Goal: Task Accomplishment & Management: Manage account settings

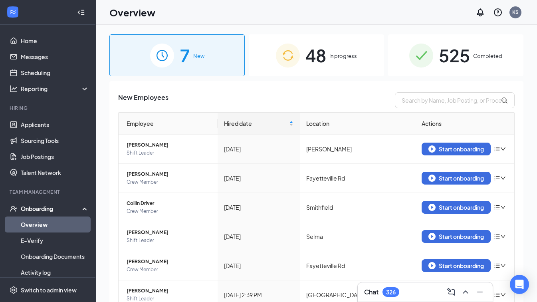
click at [338, 59] on span "In progress" at bounding box center [343, 56] width 28 height 8
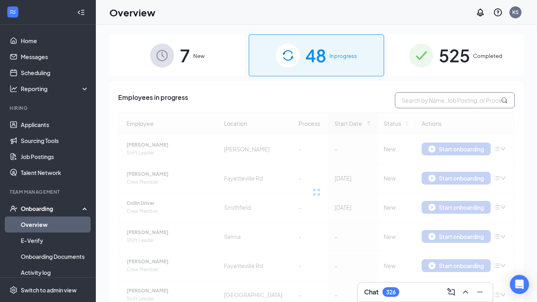
click at [418, 98] on input "text" at bounding box center [455, 100] width 120 height 16
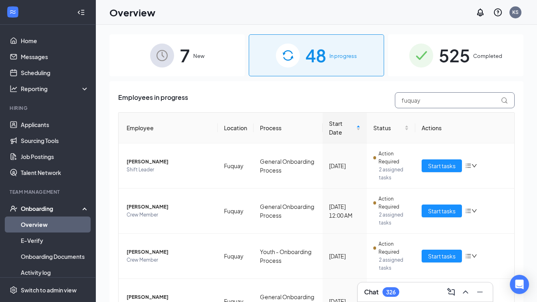
scroll to position [56, 0]
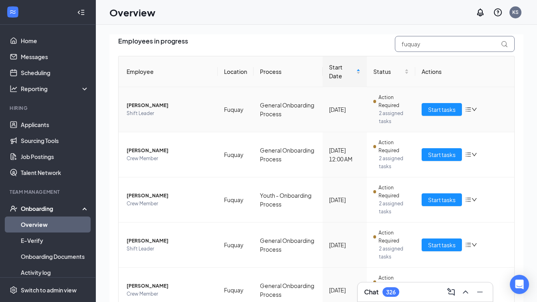
type input "fuquay"
click at [465, 112] on icon "bars" at bounding box center [468, 109] width 6 height 6
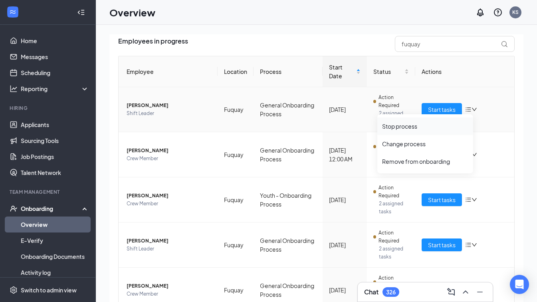
click at [399, 127] on div "Stop process" at bounding box center [425, 126] width 86 height 8
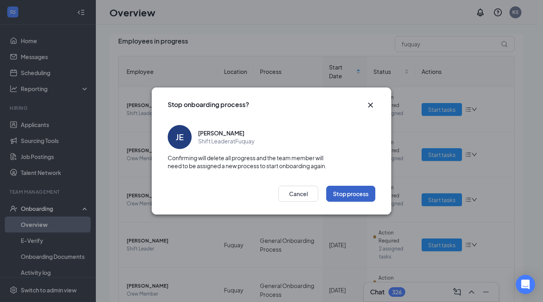
click at [348, 190] on button "Stop process" at bounding box center [350, 194] width 49 height 16
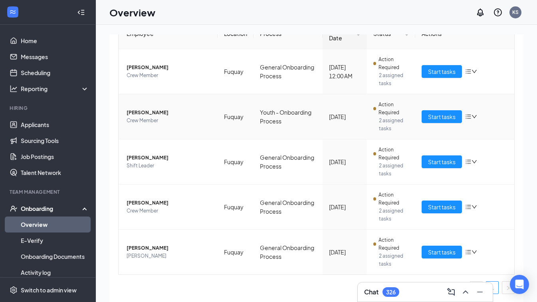
scroll to position [95, 0]
click at [161, 65] on span "[PERSON_NAME]" at bounding box center [169, 67] width 85 height 8
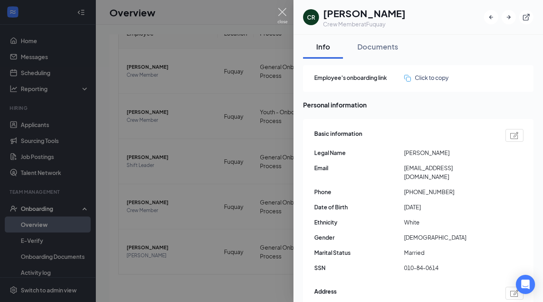
click at [280, 12] on img at bounding box center [282, 16] width 10 height 16
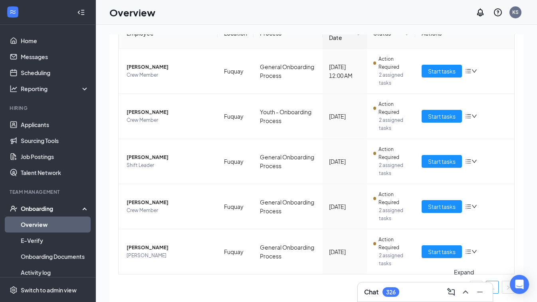
click at [465, 292] on icon "ChevronUp" at bounding box center [466, 292] width 10 height 10
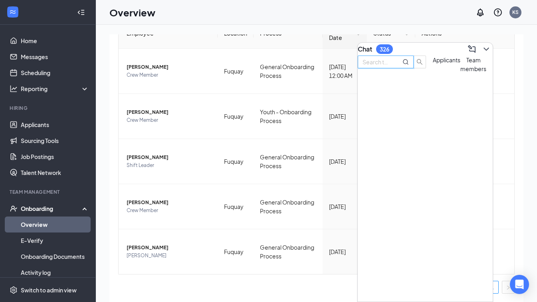
click at [391, 66] on input "text" at bounding box center [376, 61] width 29 height 9
type input "[PERSON_NAME]"
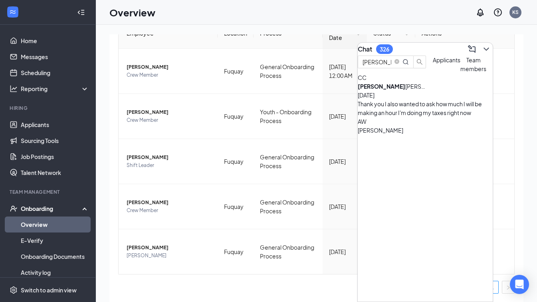
click at [419, 115] on div "[PERSON_NAME] [DATE] Thank you I also wanted to ask how much I will be making a…" at bounding box center [425, 99] width 135 height 35
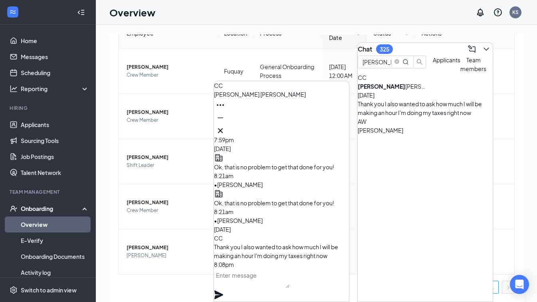
click at [271, 283] on textarea at bounding box center [251, 278] width 75 height 19
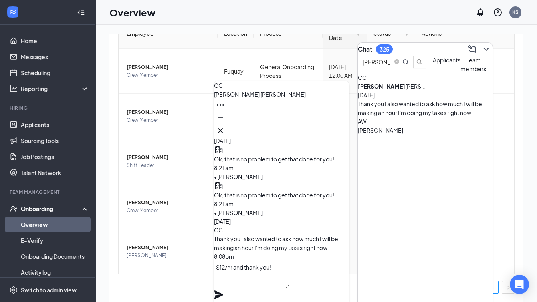
type textarea "$12/hr and thank you!"
click at [223, 290] on icon "Plane" at bounding box center [218, 294] width 9 height 9
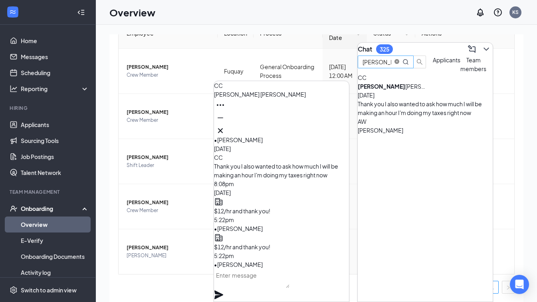
click at [399, 64] on icon "close-circle" at bounding box center [396, 61] width 5 height 5
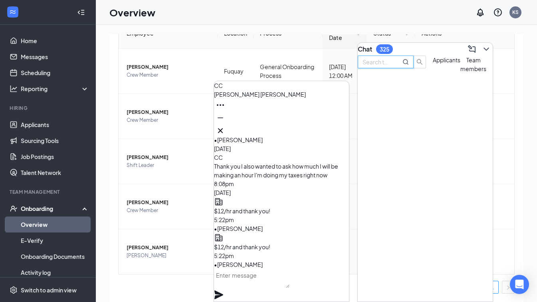
click at [391, 66] on input "text" at bounding box center [376, 61] width 29 height 9
click at [225, 128] on icon "Cross" at bounding box center [221, 131] width 10 height 10
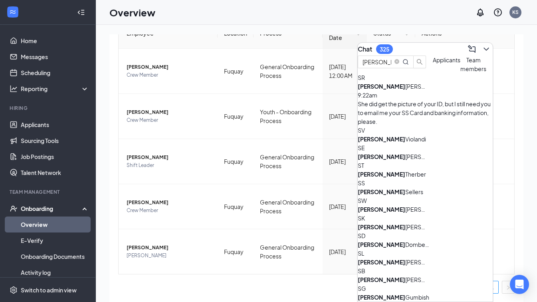
click at [405, 117] on div "She did get the picture of your ID, but I still need you to email me your SS Ca…" at bounding box center [425, 112] width 135 height 26
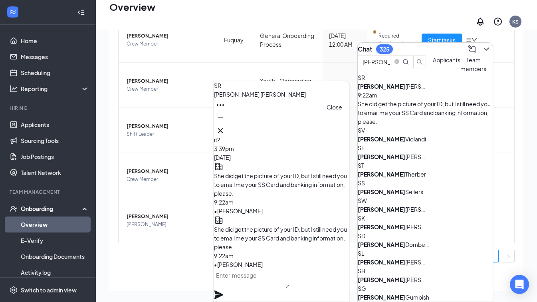
click at [225, 128] on icon "Cross" at bounding box center [221, 131] width 10 height 10
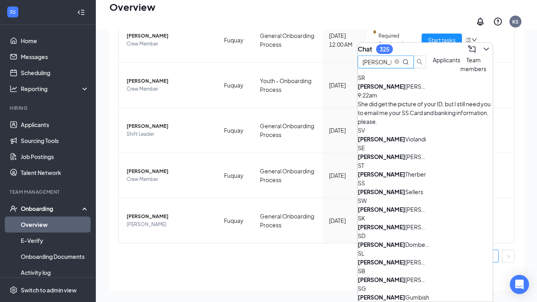
click at [391, 66] on input "[PERSON_NAME]" at bounding box center [376, 61] width 29 height 9
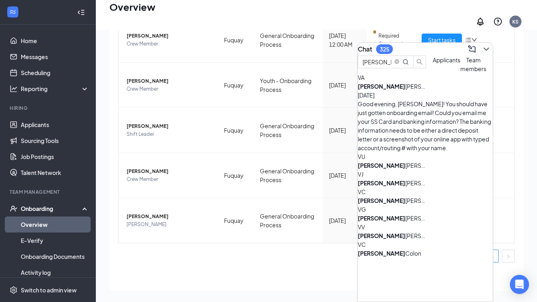
click at [421, 115] on div "[PERSON_NAME] [DATE] Good evening, [PERSON_NAME]! You should have just gotten o…" at bounding box center [425, 117] width 135 height 70
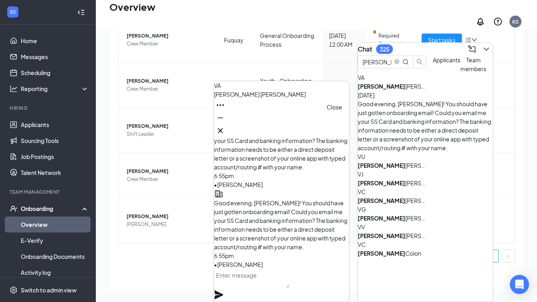
click at [223, 128] on icon "Cross" at bounding box center [220, 130] width 5 height 5
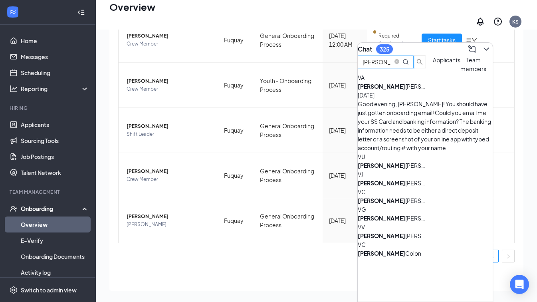
click at [391, 66] on input "[PERSON_NAME]" at bounding box center [376, 61] width 29 height 9
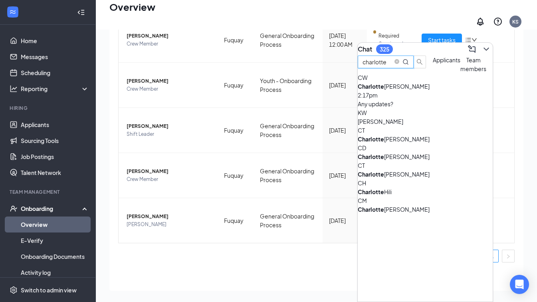
type input "charlotte"
click at [406, 104] on div "CW [PERSON_NAME] 2:17pm Any updates?" at bounding box center [425, 90] width 135 height 35
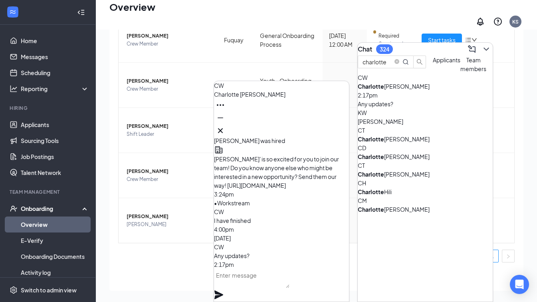
click at [264, 284] on textarea at bounding box center [251, 278] width 75 height 19
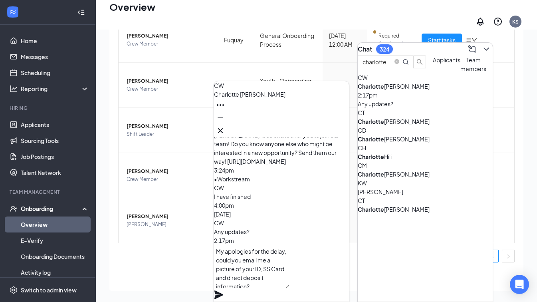
click at [289, 277] on textarea "My apologies for the delay, could you email me a picture of your ID, SS Card an…" at bounding box center [251, 266] width 75 height 43
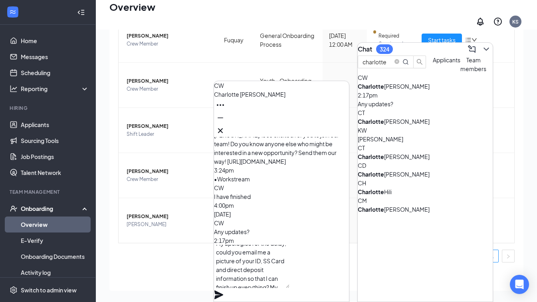
type textarea "My apologies for the delay, could you email me a picture of your ID, SS Card an…"
click at [223, 290] on icon "Plane" at bounding box center [218, 294] width 9 height 9
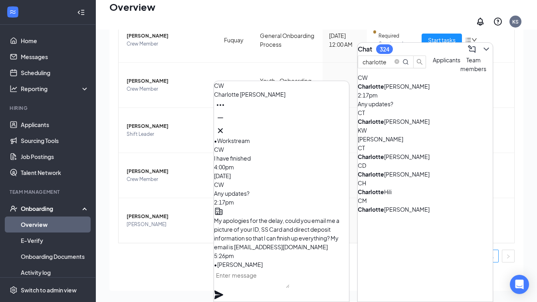
scroll to position [0, 0]
click at [225, 131] on icon "Cross" at bounding box center [221, 131] width 10 height 10
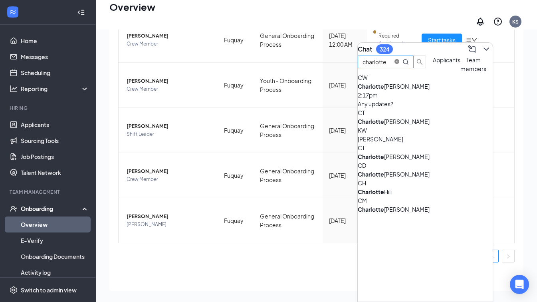
click at [399, 64] on icon "close-circle" at bounding box center [396, 61] width 5 height 5
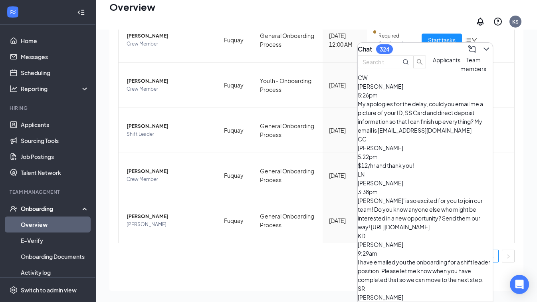
click at [189, 276] on div "Employees in progress fuquay Employee Location Process Start Date Status Action…" at bounding box center [316, 122] width 414 height 335
click at [482, 46] on icon "ChevronDown" at bounding box center [486, 49] width 10 height 10
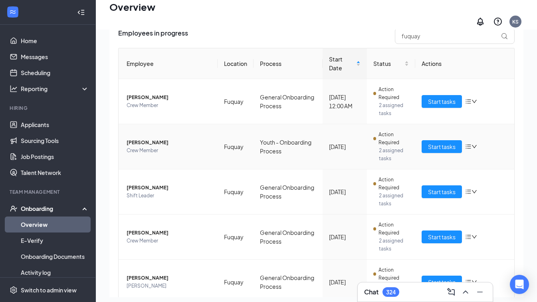
scroll to position [32, 0]
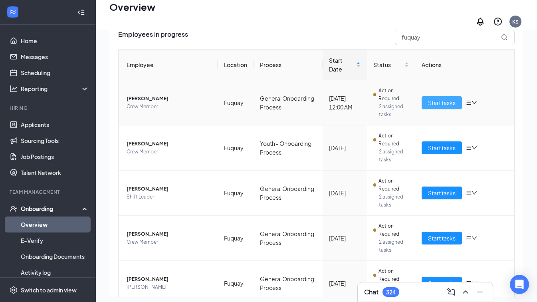
click at [439, 101] on span "Start tasks" at bounding box center [442, 102] width 28 height 9
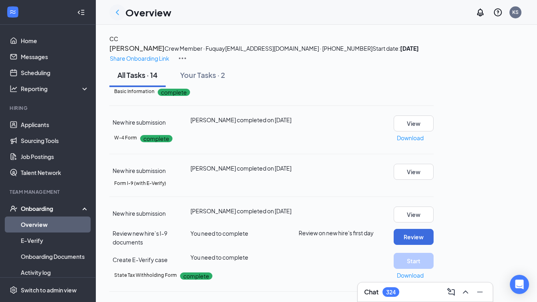
click at [119, 12] on icon "ChevronLeft" at bounding box center [118, 13] width 10 height 10
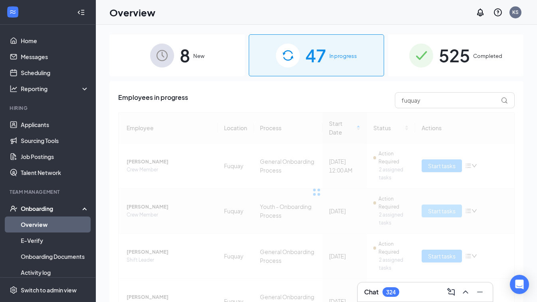
click at [439, 210] on div at bounding box center [316, 192] width 396 height 160
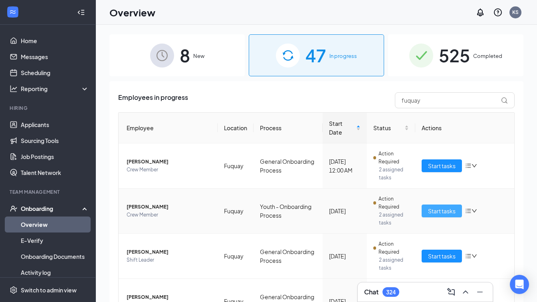
click at [440, 210] on span "Start tasks" at bounding box center [442, 210] width 28 height 9
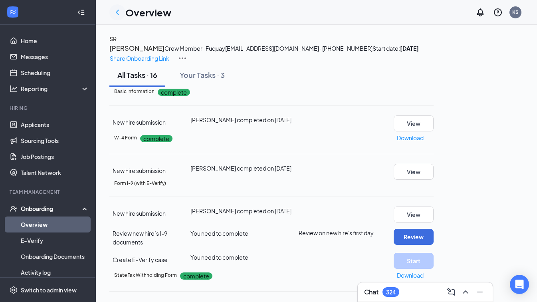
click at [117, 12] on icon "ChevronLeft" at bounding box center [117, 12] width 3 height 5
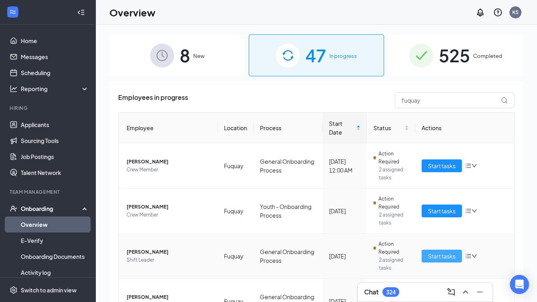
click at [435, 256] on span "Start tasks" at bounding box center [442, 255] width 28 height 9
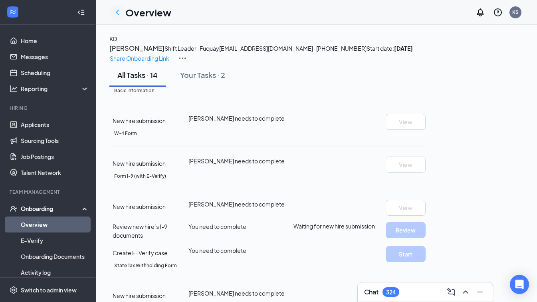
click at [117, 15] on icon "ChevronLeft" at bounding box center [118, 13] width 10 height 10
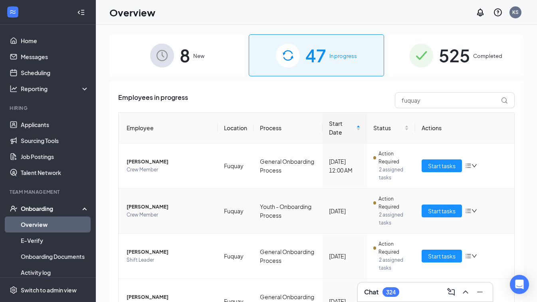
scroll to position [95, 0]
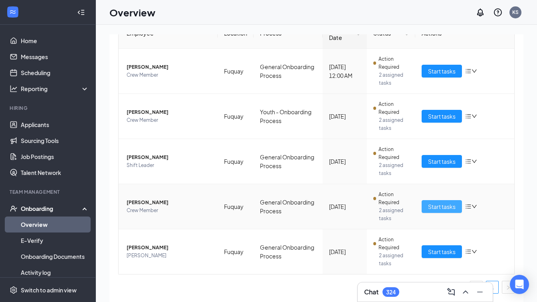
click at [435, 204] on span "Start tasks" at bounding box center [442, 206] width 28 height 9
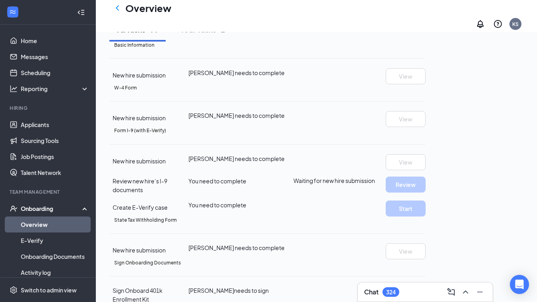
scroll to position [55, 0]
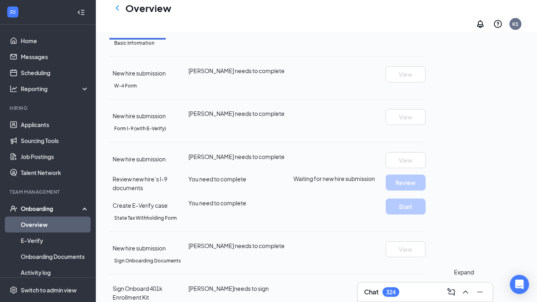
click at [466, 291] on icon "ChevronUp" at bounding box center [465, 291] width 5 height 3
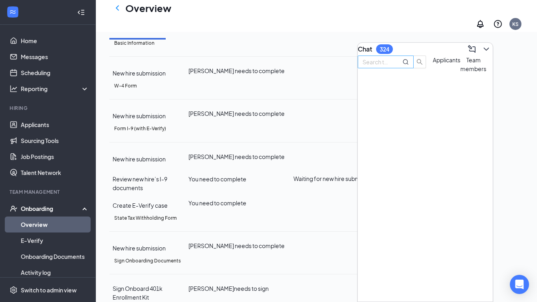
click at [391, 66] on input "text" at bounding box center [376, 61] width 29 height 9
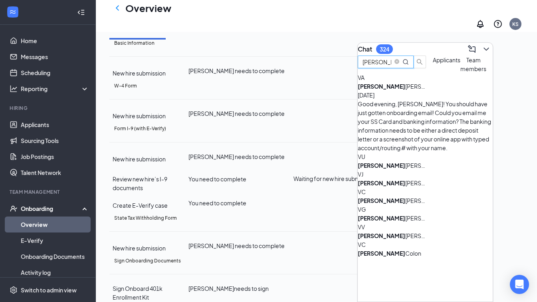
type input "[PERSON_NAME]"
click at [420, 91] on div "[PERSON_NAME]" at bounding box center [394, 86] width 72 height 9
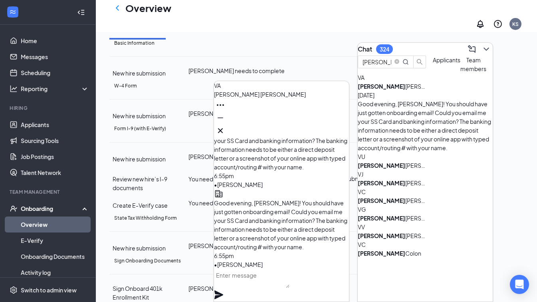
click at [264, 285] on textarea at bounding box center [251, 278] width 75 height 19
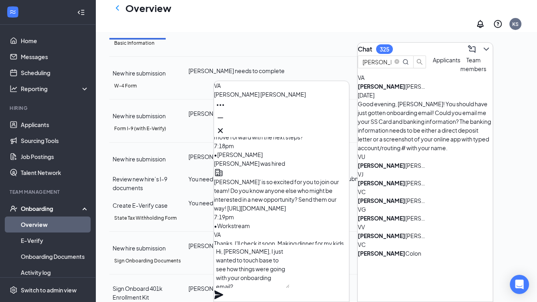
scroll to position [-277, 0]
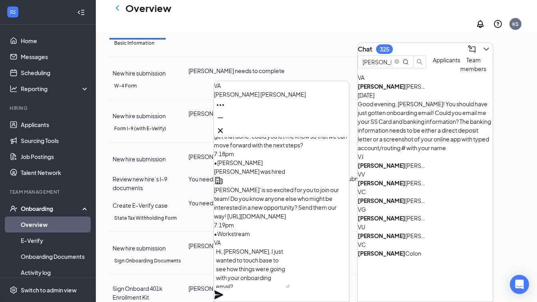
type textarea "Hi, [PERSON_NAME], I just wanted to touch base to see how things were going wit…"
click at [223, 290] on icon "Plane" at bounding box center [218, 294] width 9 height 9
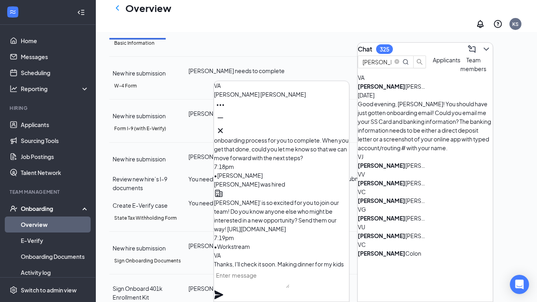
scroll to position [0, 0]
click at [399, 64] on icon "close-circle" at bounding box center [396, 61] width 5 height 5
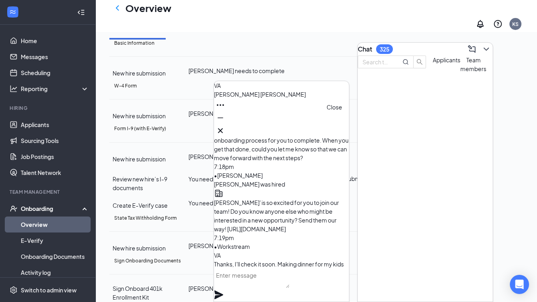
click at [225, 129] on icon "Cross" at bounding box center [221, 131] width 10 height 10
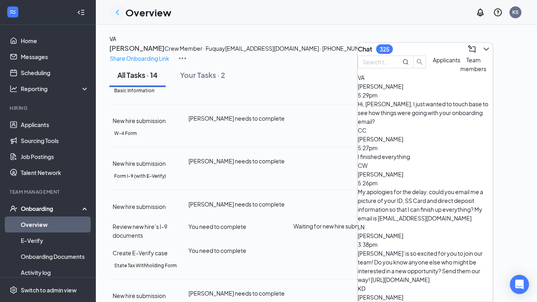
click at [117, 14] on icon "ChevronLeft" at bounding box center [118, 13] width 10 height 10
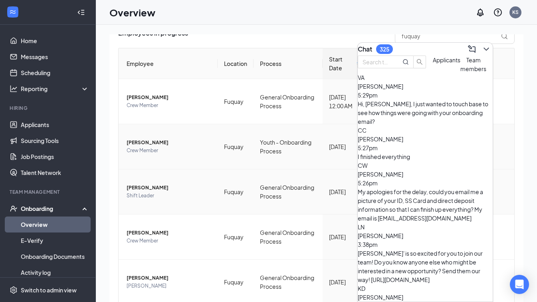
scroll to position [95, 0]
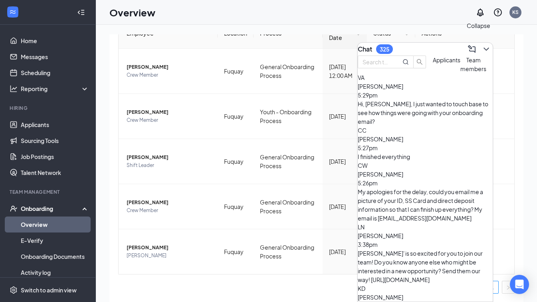
click at [481, 45] on icon "ChevronDown" at bounding box center [486, 49] width 10 height 10
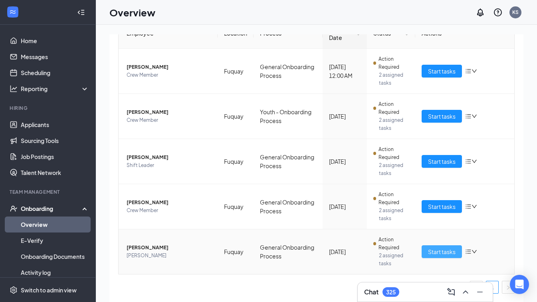
click at [441, 250] on span "Start tasks" at bounding box center [442, 251] width 28 height 9
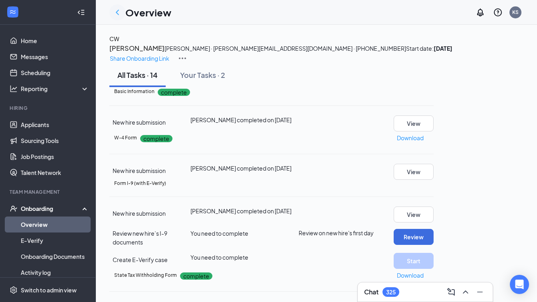
click at [117, 13] on icon "ChevronLeft" at bounding box center [117, 12] width 3 height 5
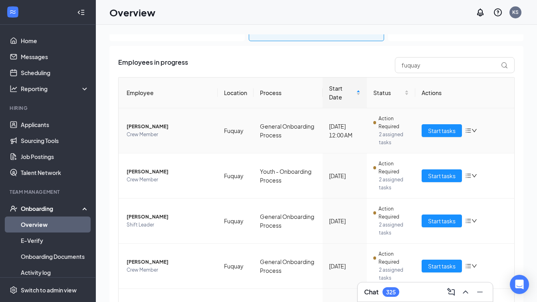
scroll to position [38, 0]
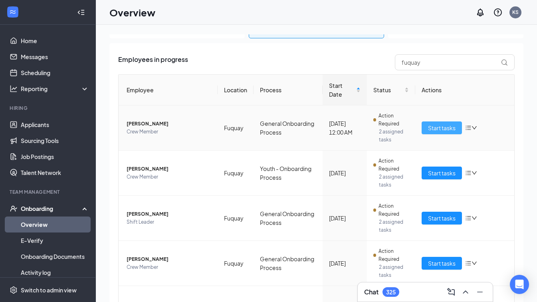
click at [441, 128] on span "Start tasks" at bounding box center [442, 127] width 28 height 9
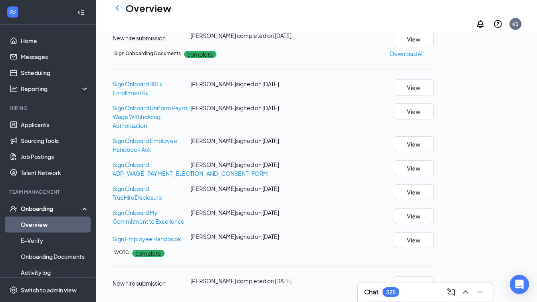
scroll to position [405, 0]
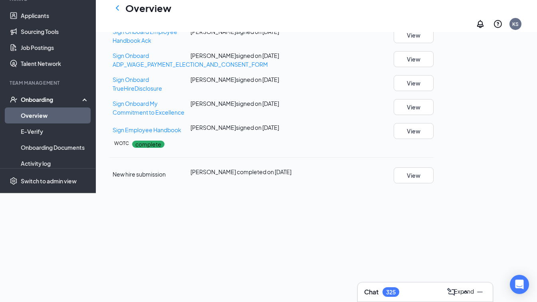
click at [463, 293] on icon "ChevronUp" at bounding box center [465, 291] width 5 height 3
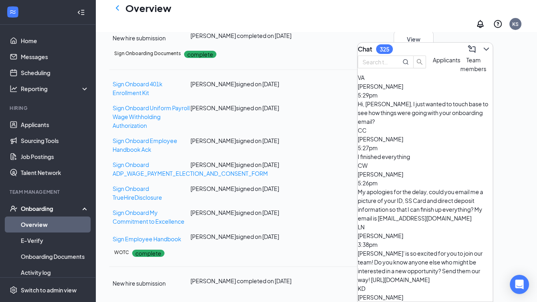
click at [403, 140] on span "[PERSON_NAME]" at bounding box center [380, 138] width 45 height 7
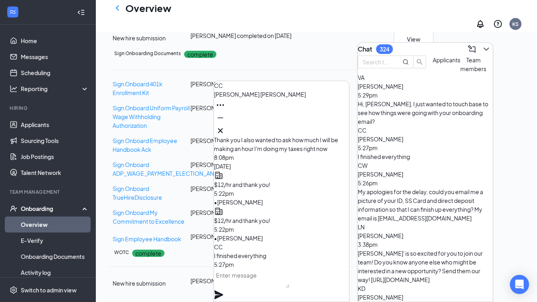
click at [265, 284] on textarea at bounding box center [251, 278] width 75 height 19
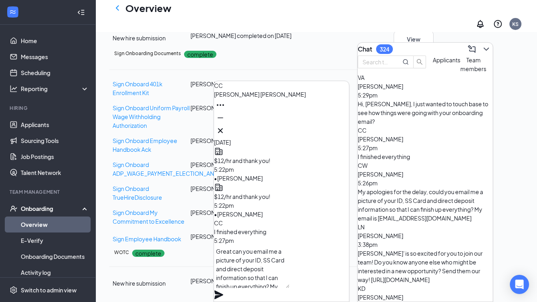
scroll to position [8, 0]
type textarea "Great can you email me a picture of your ID, SS Card and direct deposit informa…"
click at [223, 290] on icon "Plane" at bounding box center [218, 294] width 9 height 9
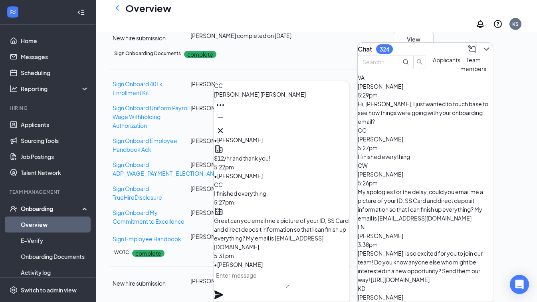
scroll to position [0, 0]
click at [223, 128] on icon "Cross" at bounding box center [220, 130] width 5 height 5
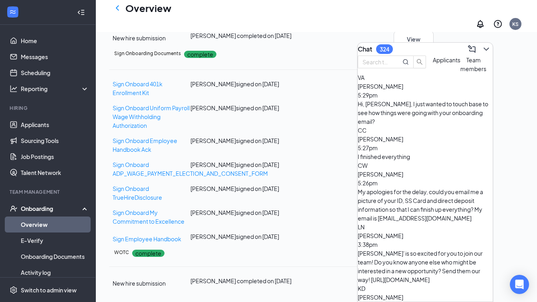
click at [403, 293] on span "[PERSON_NAME]" at bounding box center [380, 296] width 45 height 7
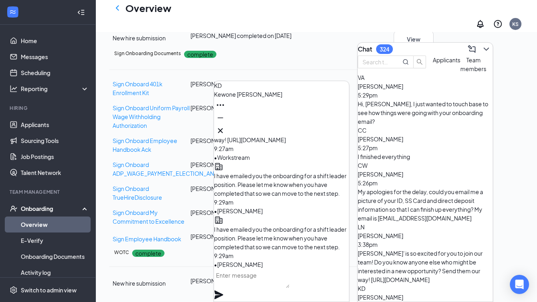
click at [253, 288] on textarea at bounding box center [251, 278] width 75 height 19
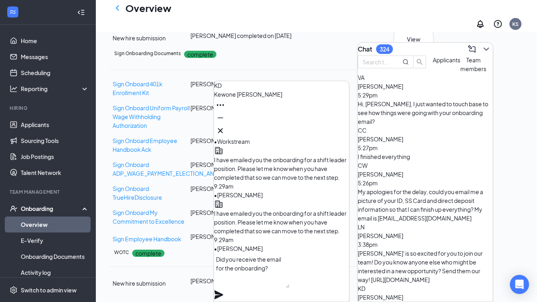
type textarea "Did you receive the email for the onboarding?"
click at [223, 290] on icon "Plane" at bounding box center [218, 294] width 9 height 9
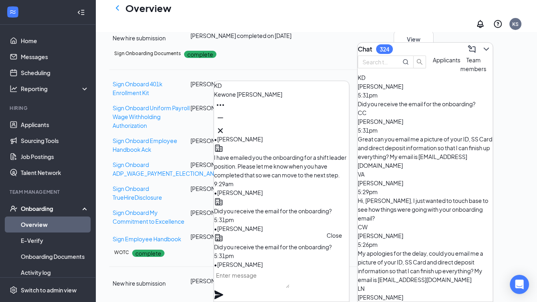
click at [223, 128] on icon "Cross" at bounding box center [220, 130] width 5 height 5
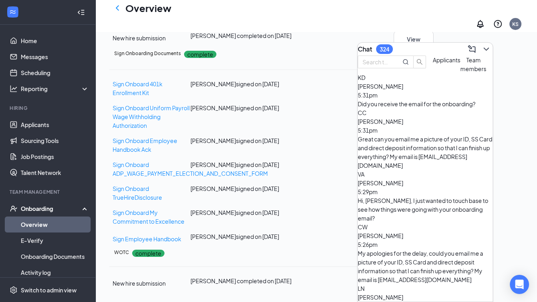
click at [433, 63] on span "Applicants" at bounding box center [447, 59] width 28 height 7
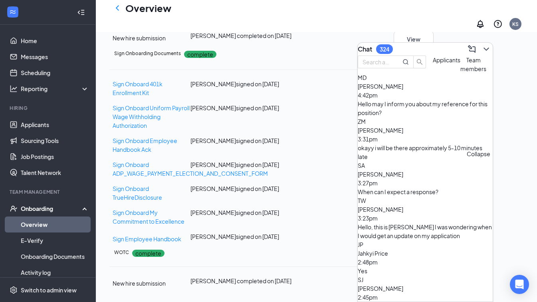
click at [481, 47] on icon "ChevronDown" at bounding box center [486, 49] width 10 height 10
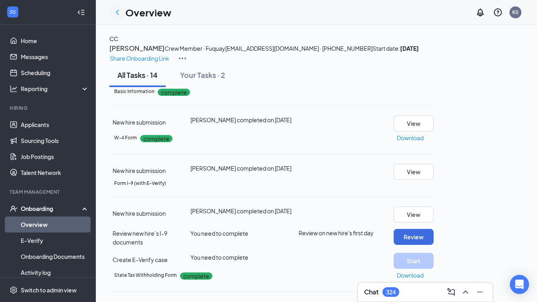
click at [117, 14] on icon "ChevronLeft" at bounding box center [118, 13] width 10 height 10
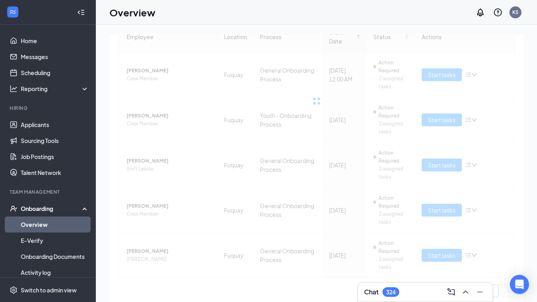
scroll to position [95, 0]
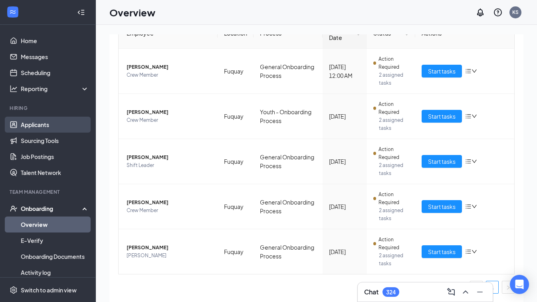
click at [47, 121] on link "Applicants" at bounding box center [55, 125] width 68 height 16
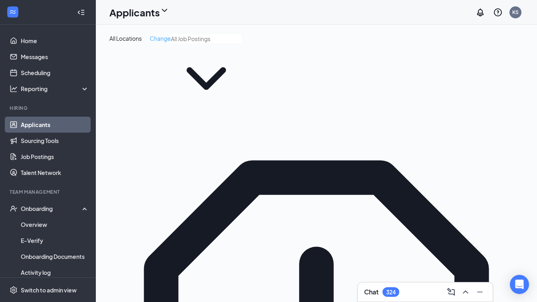
click at [159, 37] on span "Change" at bounding box center [160, 38] width 21 height 7
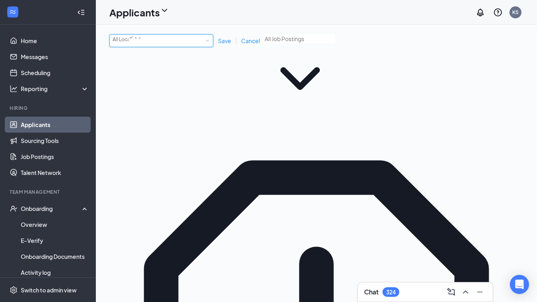
click at [142, 44] on div "All Locations" at bounding box center [127, 40] width 29 height 10
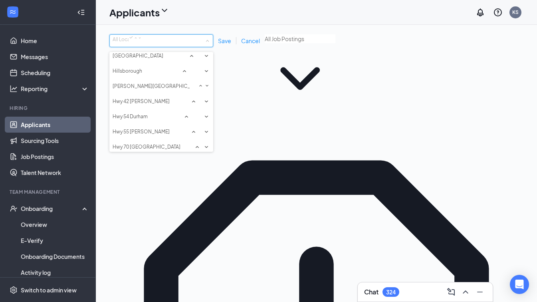
scroll to position [368, 0]
click at [138, 15] on div "Fuquay" at bounding box center [161, 10] width 97 height 10
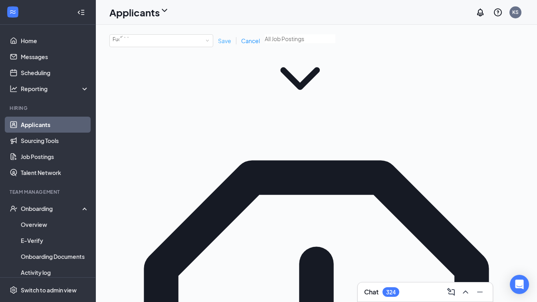
click at [222, 42] on span "Save" at bounding box center [224, 40] width 13 height 7
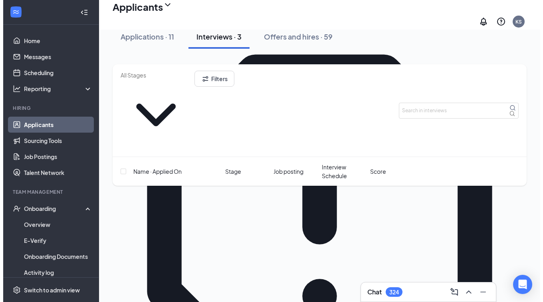
scroll to position [112, 0]
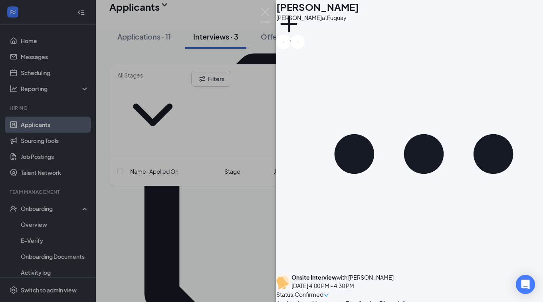
scroll to position [317, 0]
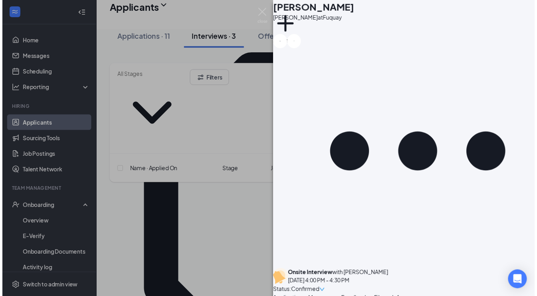
scroll to position [317, 0]
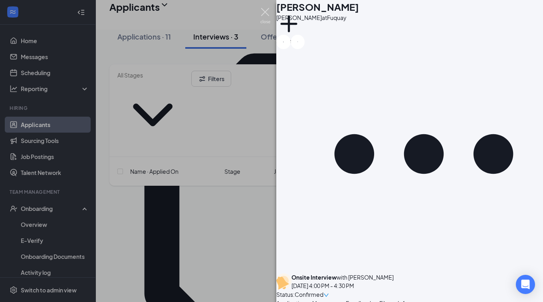
click at [265, 11] on img at bounding box center [265, 16] width 10 height 16
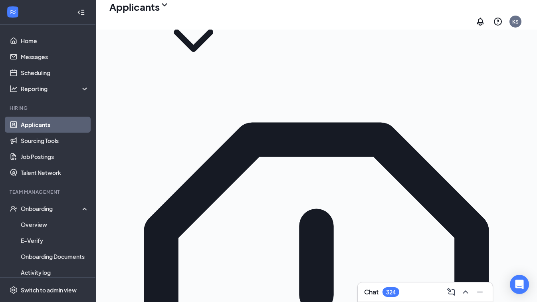
scroll to position [42, 0]
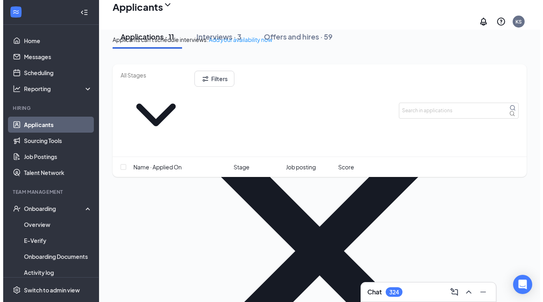
scroll to position [579, 0]
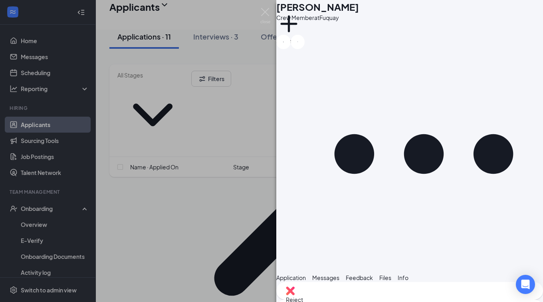
scroll to position [267, 0]
type textarea "Would you like to come in [DATE] afternoon?"
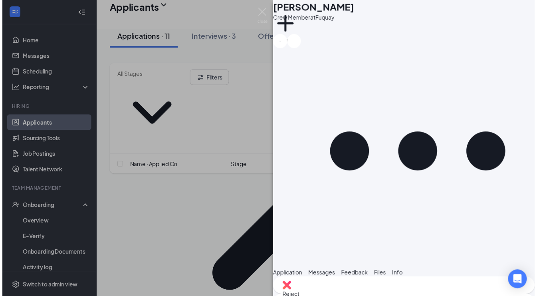
scroll to position [318, 0]
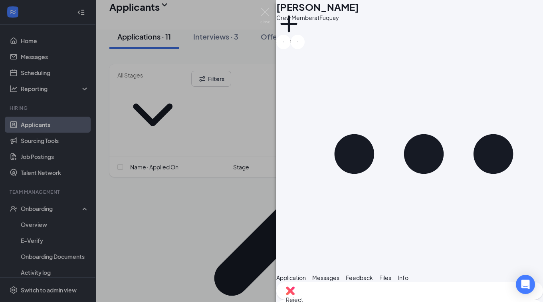
click at [259, 12] on div "NB [PERSON_NAME] Crew Member at Fuquay Add a tag Application Messages Feedback …" at bounding box center [271, 151] width 543 height 302
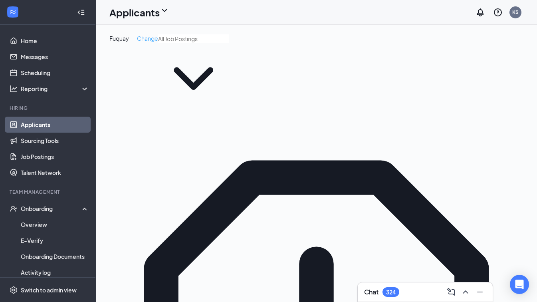
click at [146, 40] on span "Change" at bounding box center [147, 38] width 21 height 7
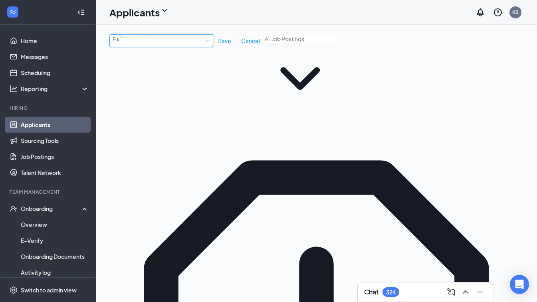
click at [129, 43] on div "Fuquay" at bounding box center [121, 40] width 17 height 10
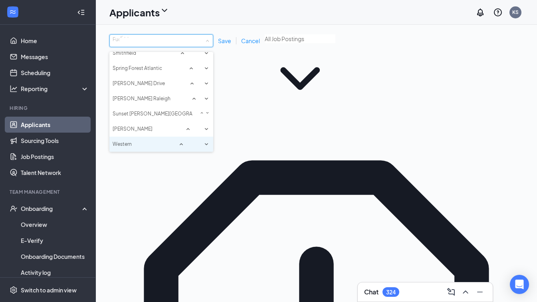
click at [127, 148] on span "Western" at bounding box center [122, 144] width 19 height 8
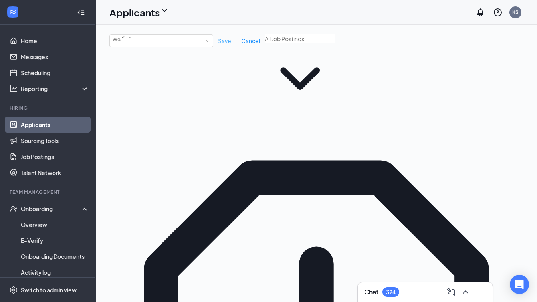
click at [223, 41] on span "Save" at bounding box center [224, 40] width 13 height 7
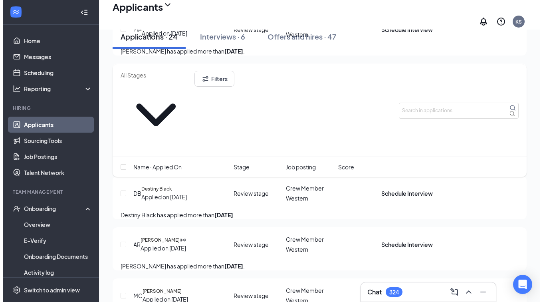
scroll to position [1380, 0]
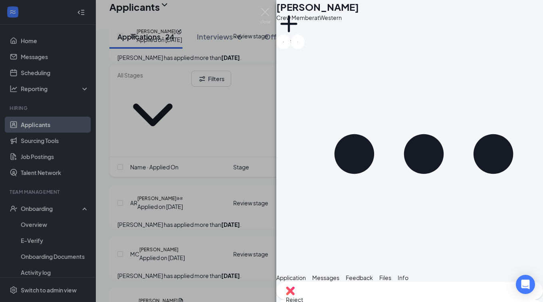
scroll to position [55, 0]
click at [265, 13] on img at bounding box center [265, 16] width 10 height 16
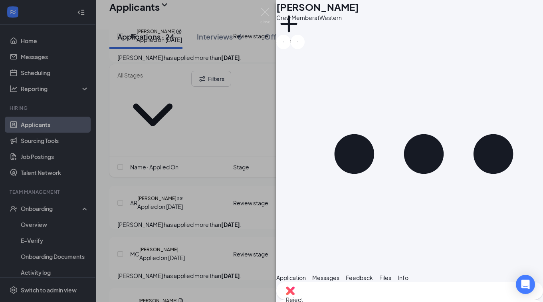
scroll to position [430, 0]
type textarea "With that being said, what is the earliest you could be into work in the mornin…"
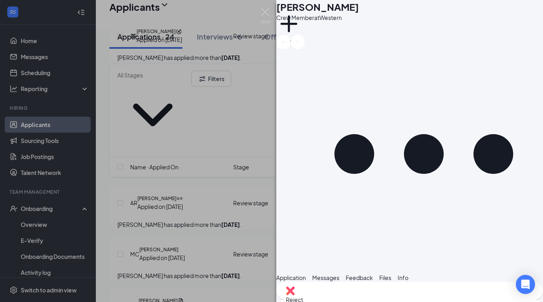
click at [267, 14] on img at bounding box center [265, 16] width 10 height 16
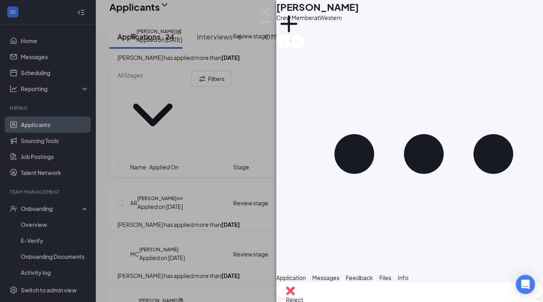
scroll to position [241, 0]
type textarea "What is the earliest that you could be into work in the mornings?"
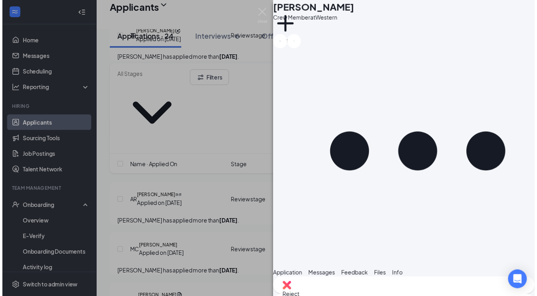
scroll to position [301, 0]
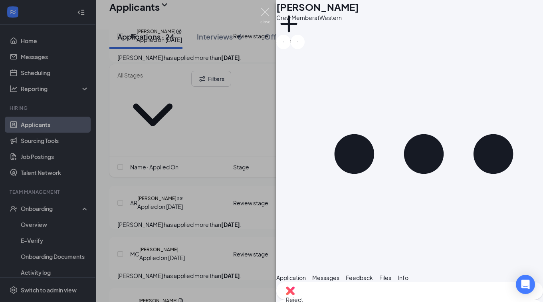
click at [265, 14] on img at bounding box center [265, 16] width 10 height 16
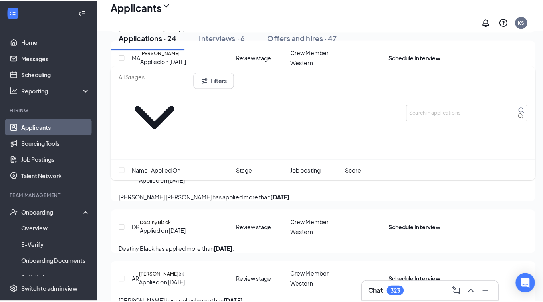
scroll to position [1309, 0]
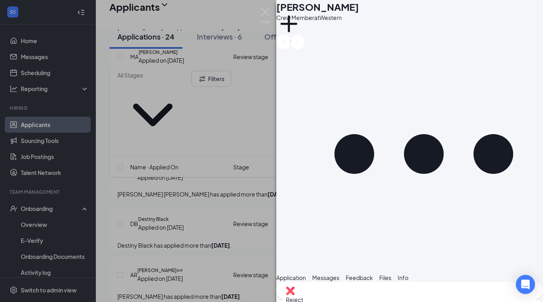
scroll to position [69, 0]
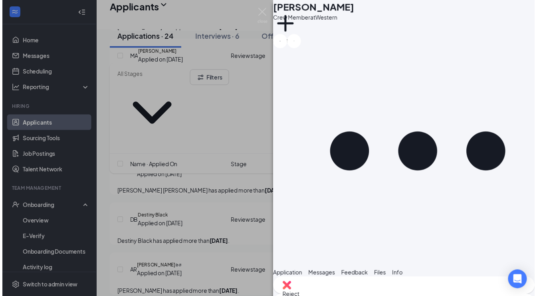
scroll to position [69, 0]
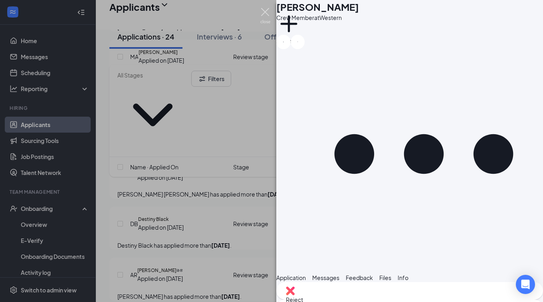
click at [265, 12] on img at bounding box center [265, 16] width 10 height 16
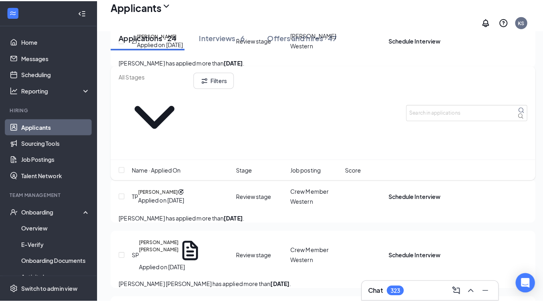
scroll to position [1217, 0]
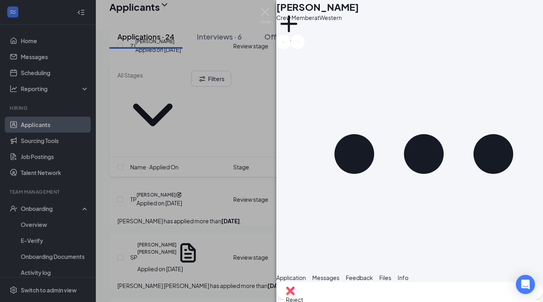
scroll to position [370, 0]
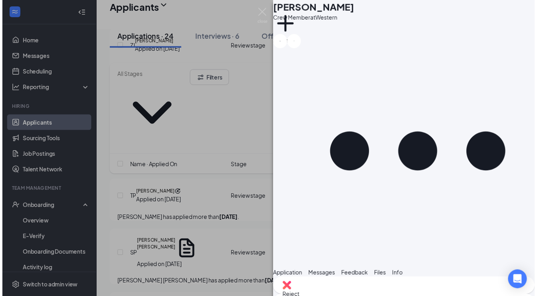
scroll to position [440, 0]
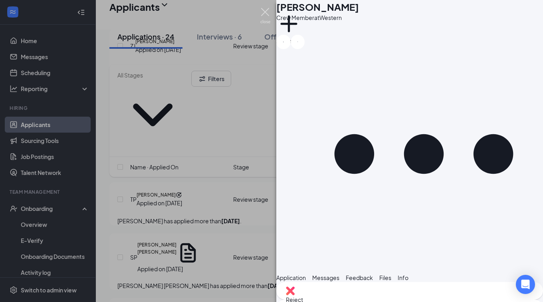
click at [263, 13] on img at bounding box center [265, 16] width 10 height 16
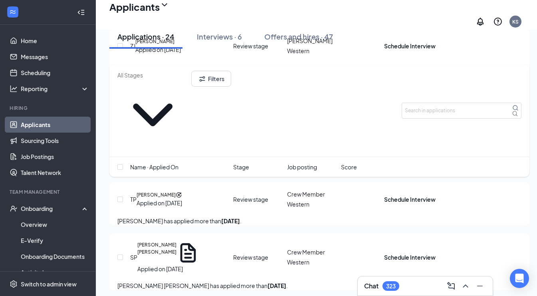
type input "Onsite Interview (next stage)"
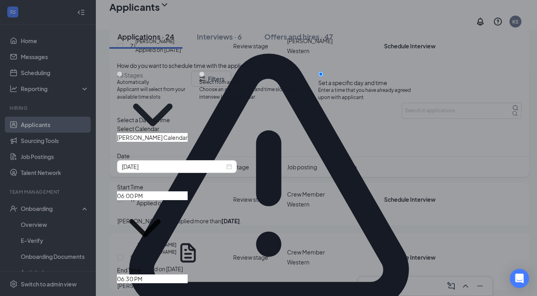
click at [193, 142] on span "[PERSON_NAME] Calendar" at bounding box center [177, 137] width 120 height 9
click at [188, 142] on input "[PERSON_NAME] Calendar" at bounding box center [152, 137] width 71 height 9
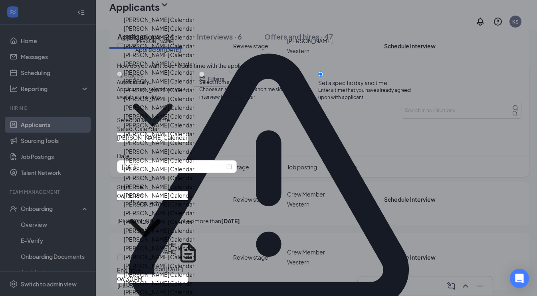
scroll to position [915, 0]
type input "[PERSON_NAME] Calendar"
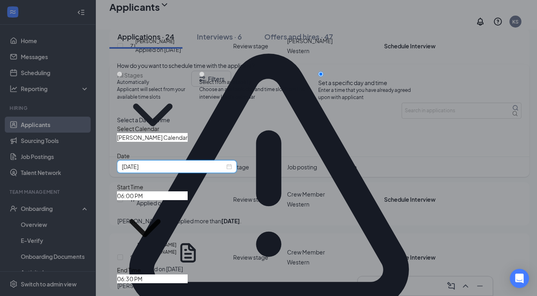
click at [169, 171] on input "[DATE]" at bounding box center [173, 166] width 103 height 9
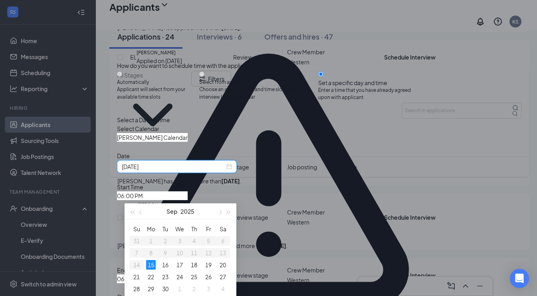
scroll to position [1263, 0]
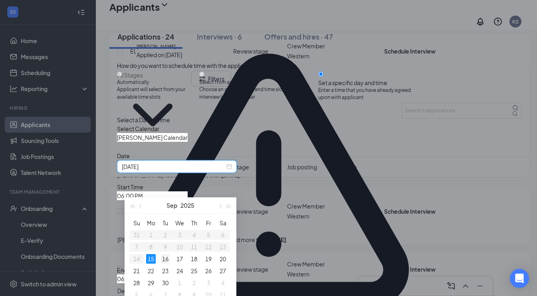
type input "[DATE]"
click at [162, 262] on div "16" at bounding box center [165, 259] width 10 height 10
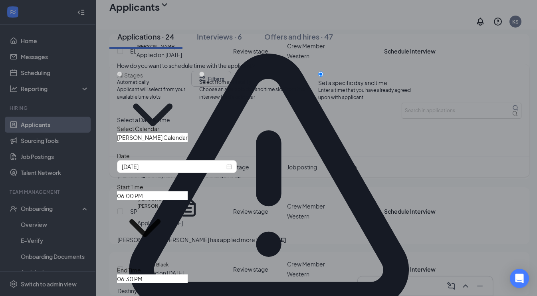
click at [188, 202] on span "06:00 PM" at bounding box center [152, 224] width 71 height 64
click at [188, 200] on input "06:00 PM" at bounding box center [152, 195] width 71 height 9
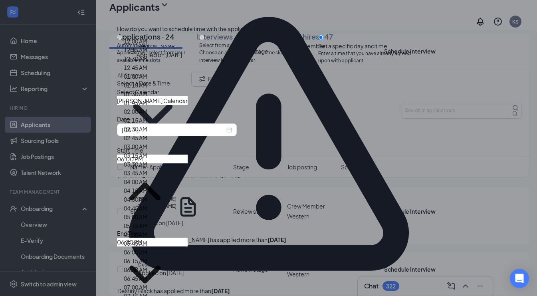
scroll to position [749, 0]
type input "11:15 AM"
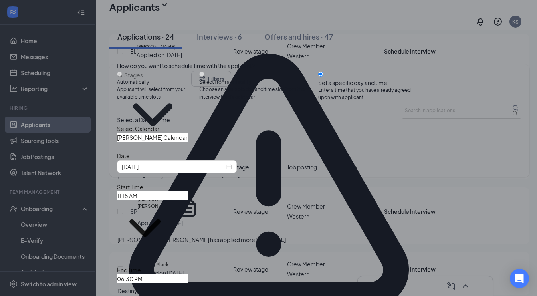
click at [188, 274] on input "06:30 PM" at bounding box center [152, 278] width 71 height 9
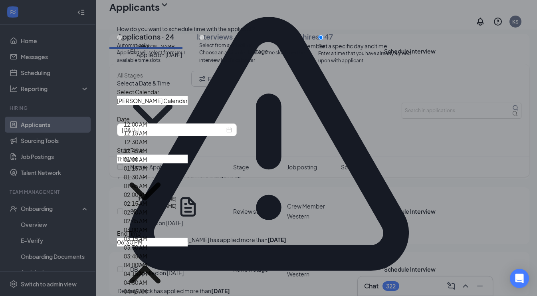
scroll to position [762, 0]
type input "11:30 AM"
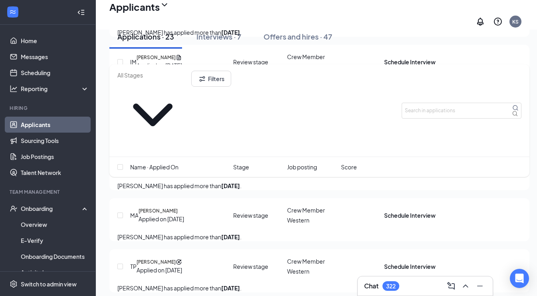
scroll to position [1147, 2]
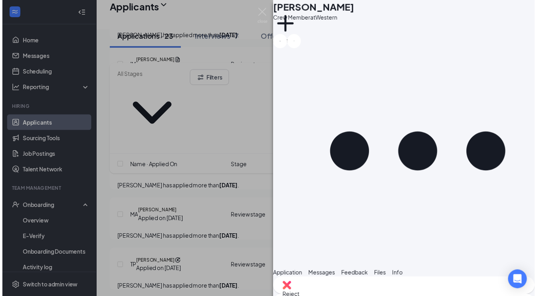
scroll to position [86, 0]
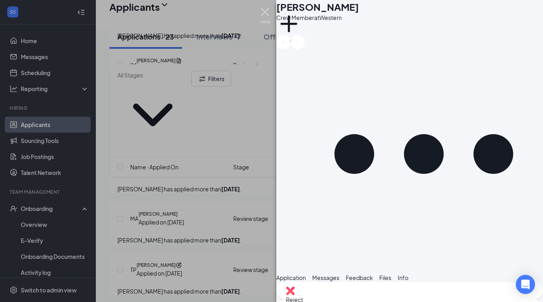
click at [265, 14] on img at bounding box center [265, 16] width 10 height 16
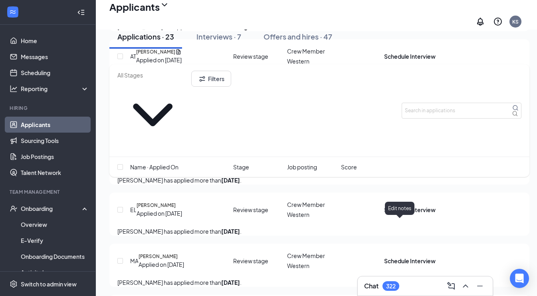
scroll to position [1101, 0]
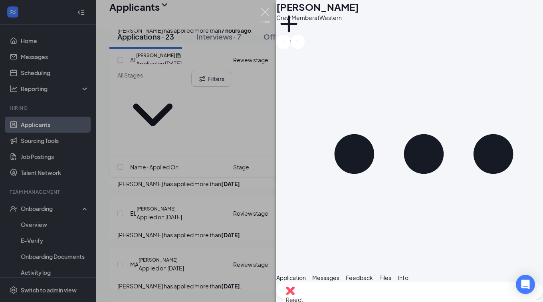
click at [264, 16] on img at bounding box center [265, 16] width 10 height 16
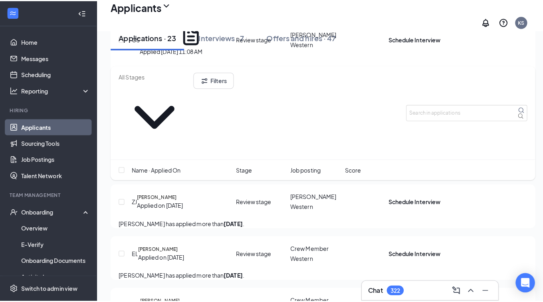
scroll to position [1037, 0]
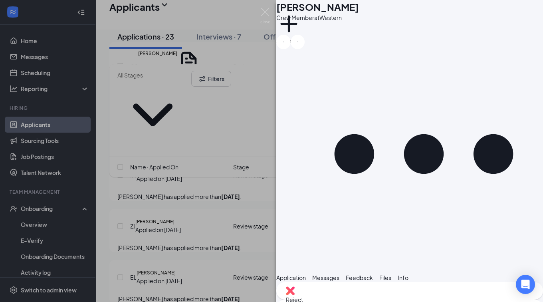
scroll to position [146, 0]
type textarea "Would you be available for an interview [DATE] afternoon?"
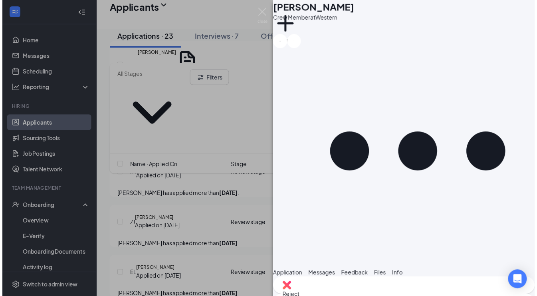
scroll to position [206, 0]
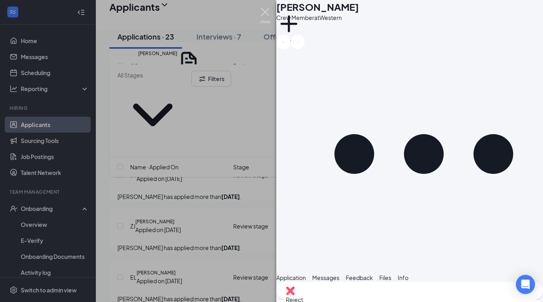
click at [267, 10] on img at bounding box center [265, 16] width 10 height 16
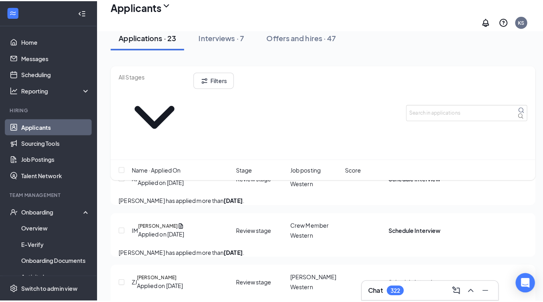
scroll to position [985, 0]
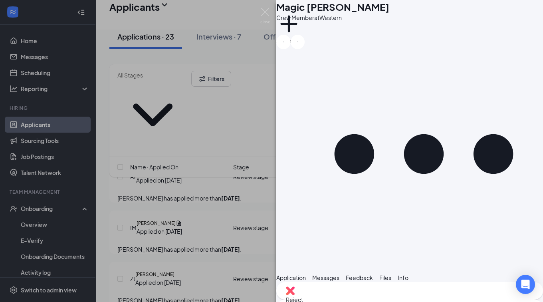
scroll to position [402, 0]
type textarea "Would you be available for an interview [DATE]?"
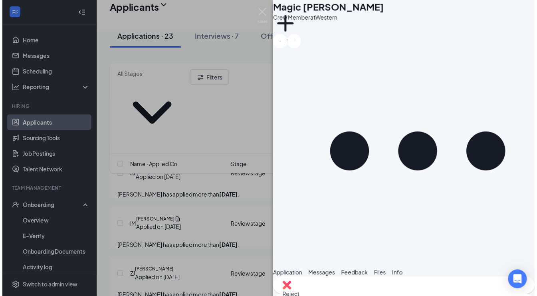
scroll to position [483, 0]
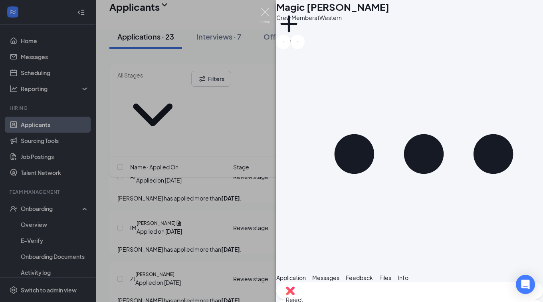
click at [265, 12] on img at bounding box center [265, 16] width 10 height 16
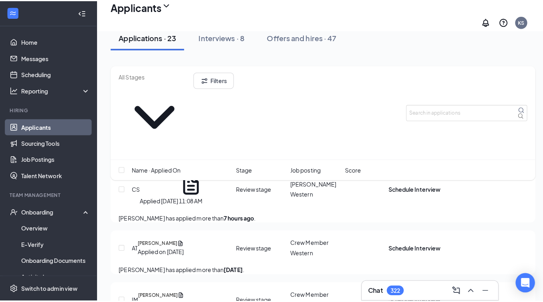
scroll to position [916, 0]
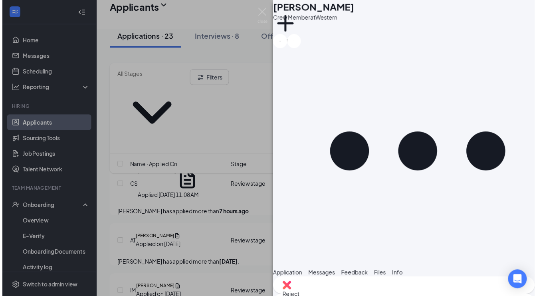
scroll to position [309, 0]
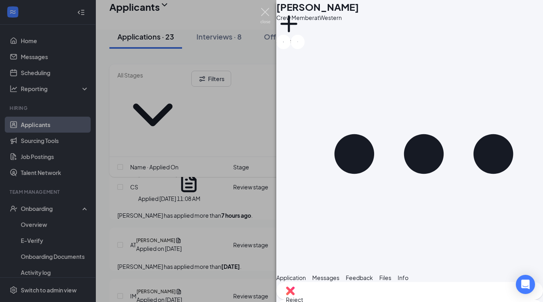
click at [262, 13] on img at bounding box center [265, 16] width 10 height 16
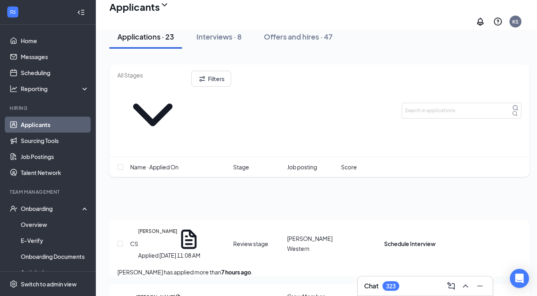
scroll to position [859, 0]
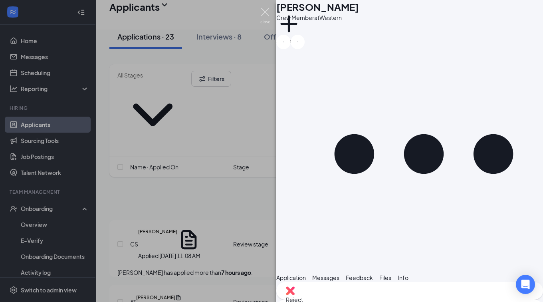
click at [264, 13] on img at bounding box center [265, 16] width 10 height 16
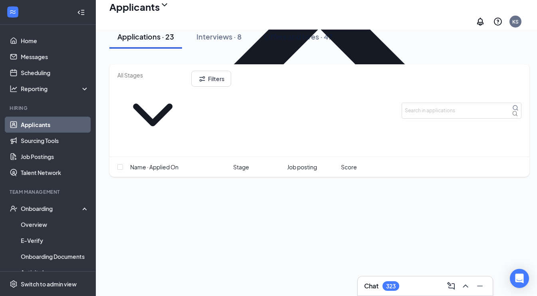
scroll to position [765, 0]
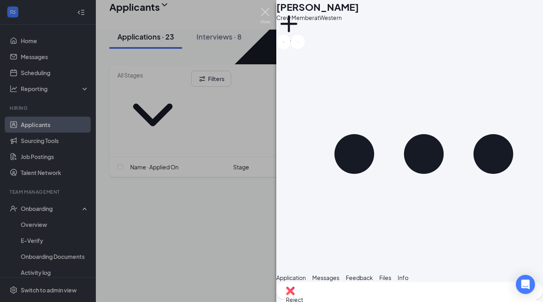
click at [264, 10] on img at bounding box center [265, 16] width 10 height 16
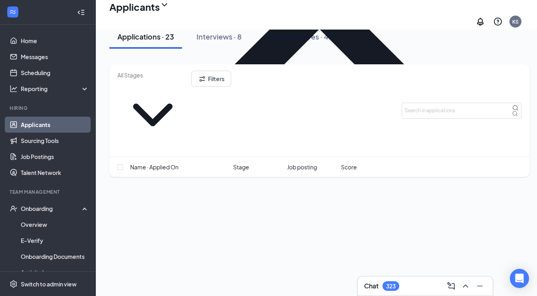
scroll to position [712, 0]
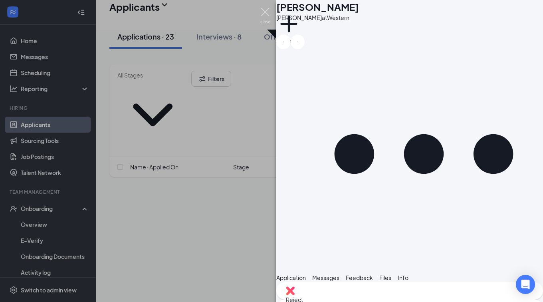
click at [265, 10] on img at bounding box center [265, 16] width 10 height 16
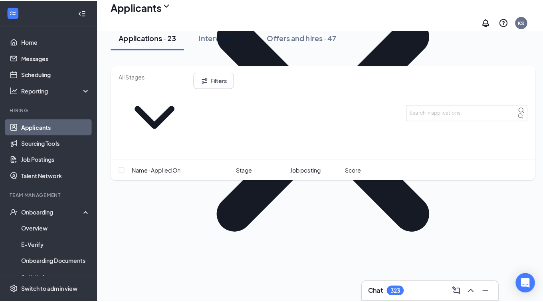
scroll to position [646, 0]
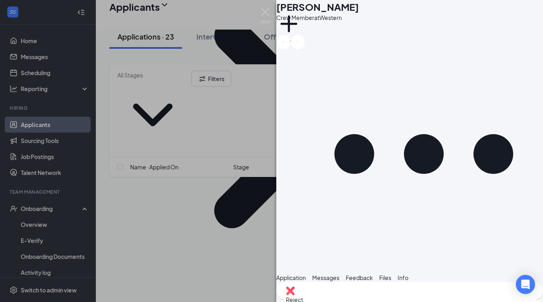
scroll to position [86, 0]
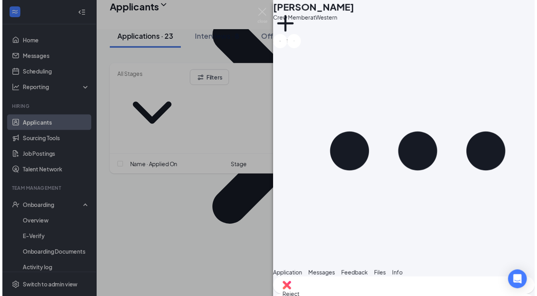
scroll to position [86, 0]
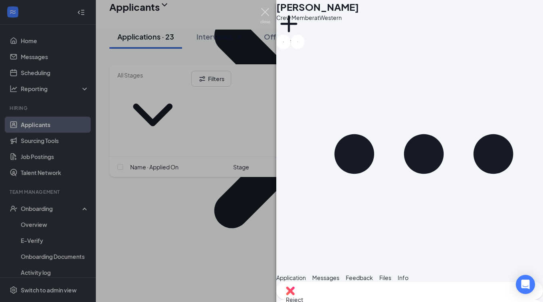
click at [262, 12] on img at bounding box center [265, 16] width 10 height 16
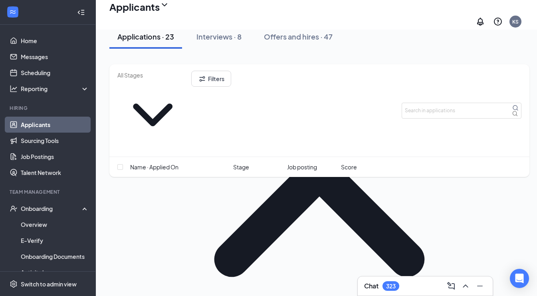
scroll to position [595, 0]
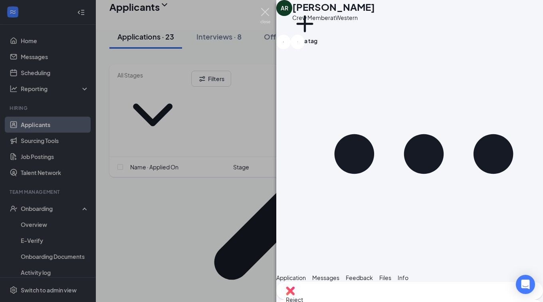
click at [266, 9] on img at bounding box center [265, 16] width 10 height 16
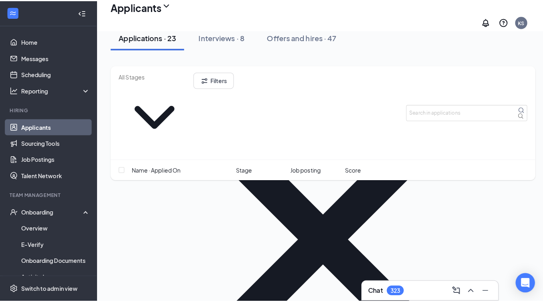
scroll to position [530, 0]
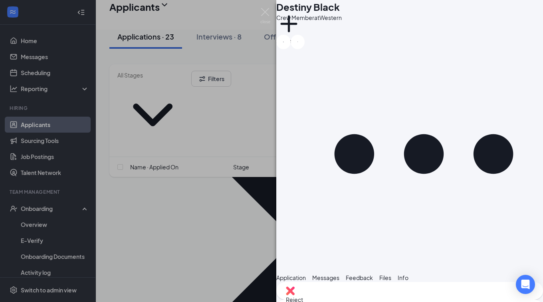
click at [306, 274] on span "Application" at bounding box center [291, 277] width 30 height 7
click at [339, 274] on span "Messages" at bounding box center [325, 277] width 27 height 7
type textarea "Hi, Destiny, I am reviewing applications for the Dunkin on [GEOGRAPHIC_DATA]. I…"
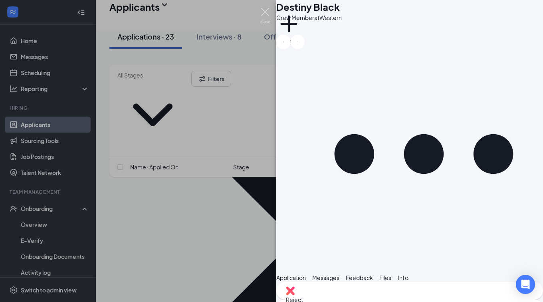
click at [265, 13] on img at bounding box center [265, 16] width 10 height 16
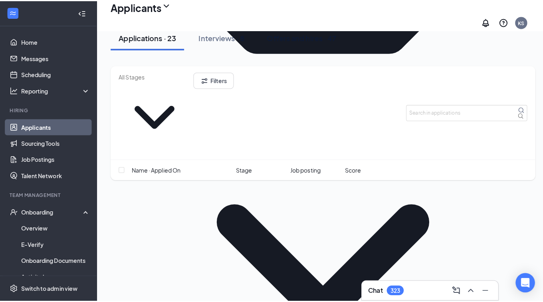
scroll to position [459, 0]
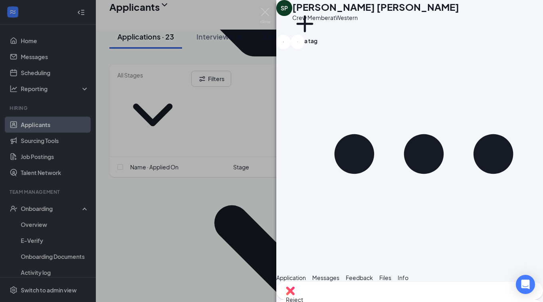
click at [306, 273] on button "Application" at bounding box center [291, 277] width 30 height 9
click at [339, 273] on div "Messages" at bounding box center [325, 277] width 27 height 9
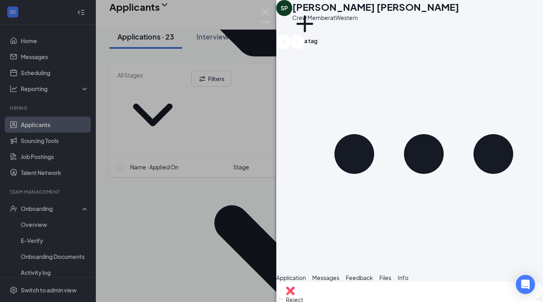
type textarea "Hi, [PERSON_NAME], I am reviewing applications for the Dunkin on Western Blvd. …"
click at [265, 12] on img at bounding box center [265, 16] width 10 height 16
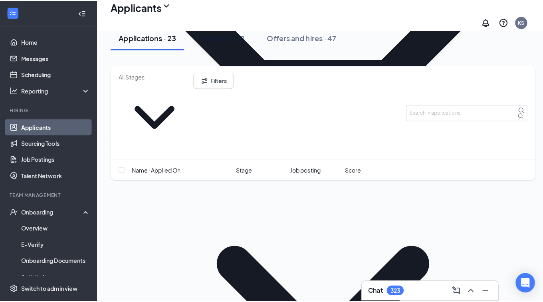
scroll to position [419, 0]
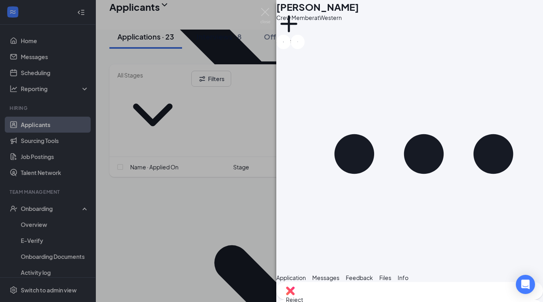
click at [301, 274] on span "Application" at bounding box center [291, 277] width 30 height 7
click at [321, 292] on div "This applicant also applied to 22 other job posting(s)" at bounding box center [409, 296] width 267 height 9
click at [306, 274] on span "Application" at bounding box center [291, 277] width 30 height 7
click at [339, 273] on button "Messages" at bounding box center [325, 277] width 27 height 9
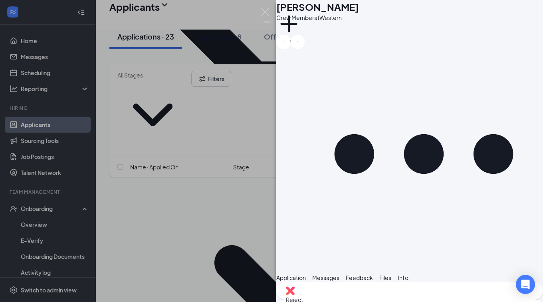
type textarea "Hi, [PERSON_NAME], I am reviewing applications for the Dunkin on [GEOGRAPHIC_DA…"
click at [267, 14] on img at bounding box center [265, 16] width 10 height 16
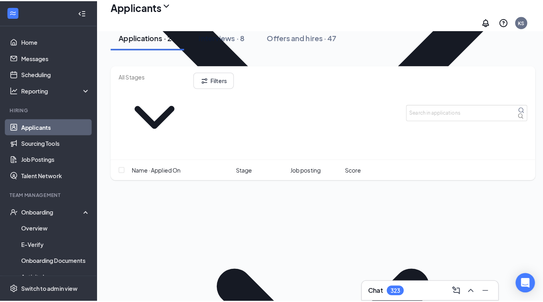
scroll to position [368, 0]
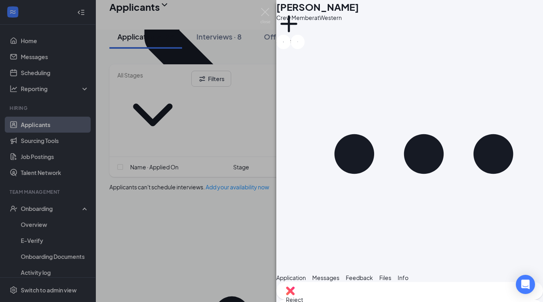
click at [306, 274] on span "Application" at bounding box center [291, 277] width 30 height 7
click at [339, 274] on span "Messages" at bounding box center [325, 277] width 27 height 7
type textarea "Hi, [PERSON_NAME], I am reviewing applications for the Dunkin on [GEOGRAPHIC_DA…"
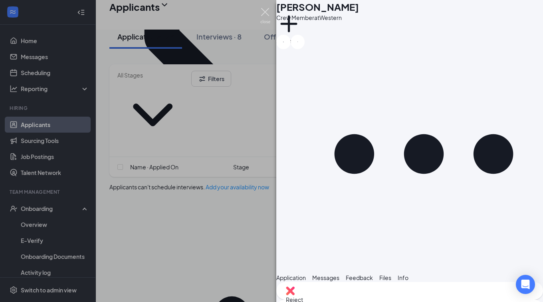
click at [266, 14] on img at bounding box center [265, 16] width 10 height 16
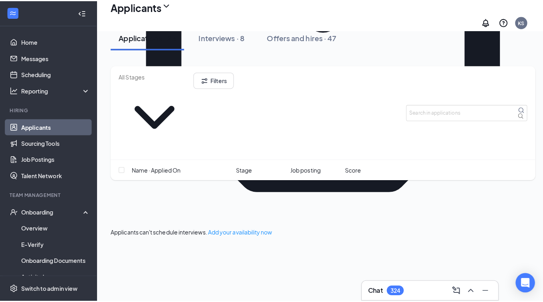
scroll to position [303, 0]
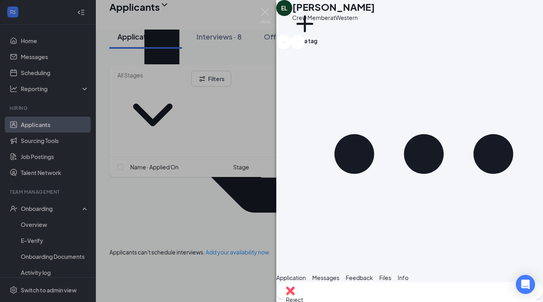
click at [306, 274] on span "Application" at bounding box center [291, 277] width 30 height 7
click at [339, 274] on span "Messages" at bounding box center [325, 277] width 27 height 7
type textarea "Hi, [PERSON_NAME], I am reviewing applications for the Dunkin on [GEOGRAPHIC_DA…"
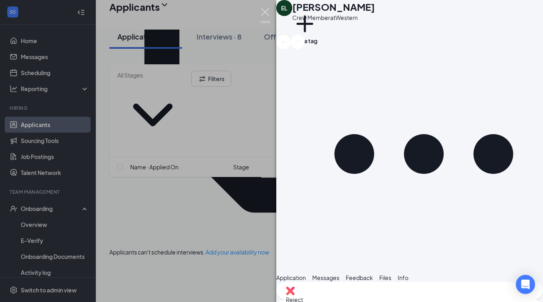
click at [263, 15] on img at bounding box center [265, 16] width 10 height 16
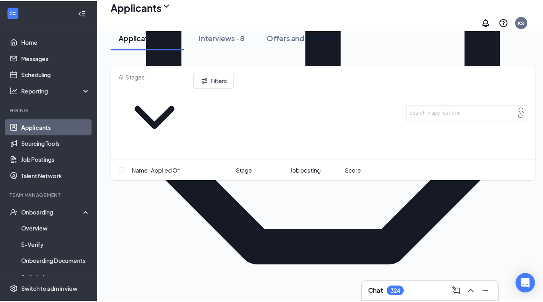
scroll to position [249, 0]
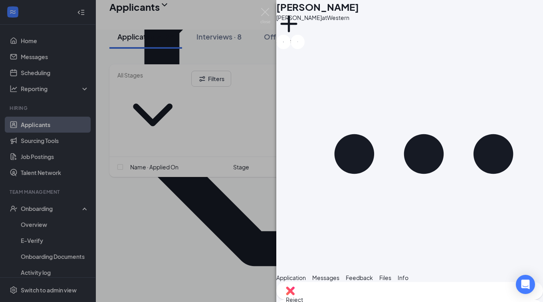
click at [306, 274] on span "Application" at bounding box center [291, 277] width 30 height 7
click at [371, 292] on div "This applicant also applied to 1 other job posting(s)" at bounding box center [409, 296] width 267 height 9
click at [306, 274] on span "Application" at bounding box center [291, 277] width 30 height 7
click at [369, 295] on span "Reject" at bounding box center [409, 299] width 247 height 9
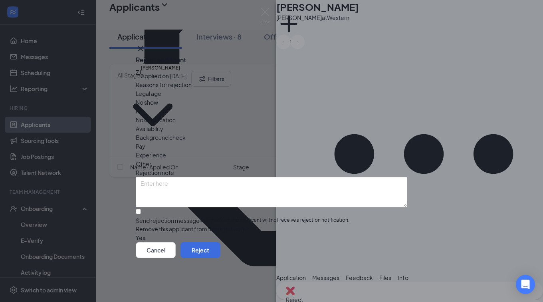
click at [163, 124] on span "Availability" at bounding box center [150, 128] width 28 height 9
click at [220, 254] on button "Reject" at bounding box center [200, 250] width 40 height 16
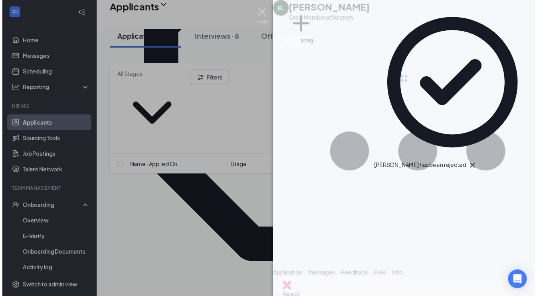
scroll to position [227, 0]
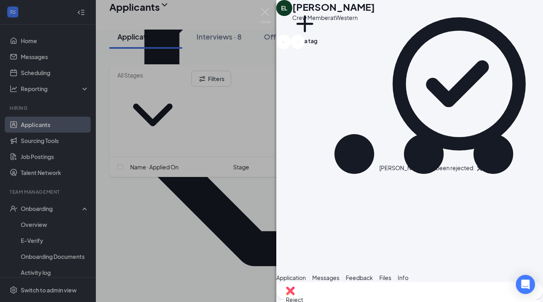
click at [260, 10] on div "EL [PERSON_NAME] Crew Member at Western Add a tag Application Messages Feedback…" at bounding box center [271, 151] width 543 height 302
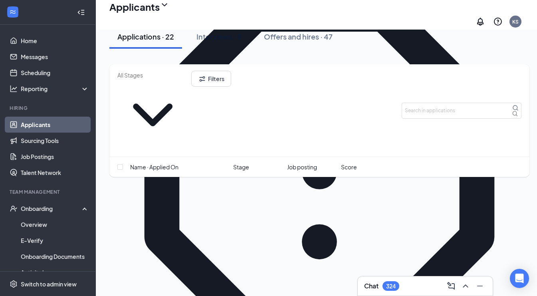
scroll to position [162, 0]
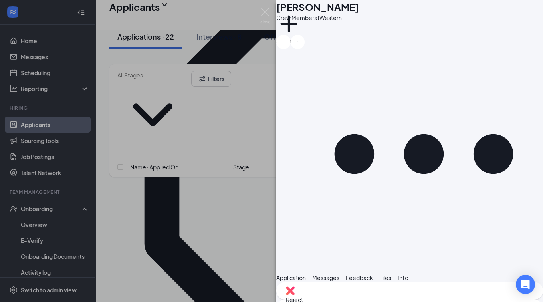
click at [306, 274] on span "Application" at bounding box center [291, 277] width 30 height 7
click at [266, 9] on img at bounding box center [265, 16] width 10 height 16
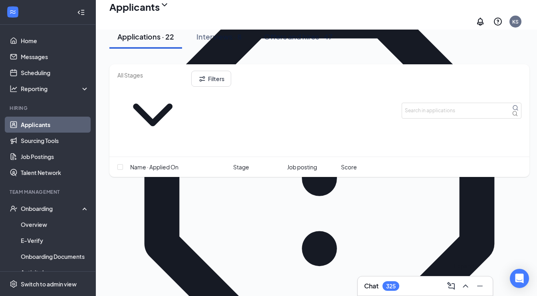
click at [464, 285] on icon "ChevronUp" at bounding box center [466, 286] width 10 height 10
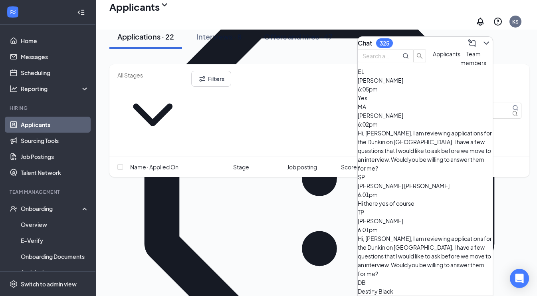
click at [460, 67] on button "Team members" at bounding box center [473, 58] width 26 height 18
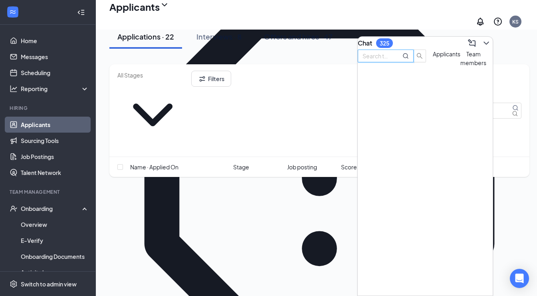
click at [391, 60] on input "text" at bounding box center [376, 55] width 29 height 9
type input "ava"
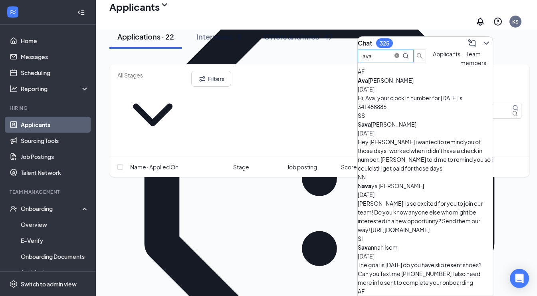
click at [399, 58] on icon "close-circle" at bounding box center [396, 55] width 5 height 5
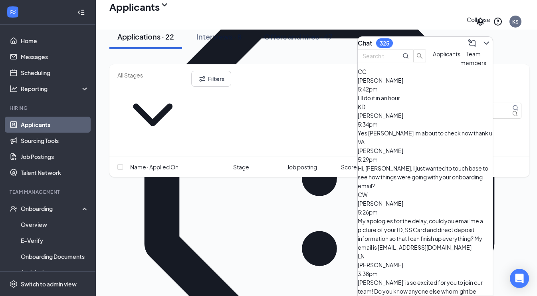
click at [481, 43] on icon "ChevronDown" at bounding box center [486, 43] width 10 height 10
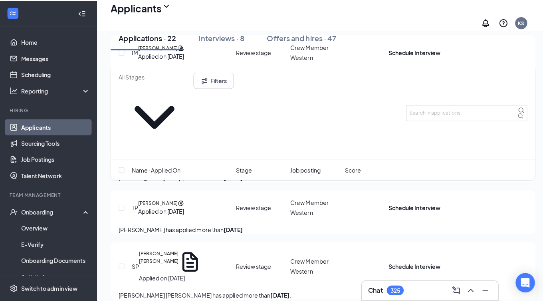
scroll to position [1169, 0]
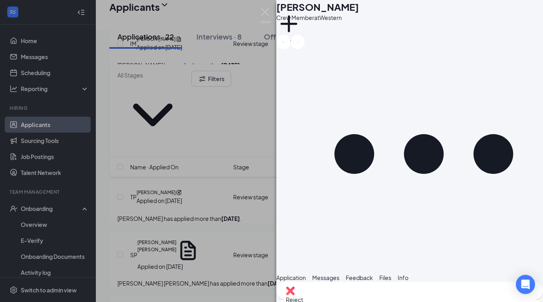
scroll to position [352, 0]
type textarea "We open at 6am and close at 8pm"
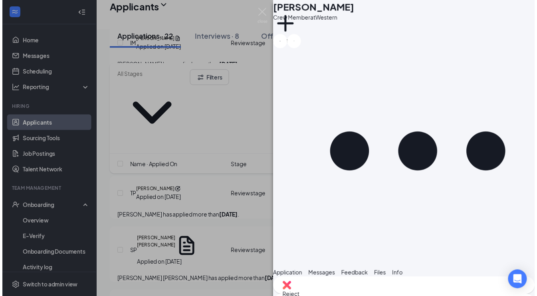
scroll to position [403, 0]
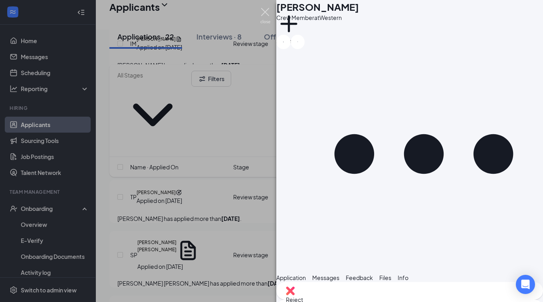
click at [266, 14] on img at bounding box center [265, 16] width 10 height 16
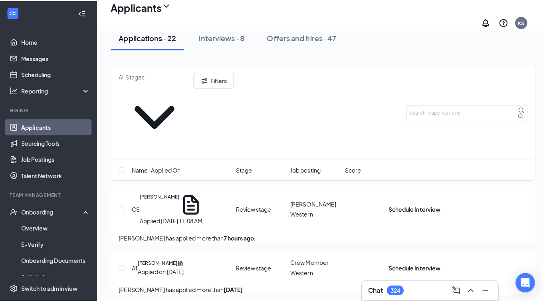
scroll to position [896, 0]
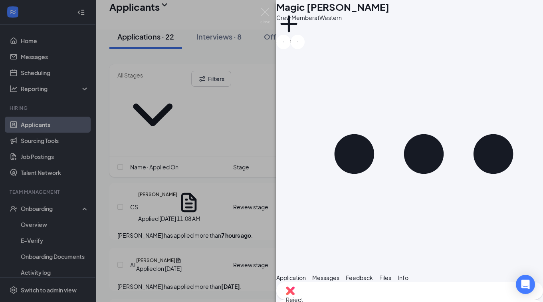
scroll to position [423, 0]
type textarea "Does 11:30 am work for your schedule [DATE]?"
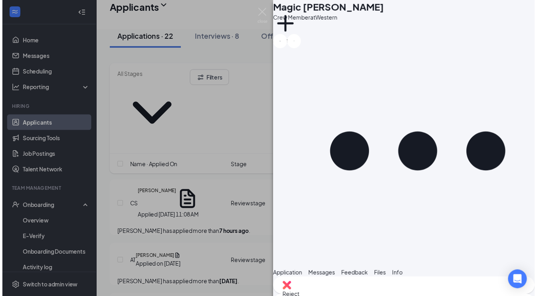
scroll to position [474, 0]
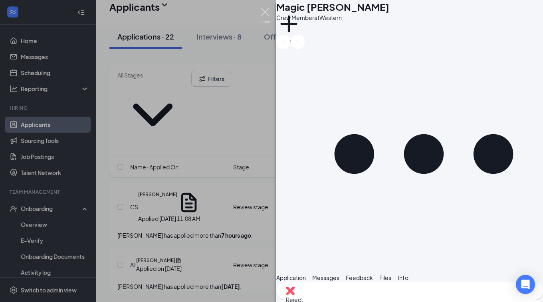
click at [263, 11] on img at bounding box center [265, 16] width 10 height 16
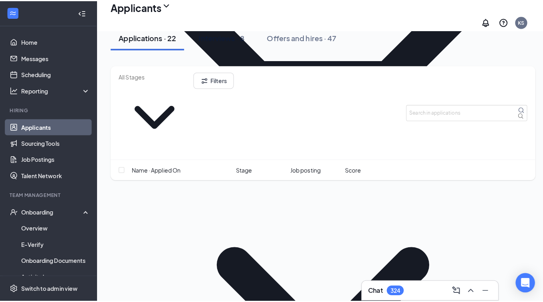
scroll to position [421, 0]
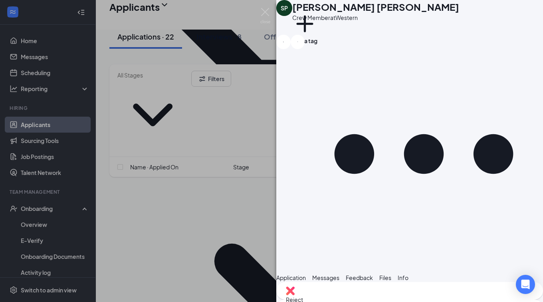
scroll to position [35, 0]
type textarea "What are your means of transportation and what days/times are you available to …"
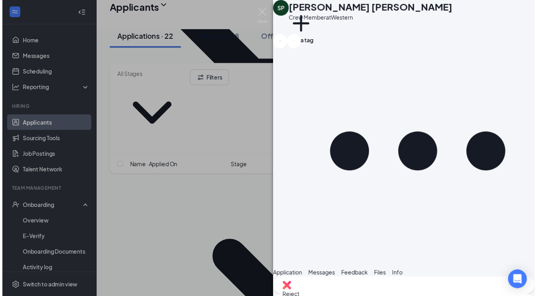
scroll to position [95, 0]
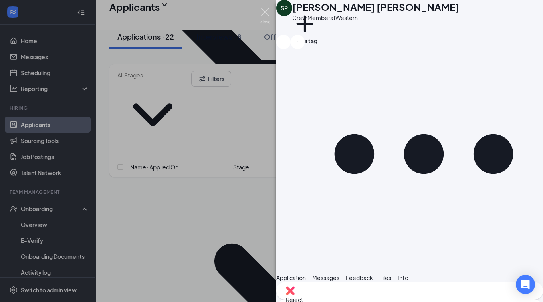
click at [266, 14] on img at bounding box center [265, 16] width 10 height 16
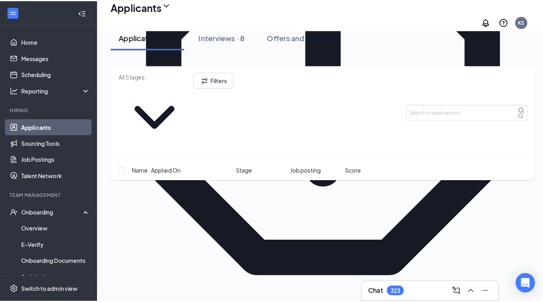
scroll to position [243, 0]
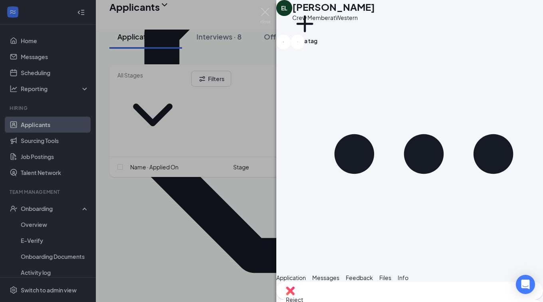
scroll to position [35, 0]
type textarea "What are your means of transportation and what days/times are you available to …"
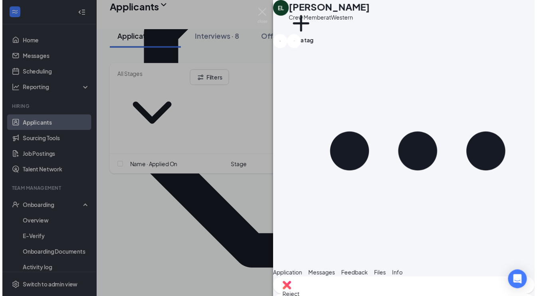
scroll to position [95, 0]
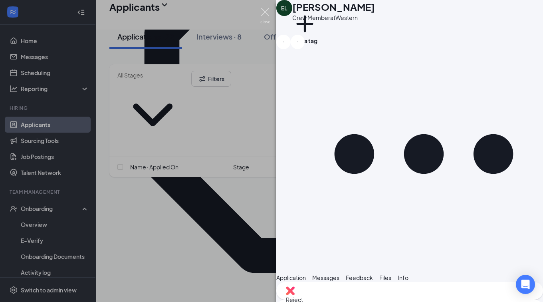
click at [263, 12] on img at bounding box center [265, 16] width 10 height 16
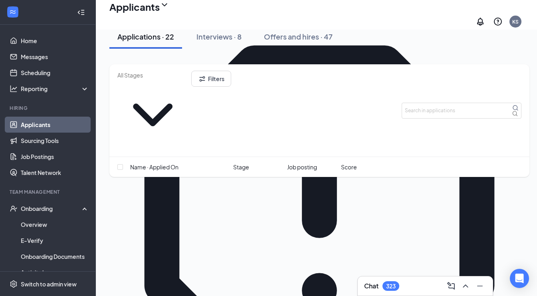
scroll to position [120, 0]
click at [211, 42] on div "Interviews · 8" at bounding box center [218, 37] width 45 height 10
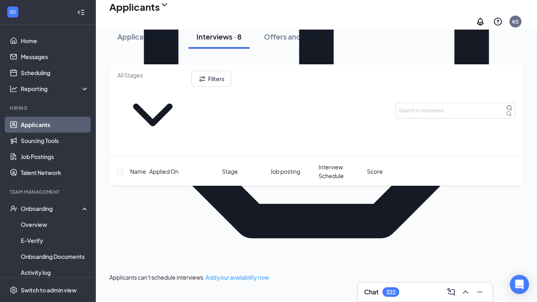
scroll to position [273, 0]
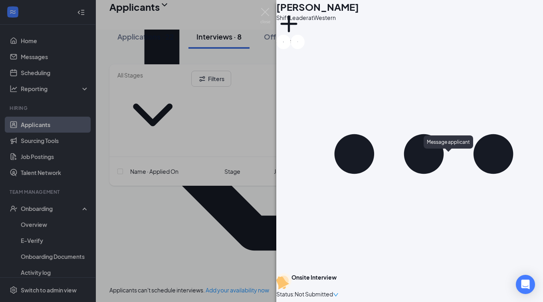
scroll to position [562, 0]
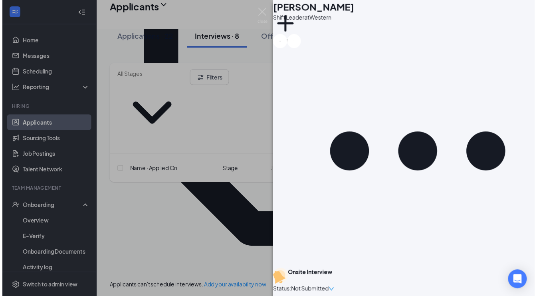
scroll to position [562, 0]
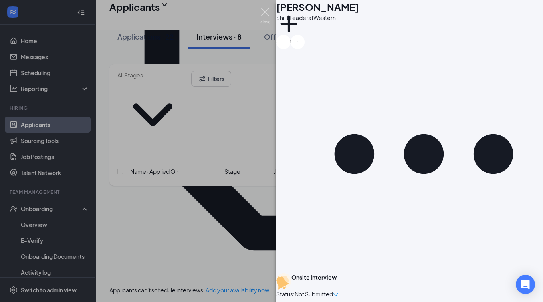
click at [266, 9] on img at bounding box center [265, 16] width 10 height 16
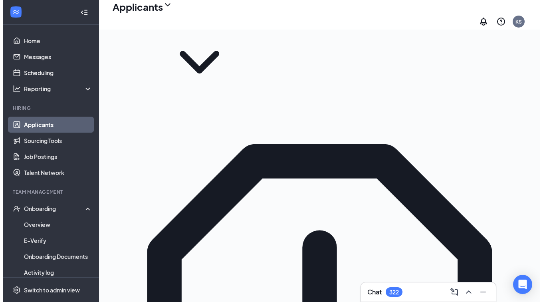
scroll to position [21, 0]
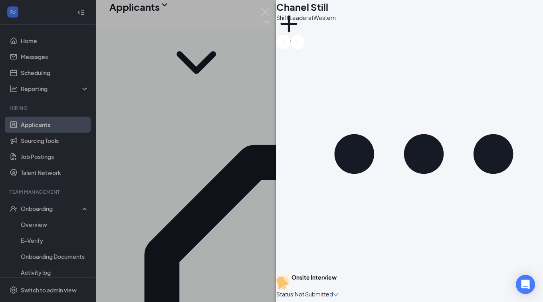
scroll to position [292, 0]
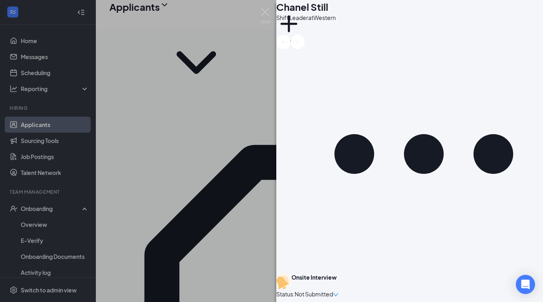
type textarea "Hi, Chanel, I am reviewing application for the Dunkin on [GEOGRAPHIC_DATA]. I h…"
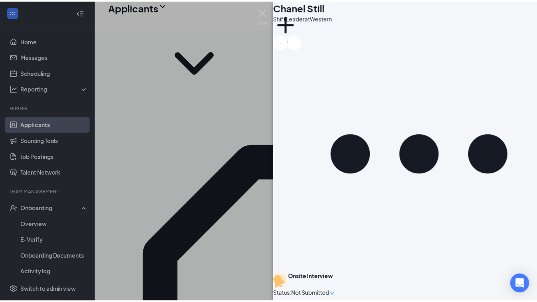
scroll to position [237, 0]
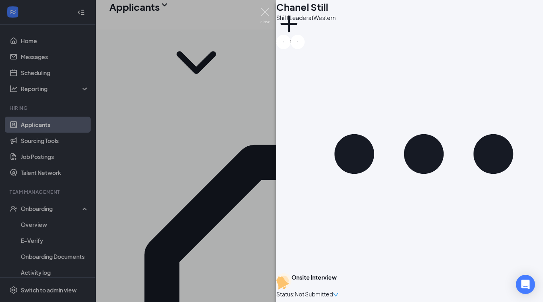
click at [267, 16] on img at bounding box center [265, 16] width 10 height 16
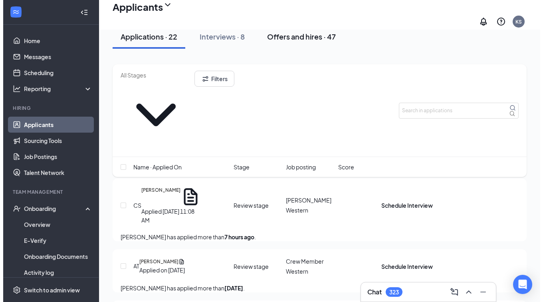
scroll to position [887, 0]
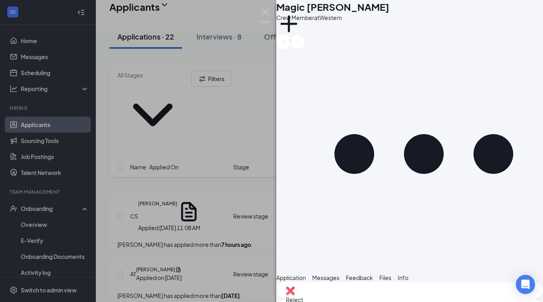
scroll to position [405, 0]
type textarea "[STREET_ADDRESS] I will add you to the calendar."
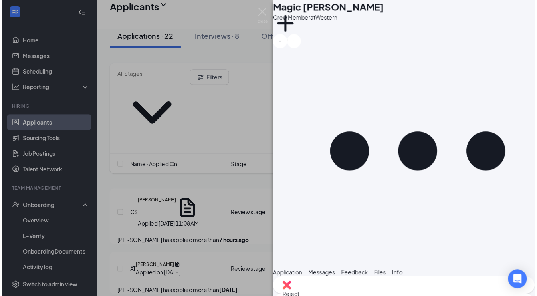
scroll to position [465, 0]
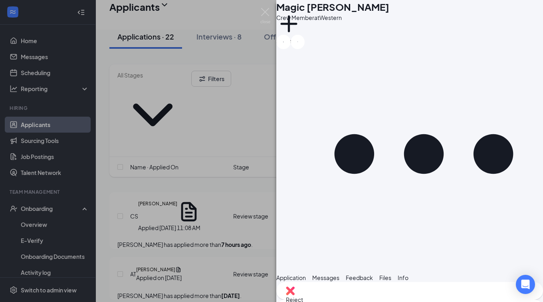
click at [271, 11] on div "ML Magic [PERSON_NAME] Crew Member at Western Add a tag Application Messages Fe…" at bounding box center [271, 151] width 543 height 302
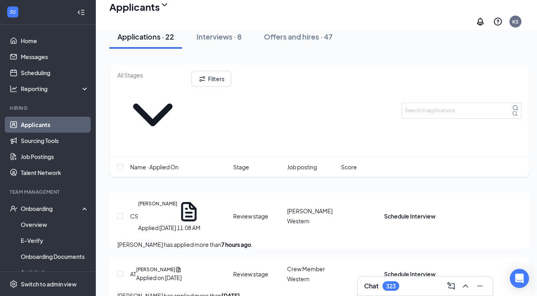
type input "Onsite Interview (next stage)"
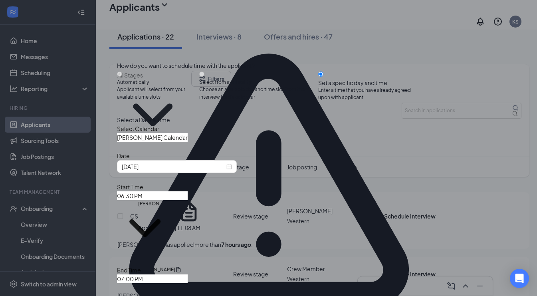
click at [186, 142] on input "[PERSON_NAME] Calendar" at bounding box center [152, 137] width 71 height 9
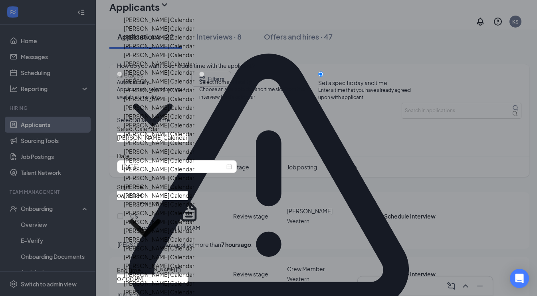
scroll to position [906, 0]
type input "[PERSON_NAME] Calendar"
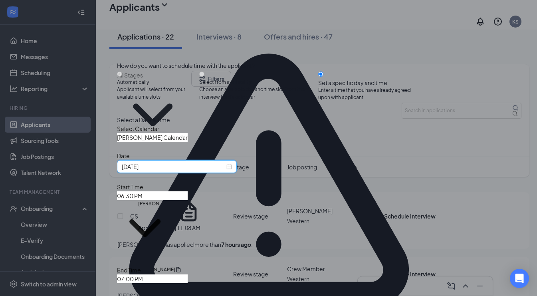
click at [204, 171] on input "[DATE]" at bounding box center [173, 166] width 103 height 9
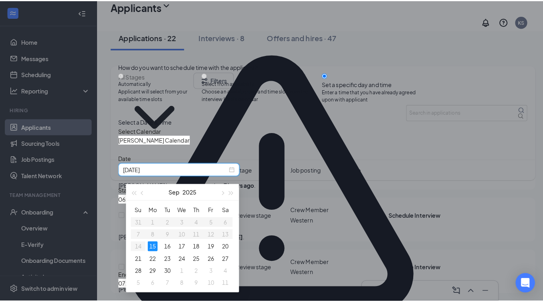
scroll to position [950, 0]
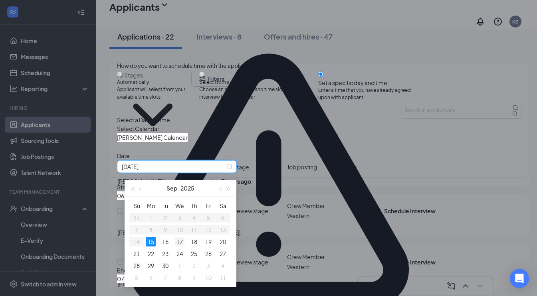
type input "[DATE]"
click at [177, 241] on div "17" at bounding box center [180, 242] width 10 height 10
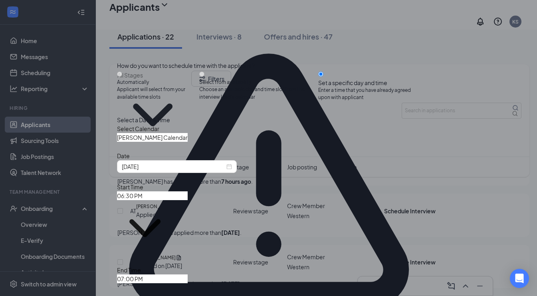
click at [188, 200] on input "06:30 PM" at bounding box center [152, 195] width 71 height 9
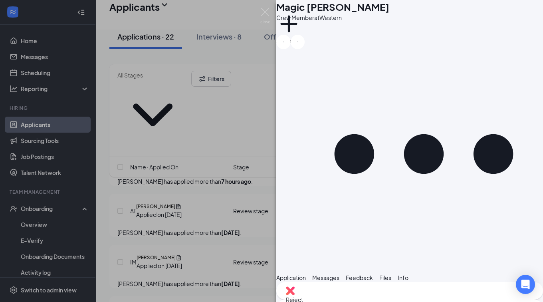
scroll to position [396, 0]
type input "Onsite Interview (next stage)"
type input "[PERSON_NAME] Calendar"
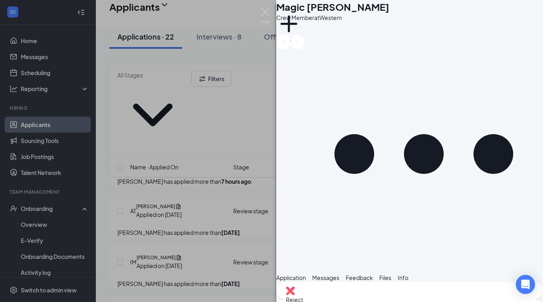
type input "[DATE]"
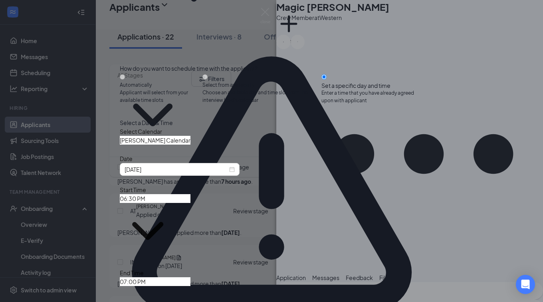
click at [188, 144] on input "[PERSON_NAME] Calendar" at bounding box center [155, 140] width 71 height 9
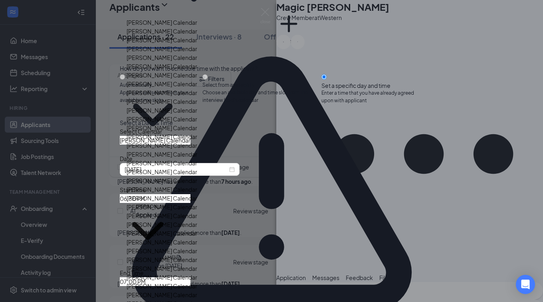
scroll to position [899, 0]
type input "[PERSON_NAME] Calendar"
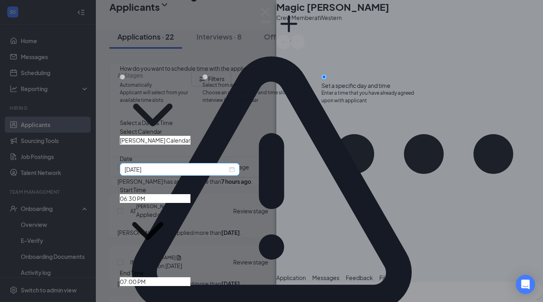
click at [184, 176] on div "[DATE]" at bounding box center [180, 169] width 120 height 13
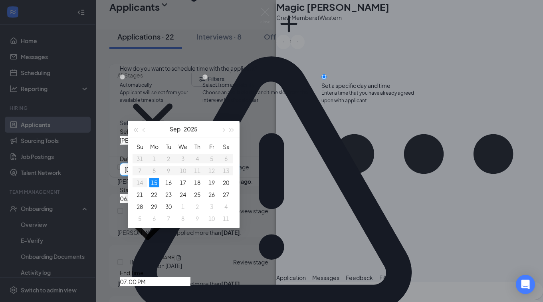
scroll to position [37, 0]
type input "[DATE]"
click at [181, 182] on div "17" at bounding box center [183, 183] width 10 height 10
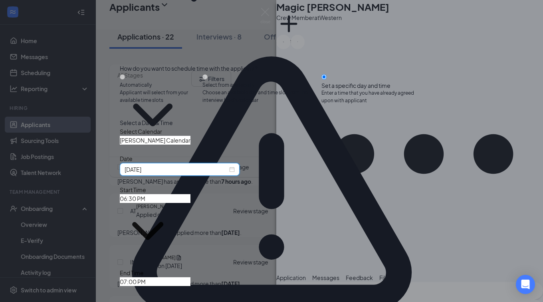
click at [190, 201] on input "06:30 PM" at bounding box center [155, 198] width 71 height 9
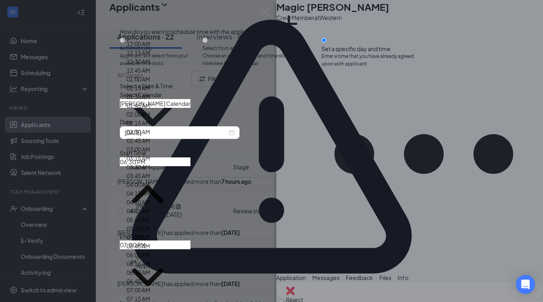
scroll to position [762, 0]
type input "11:30 AM"
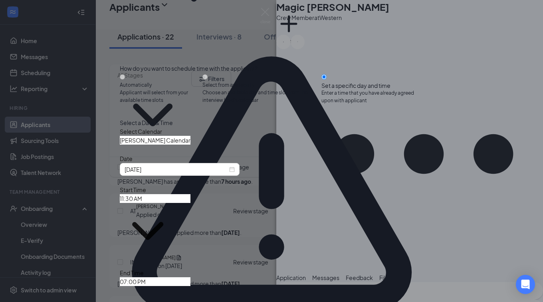
click at [190, 277] on input "07:00 PM" at bounding box center [155, 281] width 71 height 9
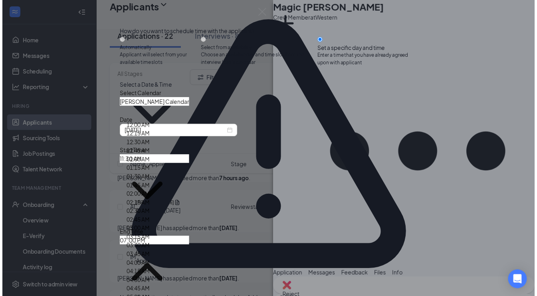
scroll to position [784, 0]
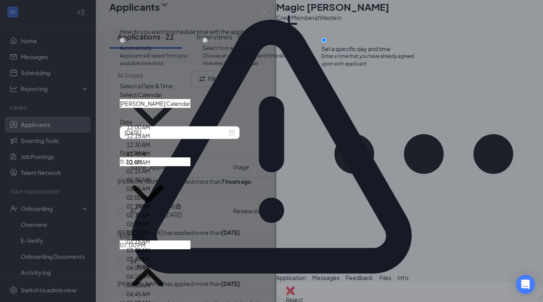
type input "11:45 AM"
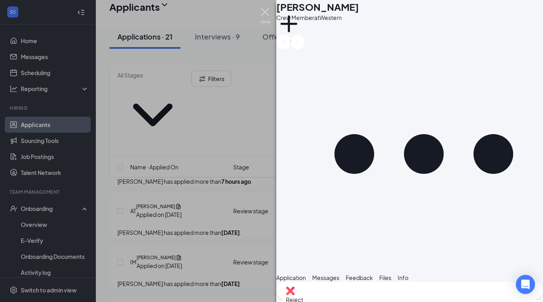
click at [264, 10] on img at bounding box center [265, 16] width 10 height 16
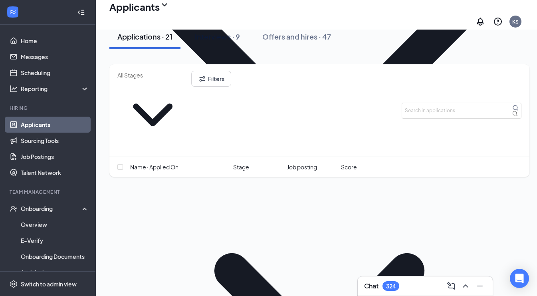
scroll to position [409, 4]
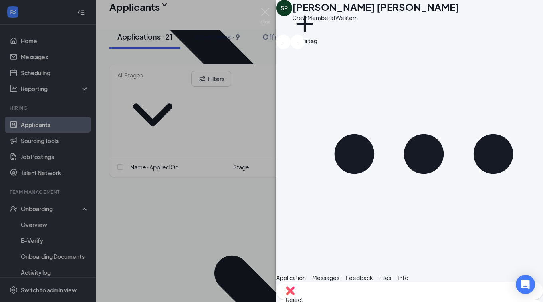
scroll to position [138, 0]
type textarea "Would you be available for an interview [DATE] at 11:45 am?"
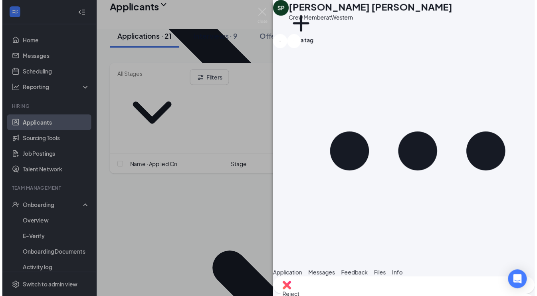
scroll to position [198, 0]
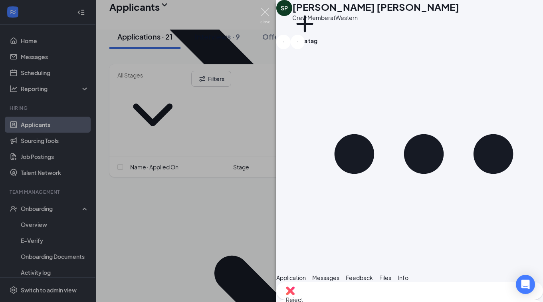
click at [263, 10] on img at bounding box center [265, 16] width 10 height 16
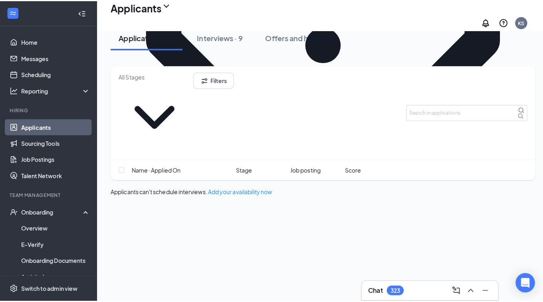
scroll to position [365, 0]
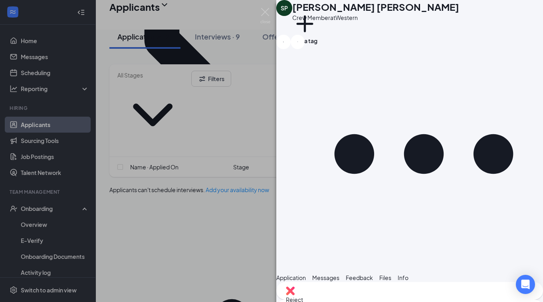
scroll to position [241, 0]
type textarea "Great, I'll add you to the calendar!"
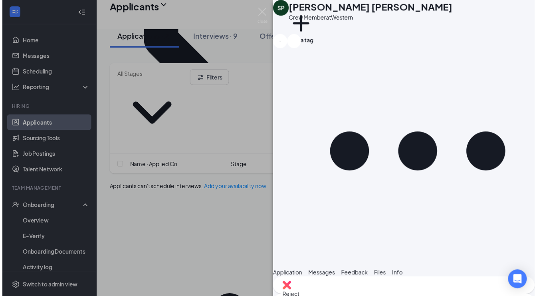
scroll to position [292, 0]
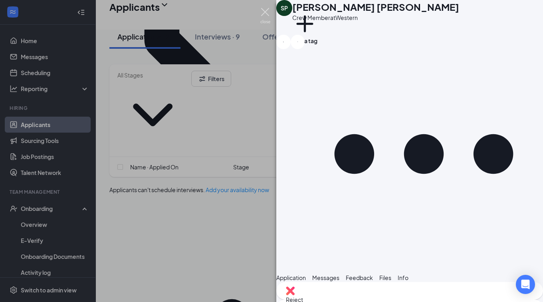
click at [264, 13] on img at bounding box center [265, 16] width 10 height 16
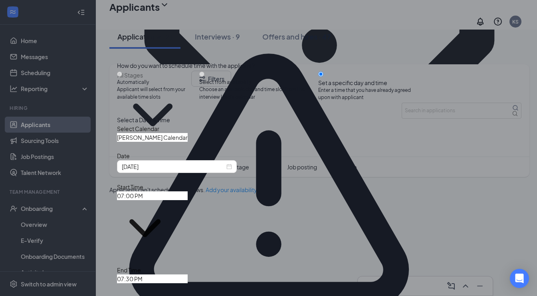
click at [188, 142] on input "[PERSON_NAME] Calendar" at bounding box center [152, 137] width 71 height 9
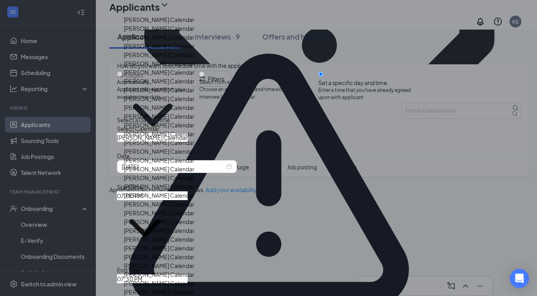
scroll to position [923, 0]
type input "[PERSON_NAME] Calendar"
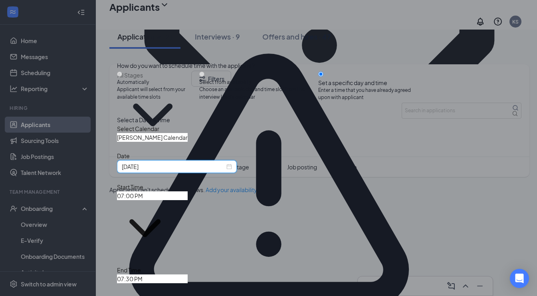
click at [170, 171] on input "[DATE]" at bounding box center [173, 166] width 103 height 9
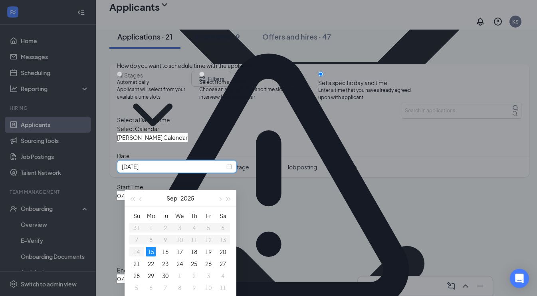
scroll to position [419, 0]
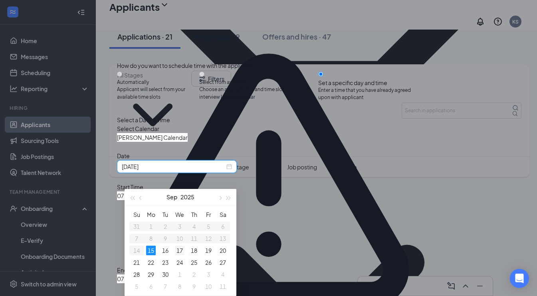
type input "[DATE]"
click at [179, 252] on div "17" at bounding box center [180, 250] width 10 height 10
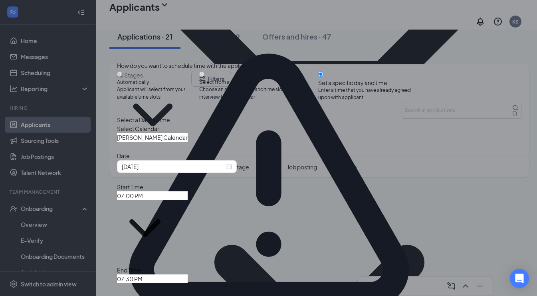
click at [188, 196] on input "07:00 PM" at bounding box center [152, 195] width 71 height 9
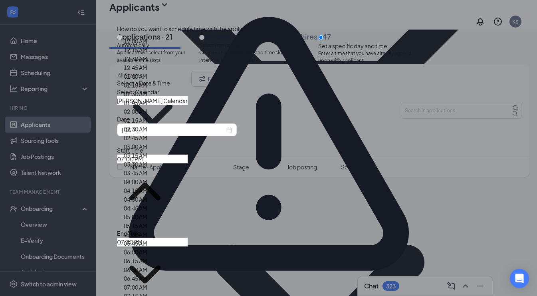
scroll to position [801, 0]
type input "11:45 AM"
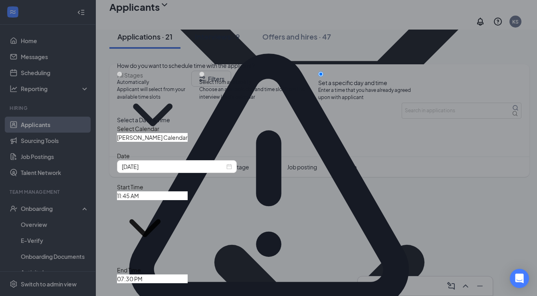
click at [188, 274] on input "07:30 PM" at bounding box center [152, 278] width 71 height 9
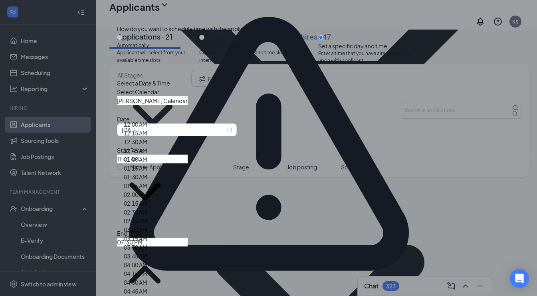
scroll to position [799, 0]
type input "12:00 PM"
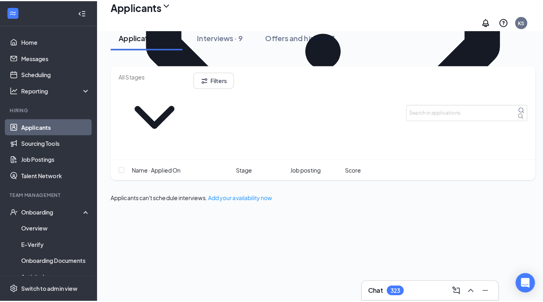
scroll to position [360, 0]
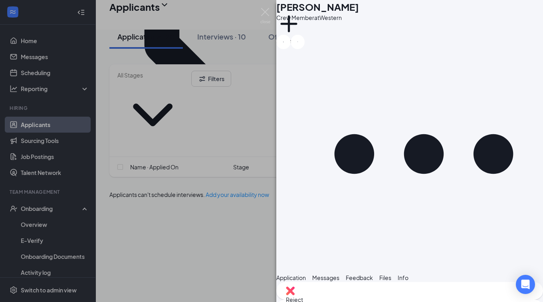
scroll to position [35, 0]
type textarea "What are your means of transportation and what days/times are you available to …"
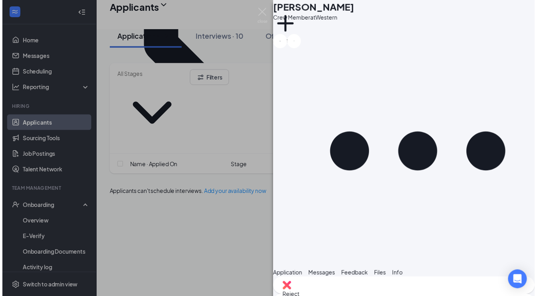
scroll to position [95, 0]
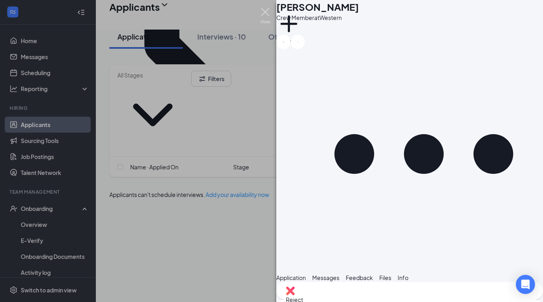
click at [264, 15] on img at bounding box center [265, 16] width 10 height 16
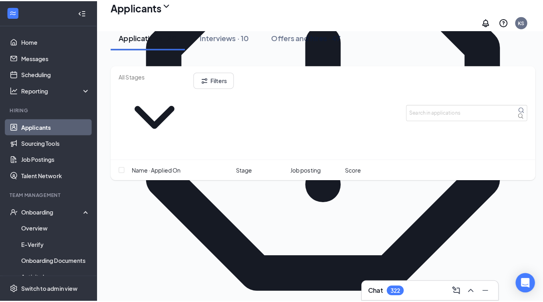
scroll to position [229, 0]
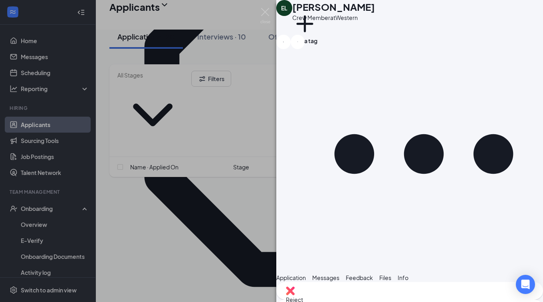
scroll to position [267, 0]
type textarea "What [PERSON_NAME] did/do you work at?"
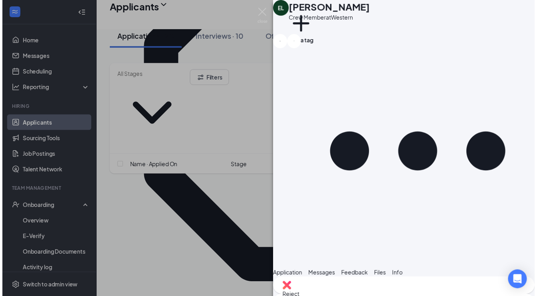
scroll to position [318, 0]
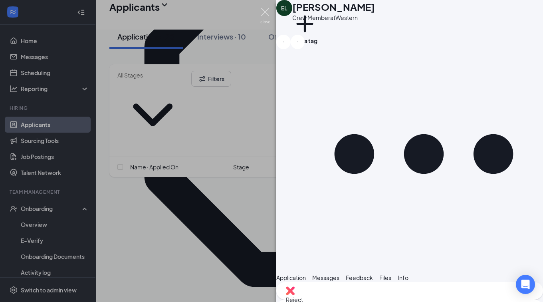
click at [266, 14] on img at bounding box center [265, 16] width 10 height 16
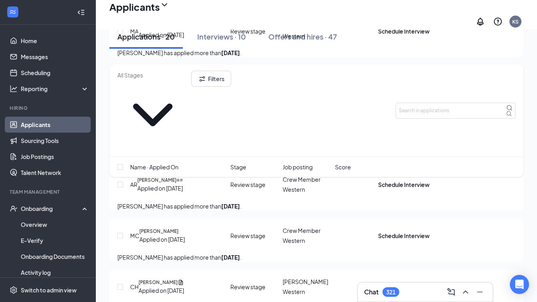
scroll to position [2367, 0]
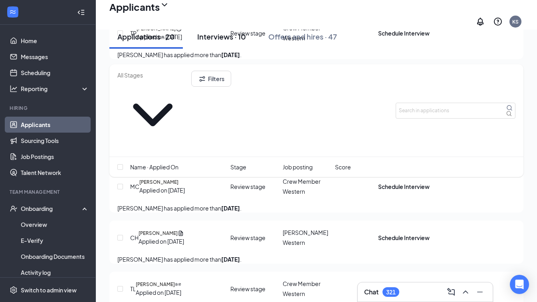
click at [218, 42] on div "Interviews · 10" at bounding box center [221, 37] width 49 height 10
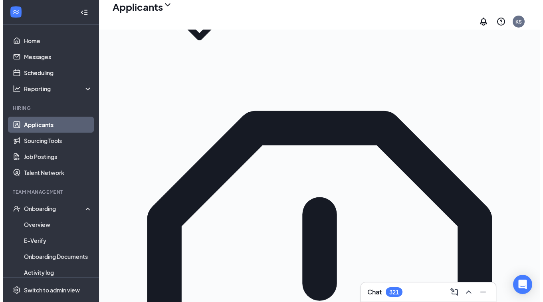
scroll to position [55, 0]
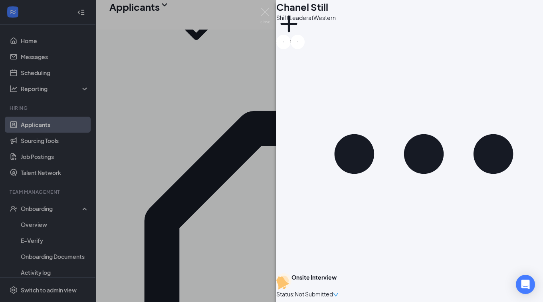
scroll to position [265, 0]
type textarea "What means of transportation do you have and what days/times are you available …"
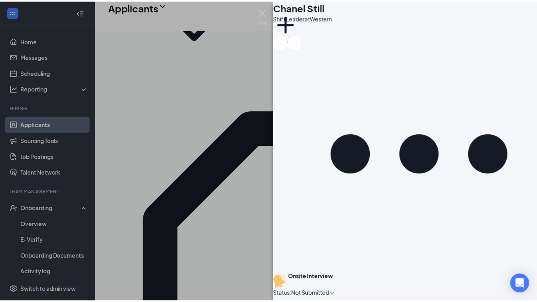
scroll to position [325, 0]
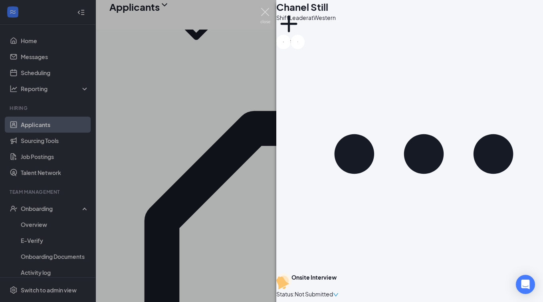
click at [262, 13] on img at bounding box center [265, 16] width 10 height 16
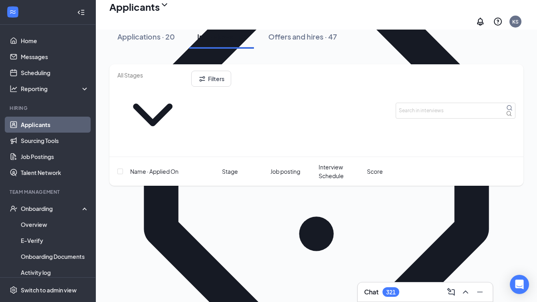
scroll to position [170, 0]
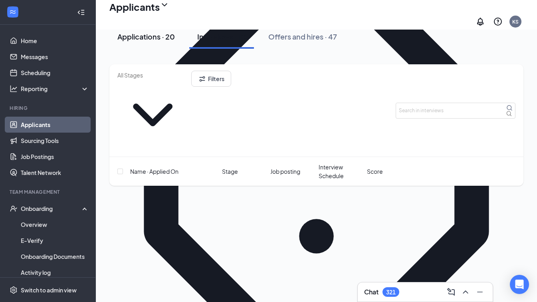
click at [157, 42] on div "Applications · 20" at bounding box center [145, 37] width 57 height 10
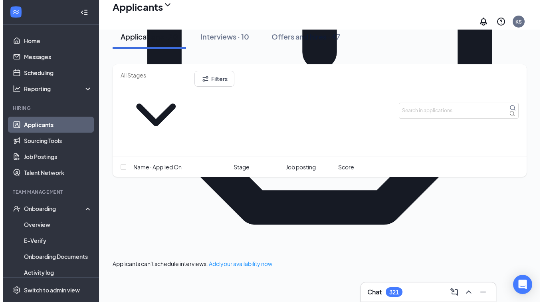
scroll to position [244, 0]
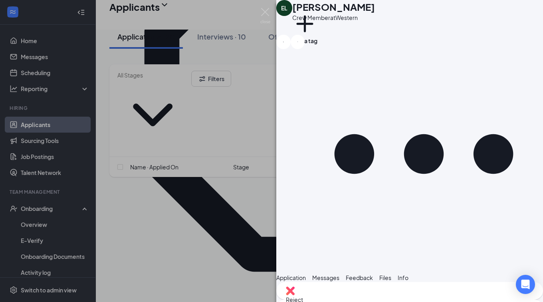
scroll to position [387, 0]
type textarea "Still employed? There are several in [GEOGRAPHIC_DATA], what's the address?"
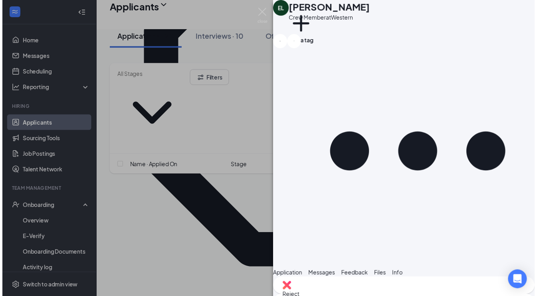
scroll to position [447, 0]
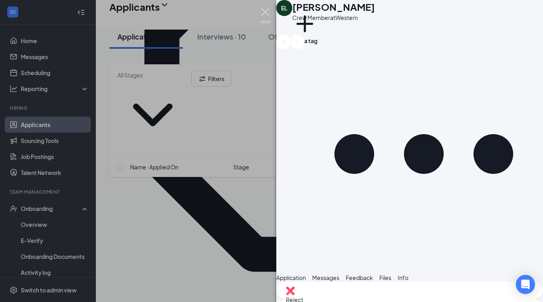
click at [265, 12] on img at bounding box center [265, 16] width 10 height 16
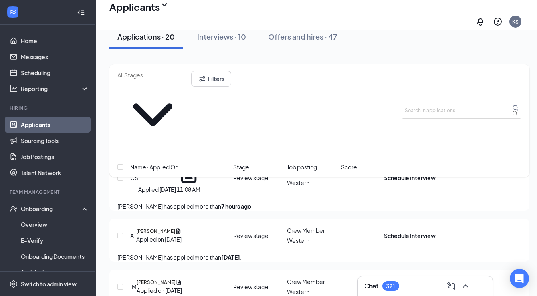
scroll to position [925, 0]
click at [467, 285] on icon "ChevronUp" at bounding box center [466, 286] width 10 height 10
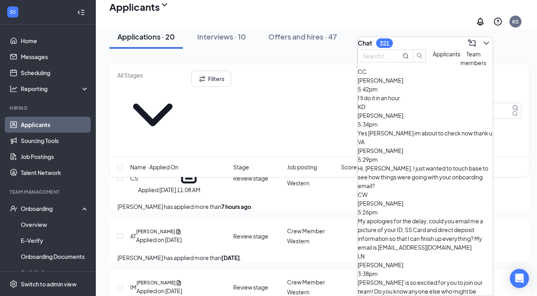
click at [433, 57] on span "Applicants" at bounding box center [447, 53] width 28 height 7
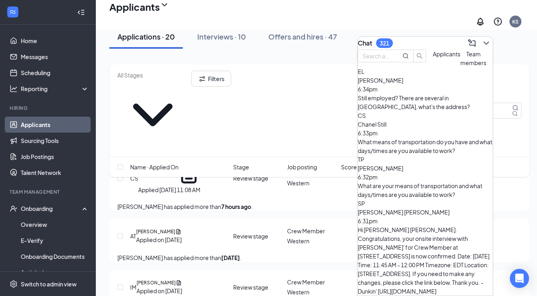
click at [460, 66] on span "Team members" at bounding box center [473, 58] width 26 height 16
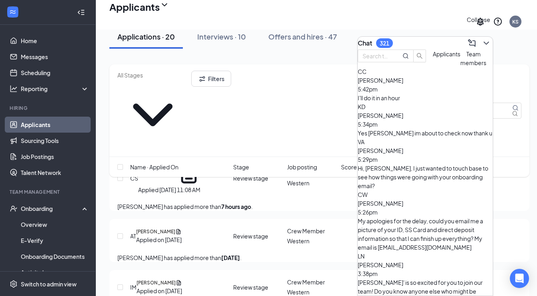
click at [480, 42] on button at bounding box center [486, 43] width 13 height 13
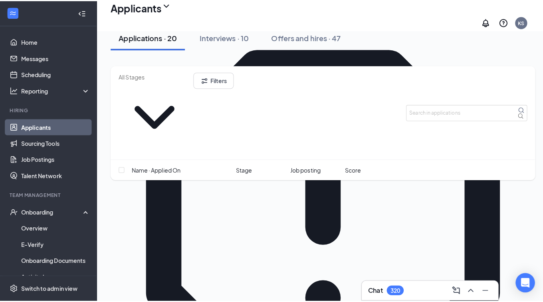
scroll to position [117, 0]
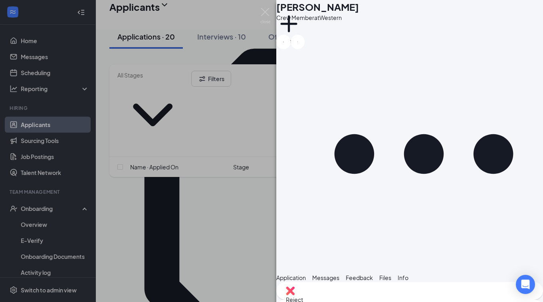
click at [302, 274] on span "Application" at bounding box center [291, 277] width 30 height 7
click at [371, 292] on div "Reject" at bounding box center [409, 291] width 267 height 18
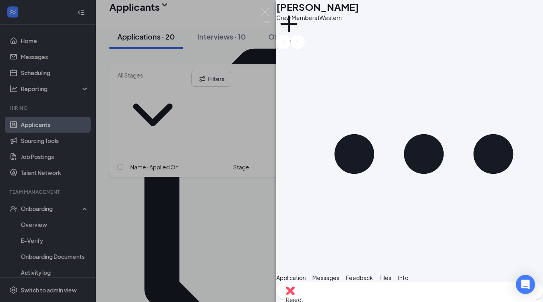
scroll to position [293, 0]
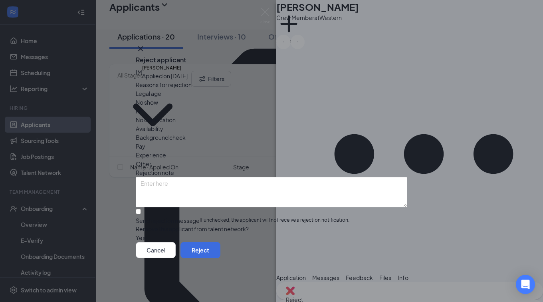
click at [163, 124] on span "Availability" at bounding box center [150, 128] width 28 height 9
click at [220, 257] on button "Reject" at bounding box center [200, 250] width 40 height 16
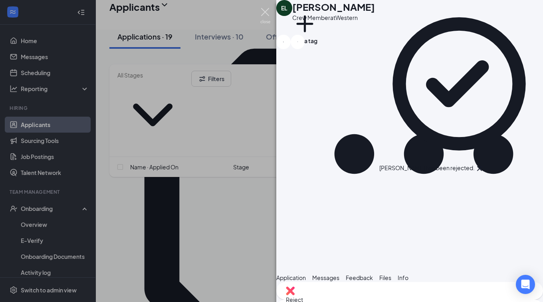
click at [265, 10] on img at bounding box center [265, 16] width 10 height 16
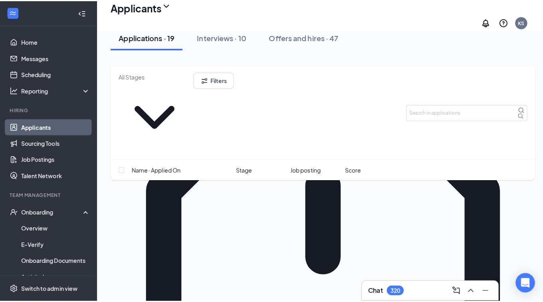
scroll to position [85, 0]
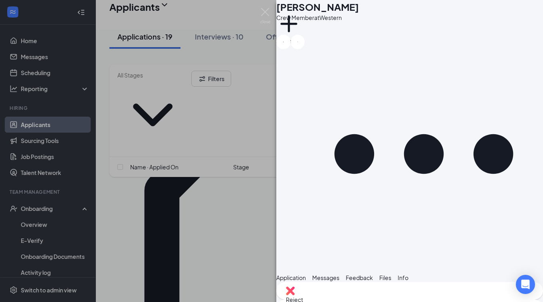
click at [306, 273] on button "Application" at bounding box center [291, 277] width 30 height 9
click at [339, 274] on span "Messages" at bounding box center [325, 277] width 27 height 7
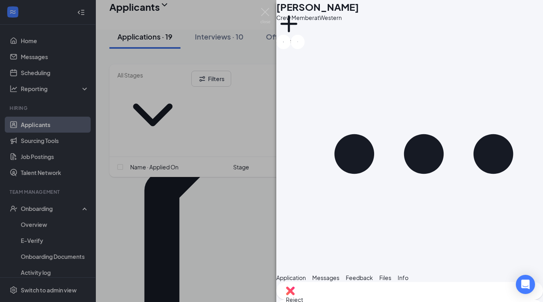
type textarea "Hi, [PERSON_NAME], I am reviewing applications for the Dunkin on [GEOGRAPHIC_DA…"
click at [263, 12] on img at bounding box center [265, 16] width 10 height 16
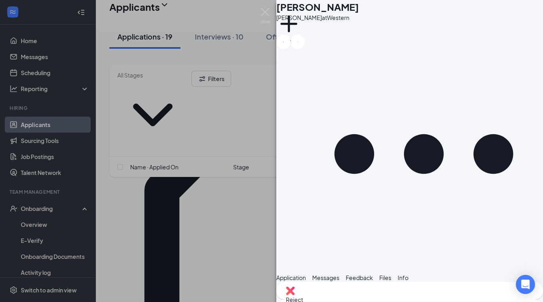
click at [306, 274] on span "Application" at bounding box center [291, 277] width 30 height 7
click at [301, 273] on button "Application" at bounding box center [291, 277] width 30 height 9
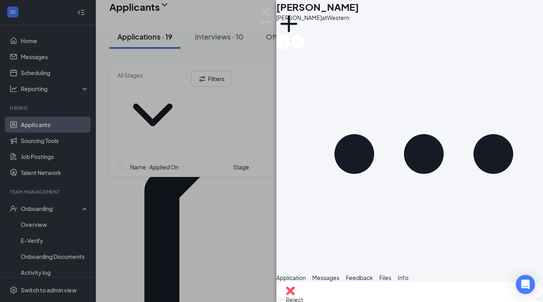
scroll to position [0, 0]
click at [364, 292] on div "This applicant also applied to 1 other job posting(s)" at bounding box center [409, 296] width 267 height 9
click at [339, 274] on span "Messages" at bounding box center [325, 277] width 27 height 7
type textarea "Hi, [PERSON_NAME], I am reviewing applications for the Dunkin on [GEOGRAPHIC_DA…"
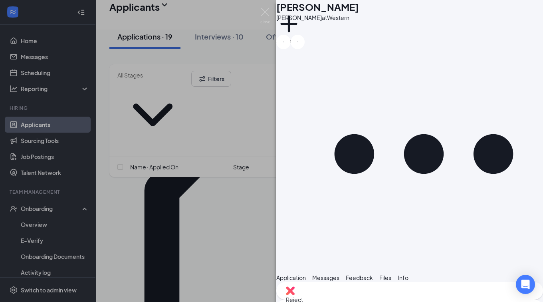
click at [263, 14] on img at bounding box center [265, 16] width 10 height 16
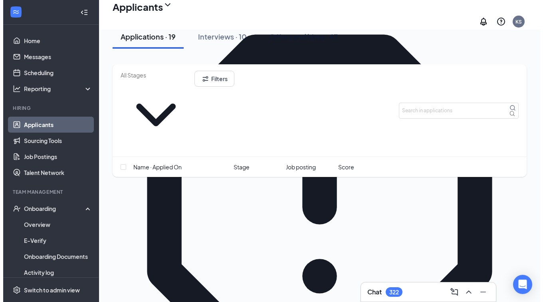
scroll to position [135, 0]
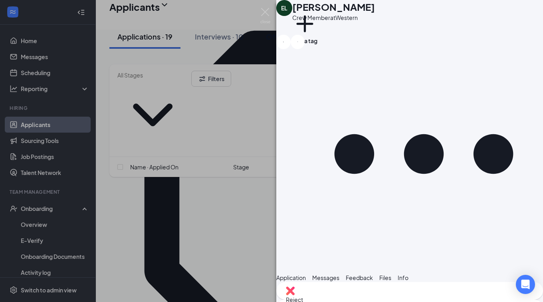
scroll to position [389, 0]
type textarea "Ah, ok! Are you available to come in for an interview [DATE] at 12pm?"
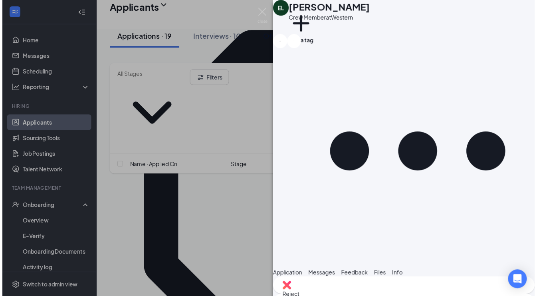
scroll to position [458, 0]
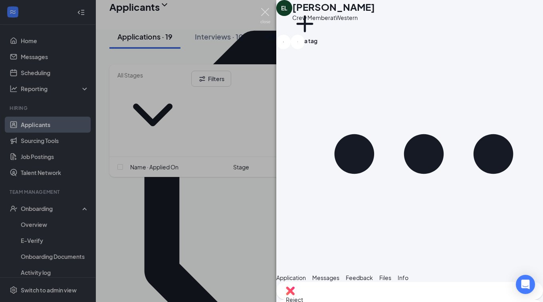
click at [269, 10] on img at bounding box center [265, 16] width 10 height 16
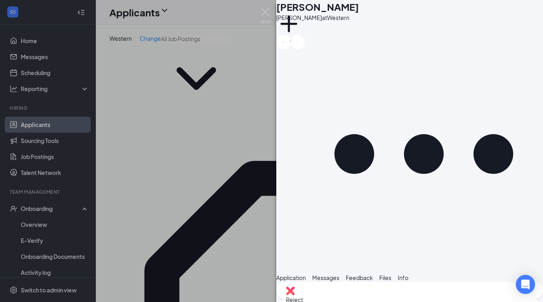
scroll to position [26, 0]
type textarea "What means of transportation do you have and what are the days/times that you a…"
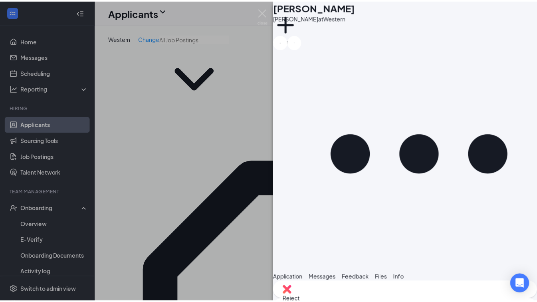
scroll to position [86, 0]
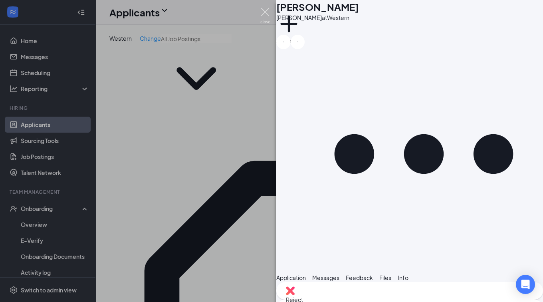
click at [263, 13] on img at bounding box center [265, 16] width 10 height 16
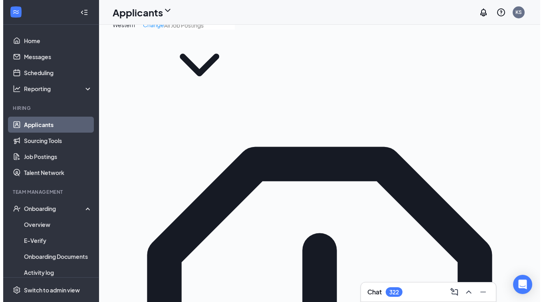
scroll to position [19, 0]
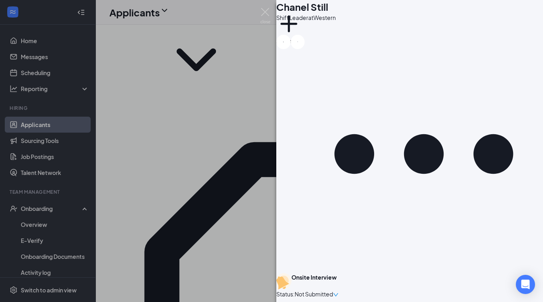
scroll to position [377, 0]
type textarea "H"
type textarea "We open at 6am, how early are you available to come in the mornings?"
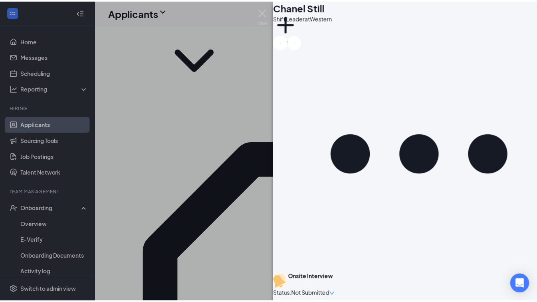
scroll to position [437, 0]
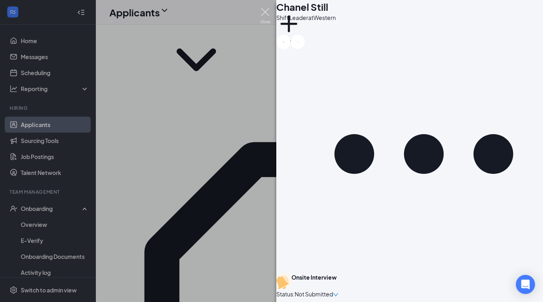
click at [265, 14] on img at bounding box center [265, 16] width 10 height 16
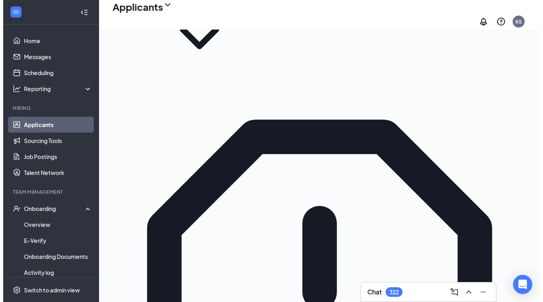
scroll to position [46, 0]
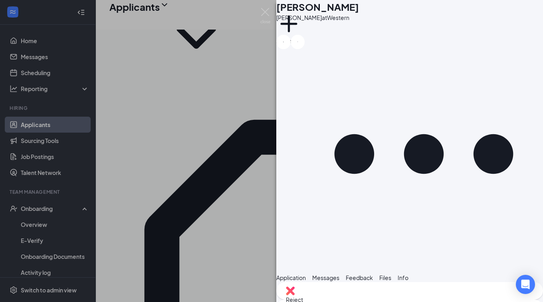
scroll to position [172, 0]
type textarea "We open at 6am, what is the earliest that you are available to come in?"
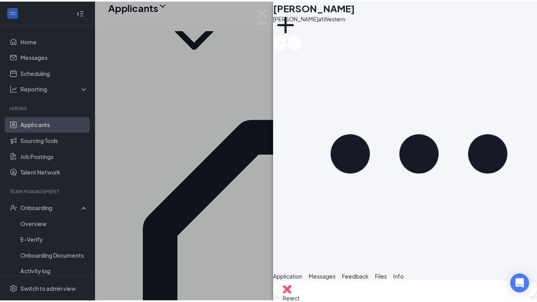
scroll to position [232, 0]
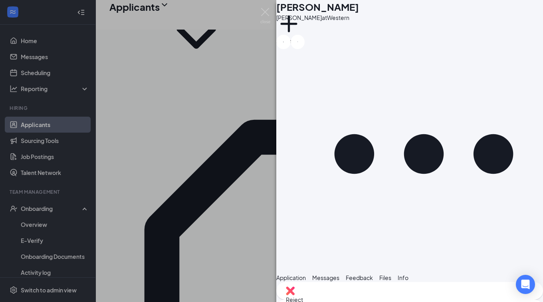
click at [260, 11] on div "CS [PERSON_NAME] at Western Add a tag Application Messages Feedback Files Info …" at bounding box center [271, 151] width 543 height 302
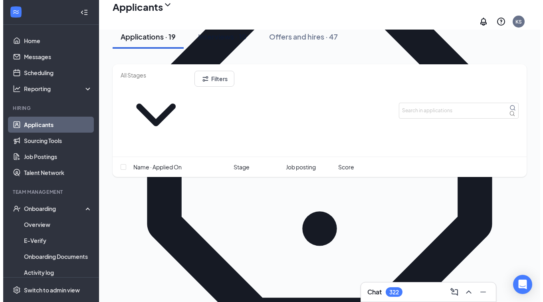
scroll to position [178, 0]
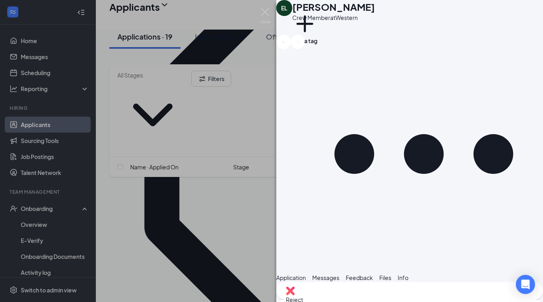
scroll to position [398, 0]
type textarea "Great, I'll add you to the calendar!"
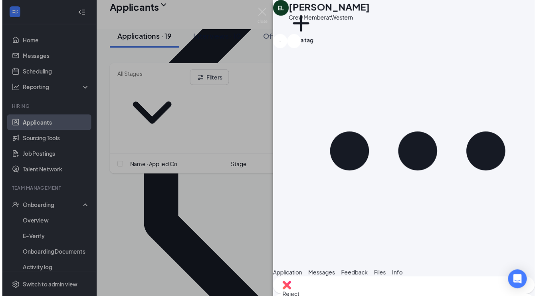
scroll to position [449, 0]
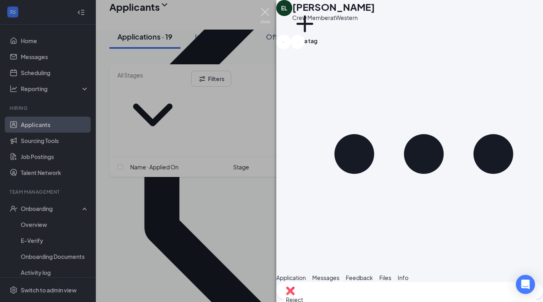
click at [267, 14] on img at bounding box center [265, 16] width 10 height 16
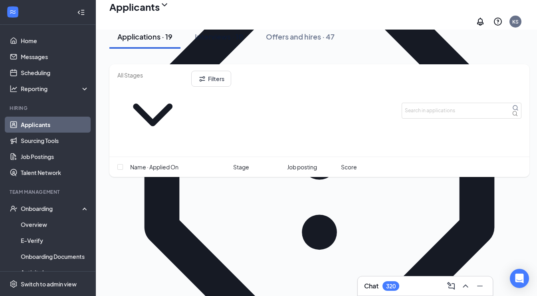
type input "Onsite Interview (next stage)"
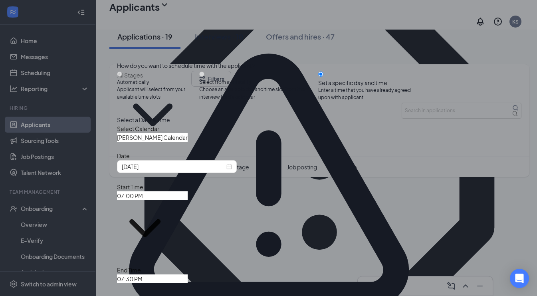
click at [170, 142] on input "[PERSON_NAME] Calendar" at bounding box center [152, 137] width 71 height 9
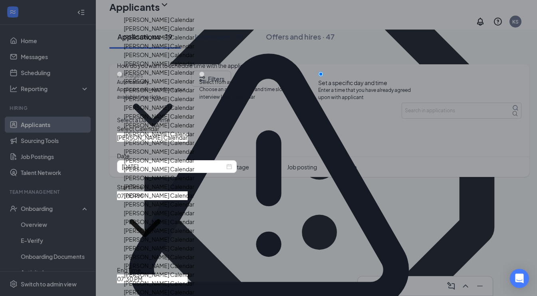
scroll to position [910, 0]
type input "[PERSON_NAME] Calendar"
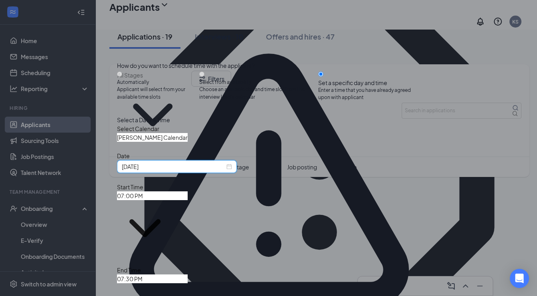
click at [192, 171] on input "[DATE]" at bounding box center [173, 166] width 103 height 9
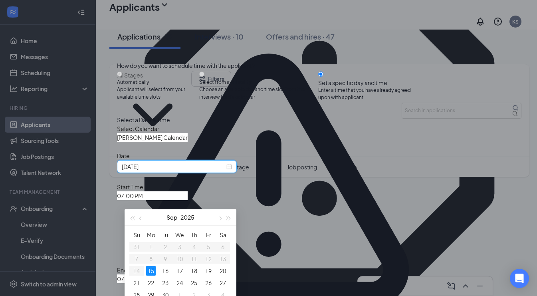
scroll to position [213, 0]
type input "[DATE]"
click at [179, 271] on div "17" at bounding box center [180, 270] width 10 height 10
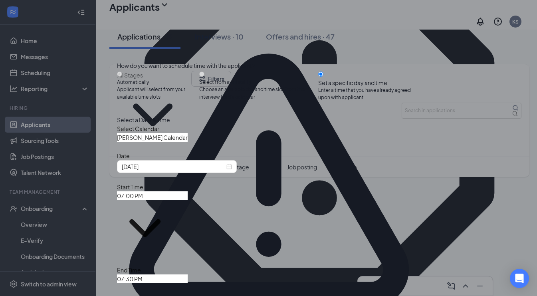
click at [188, 194] on input "07:00 PM" at bounding box center [152, 195] width 71 height 9
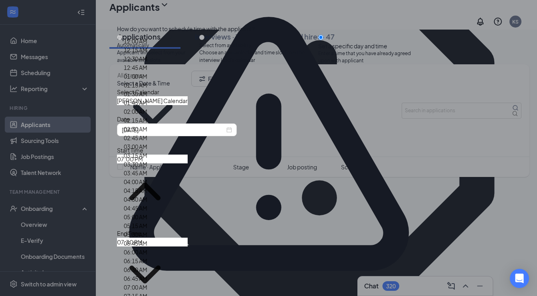
scroll to position [821, 0]
type input "12:00 PM"
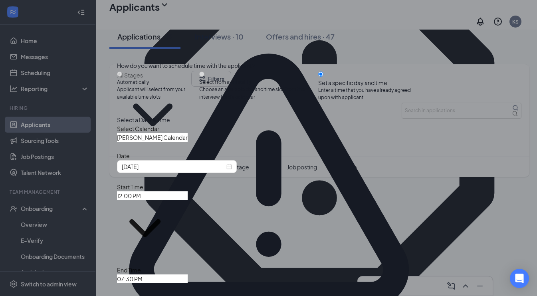
click at [188, 274] on input "07:30 PM" at bounding box center [152, 278] width 71 height 9
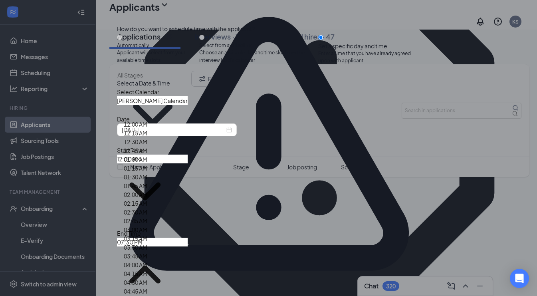
scroll to position [841, 0]
type input "12:15 PM"
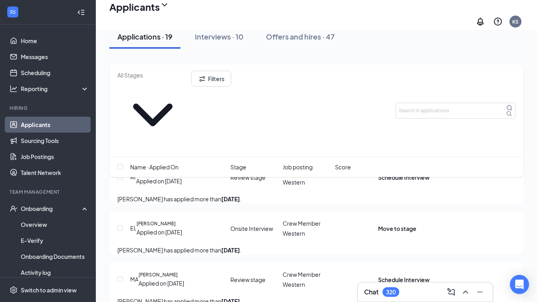
scroll to position [1011, 0]
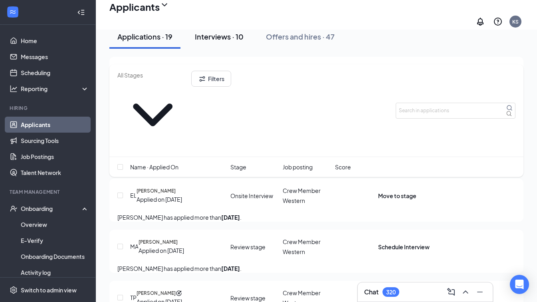
click at [211, 42] on div "Interviews · 10" at bounding box center [219, 37] width 49 height 10
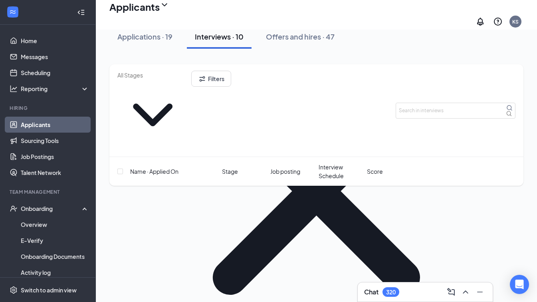
scroll to position [641, 0]
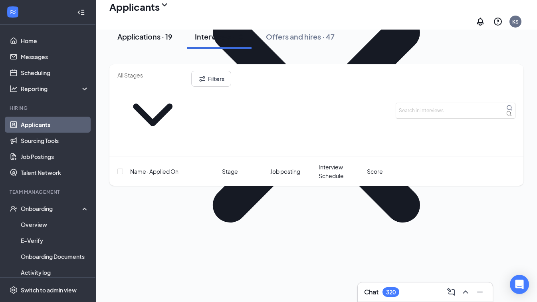
click at [148, 42] on div "Applications · 19" at bounding box center [144, 37] width 55 height 10
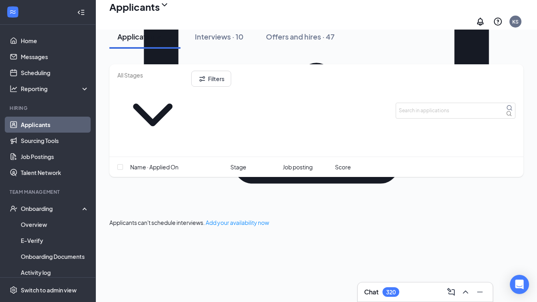
scroll to position [328, 0]
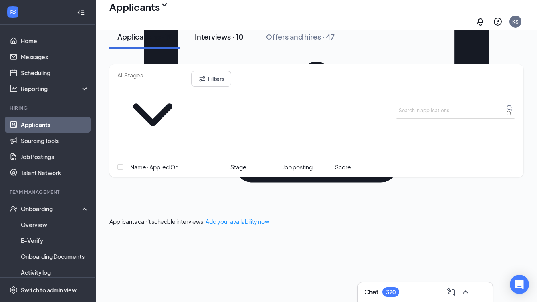
click at [208, 42] on div "Interviews · 10" at bounding box center [219, 37] width 49 height 10
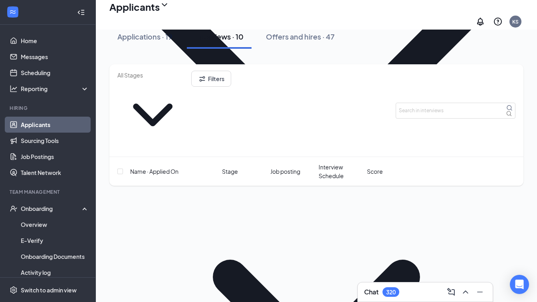
scroll to position [391, 0]
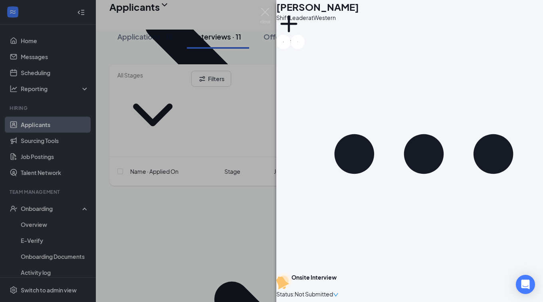
scroll to position [562, 0]
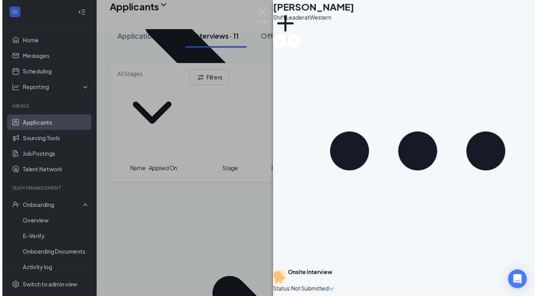
scroll to position [458, 0]
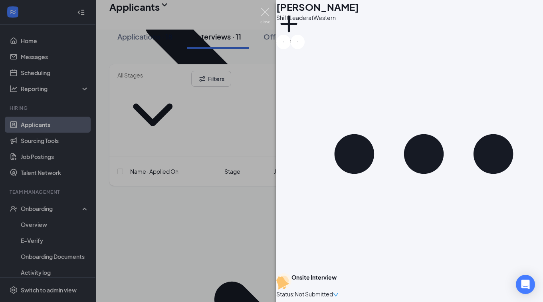
click at [267, 16] on img at bounding box center [265, 16] width 10 height 16
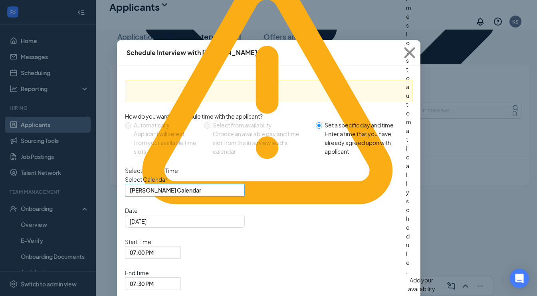
click at [181, 196] on span "[PERSON_NAME] Calendar" at bounding box center [165, 190] width 71 height 12
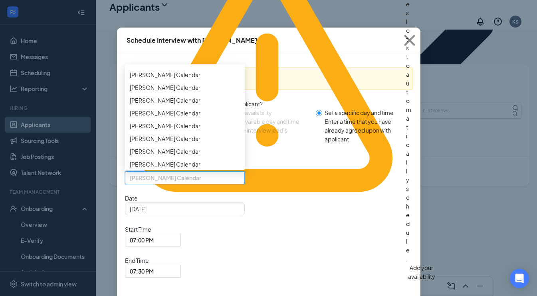
scroll to position [942, 0]
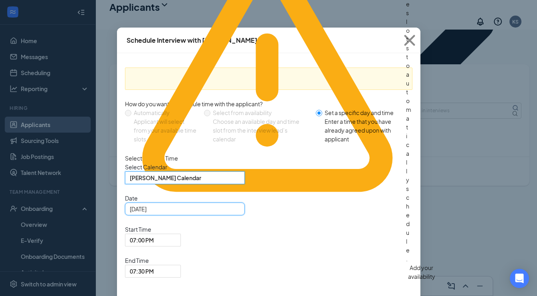
click at [167, 213] on input "[DATE]" at bounding box center [184, 208] width 109 height 9
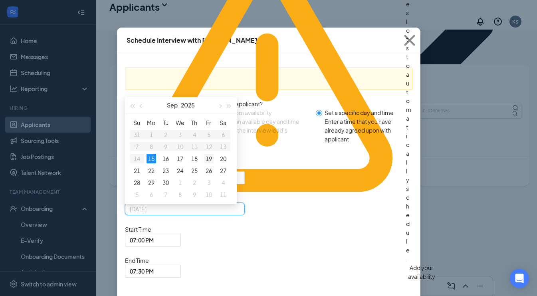
type input "[DATE]"
click at [207, 163] on div "19" at bounding box center [209, 159] width 10 height 10
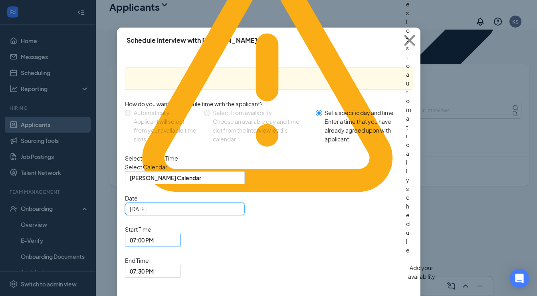
click at [154, 234] on span "07:00 PM" at bounding box center [142, 240] width 24 height 12
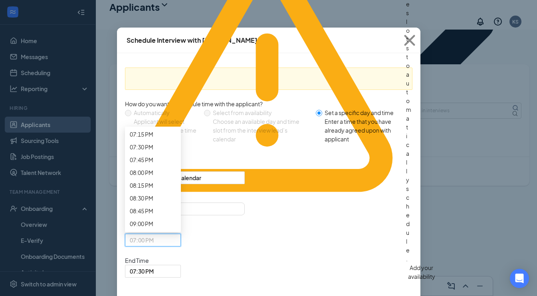
scroll to position [1030, 0]
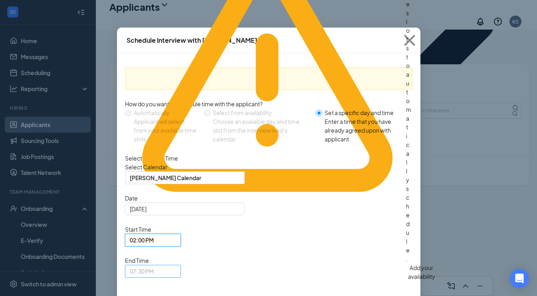
click at [154, 265] on span "07:30 PM" at bounding box center [142, 271] width 24 height 12
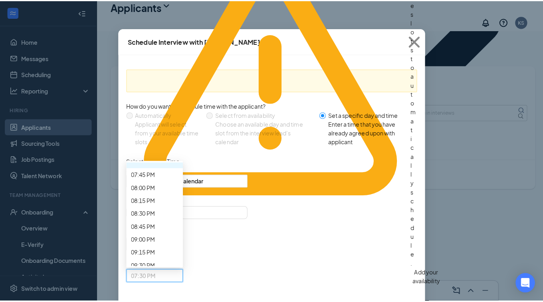
scroll to position [1046, 0]
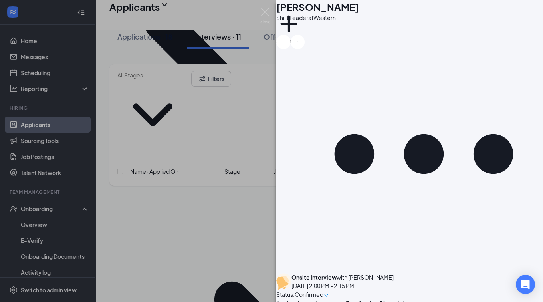
scroll to position [453, 0]
type textarea "I don't have a way to put your interview in as a phone interview, but I did wan…"
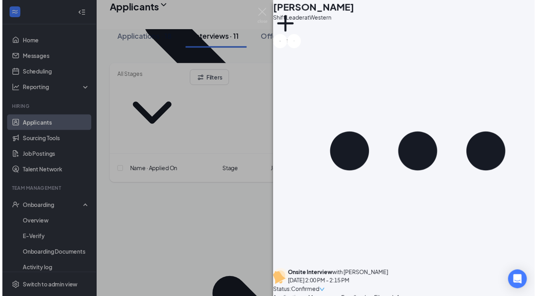
scroll to position [522, 0]
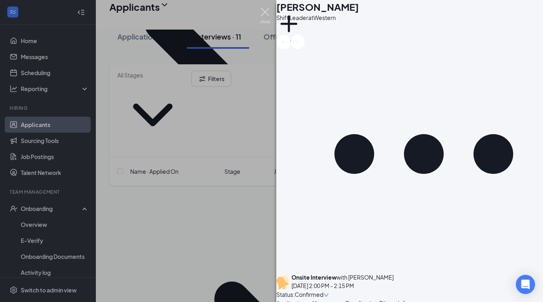
click at [261, 14] on img at bounding box center [265, 16] width 10 height 16
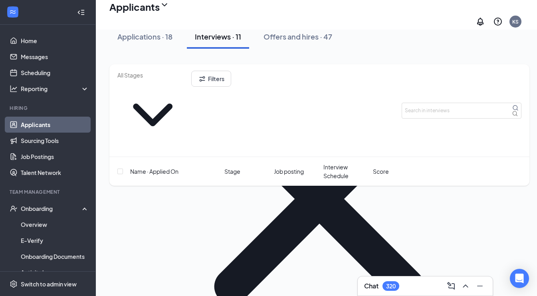
scroll to position [647, 0]
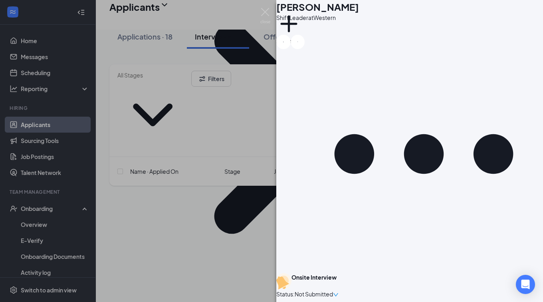
scroll to position [230, 0]
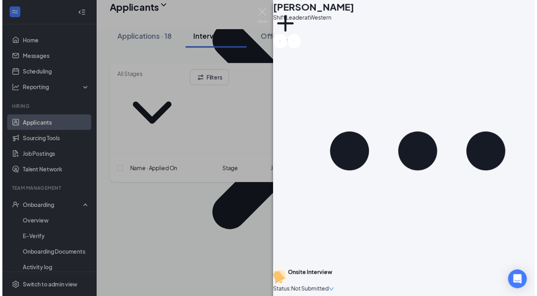
scroll to position [119, 0]
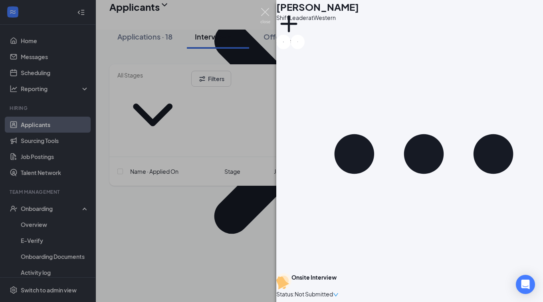
click at [267, 15] on img at bounding box center [265, 16] width 10 height 16
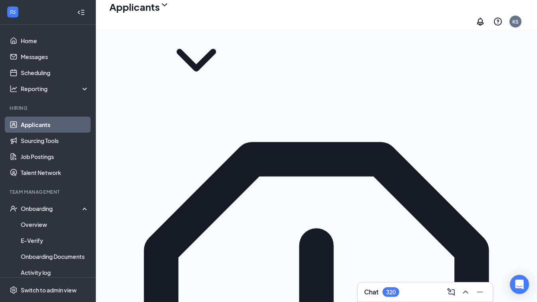
scroll to position [23, 0]
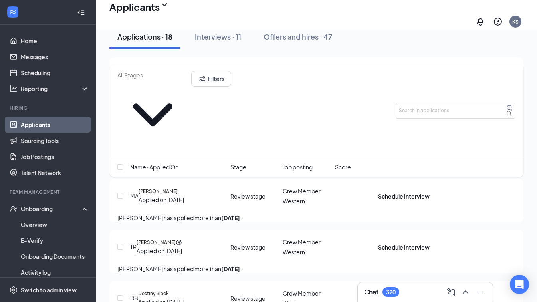
scroll to position [1011, 0]
click at [465, 294] on icon "ChevronUp" at bounding box center [466, 292] width 10 height 10
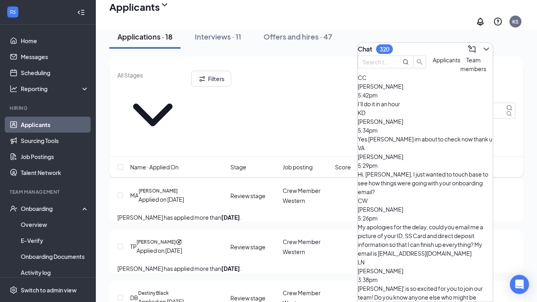
click at [433, 63] on span "Applicants" at bounding box center [447, 59] width 28 height 7
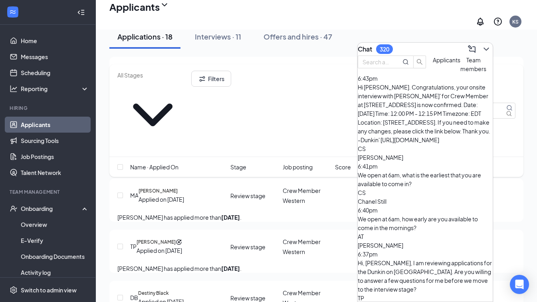
scroll to position [0, 0]
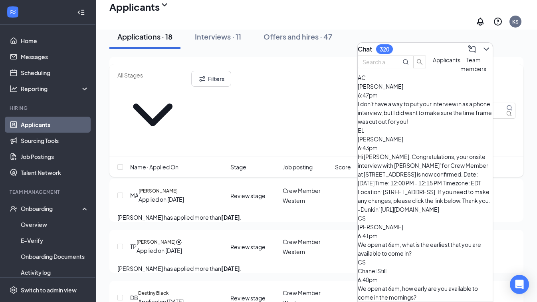
click at [460, 72] on span "Team members" at bounding box center [473, 64] width 26 height 16
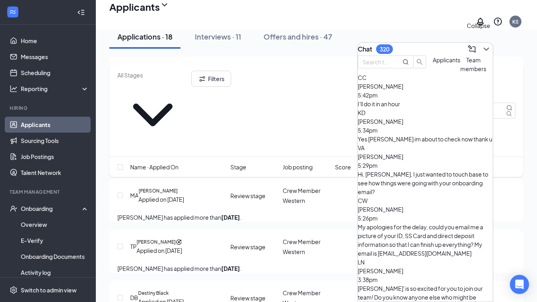
click at [481, 48] on icon "ChevronDown" at bounding box center [486, 49] width 10 height 10
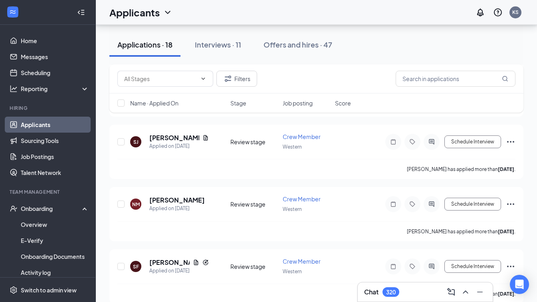
scroll to position [1011, 0]
click at [207, 47] on div "Interviews · 11" at bounding box center [218, 45] width 46 height 10
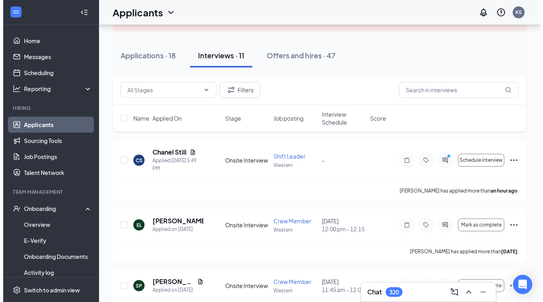
scroll to position [66, 0]
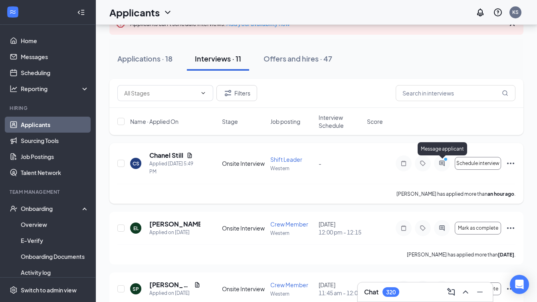
click at [441, 163] on icon "ActiveChat" at bounding box center [441, 162] width 5 height 5
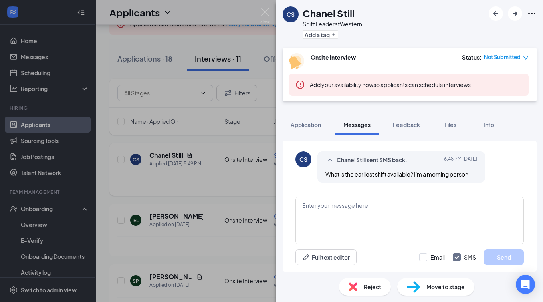
scroll to position [444, 0]
click at [328, 207] on textarea at bounding box center [409, 220] width 228 height 48
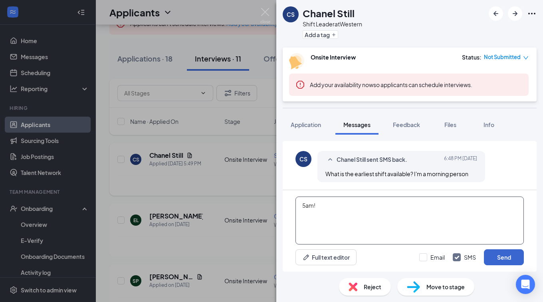
type textarea "5am!"
click at [504, 259] on button "Send" at bounding box center [504, 257] width 40 height 16
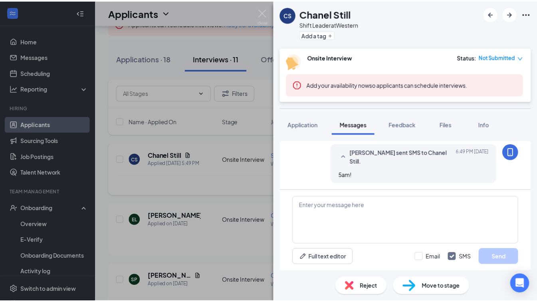
scroll to position [496, 0]
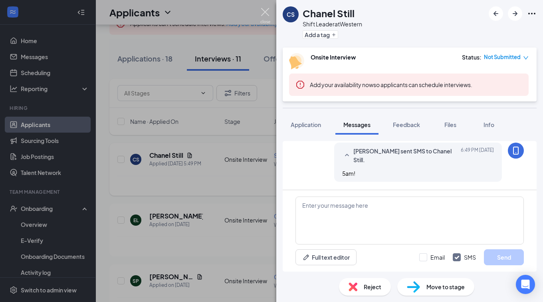
click at [264, 9] on img at bounding box center [265, 16] width 10 height 16
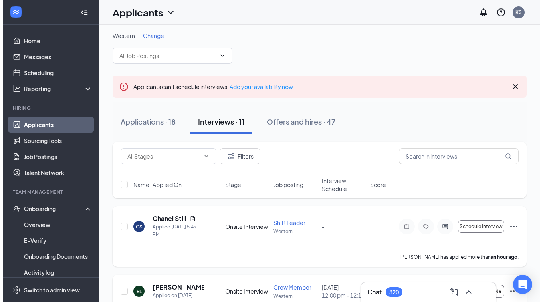
scroll to position [2, 0]
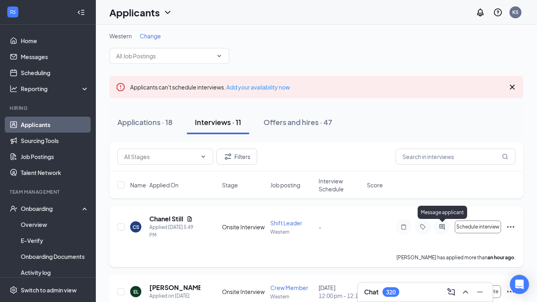
click at [443, 225] on icon "ActiveChat" at bounding box center [442, 226] width 10 height 6
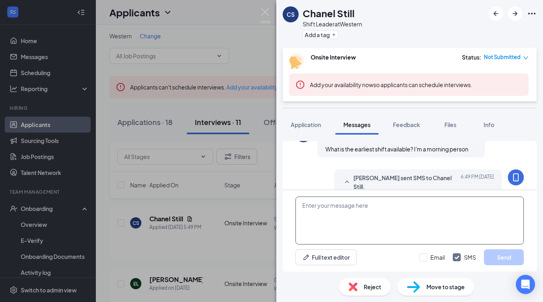
scroll to position [446, 0]
click at [347, 206] on textarea at bounding box center [409, 220] width 228 height 48
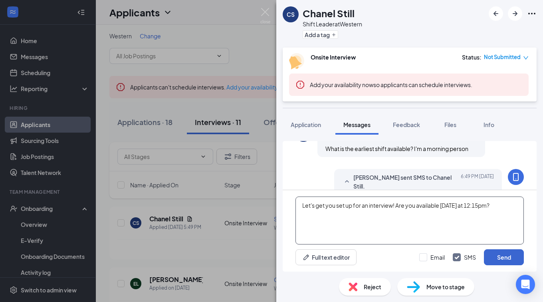
type textarea "Let's get you set up for an interview! Are you available on Wednesday at 12:15p…"
click at [502, 257] on button "Send" at bounding box center [504, 257] width 40 height 16
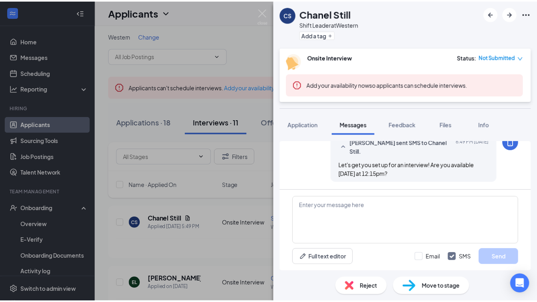
scroll to position [532, 0]
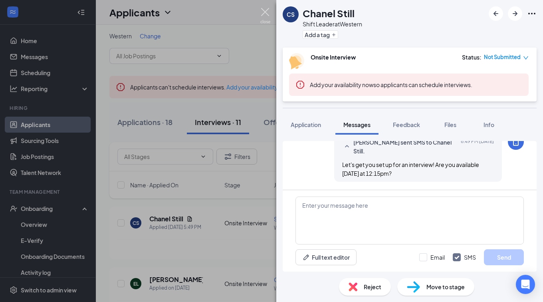
click at [265, 11] on img at bounding box center [265, 16] width 10 height 16
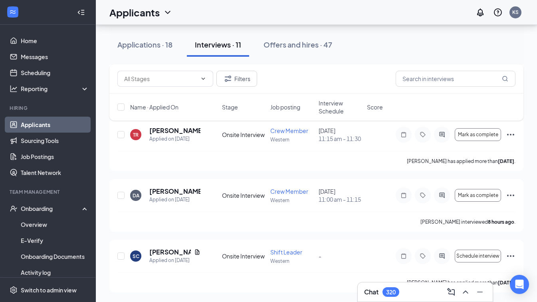
scroll to position [649, 0]
click at [143, 51] on button "Applications · 18" at bounding box center [144, 45] width 71 height 24
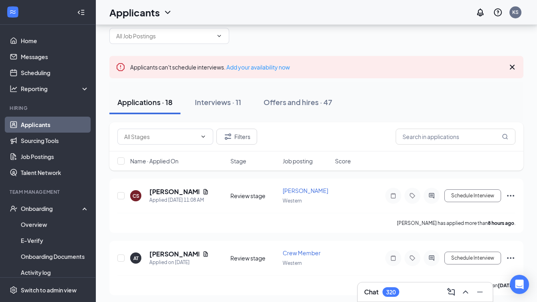
scroll to position [22, 0]
click at [221, 106] on div "Interviews · 11" at bounding box center [218, 102] width 46 height 10
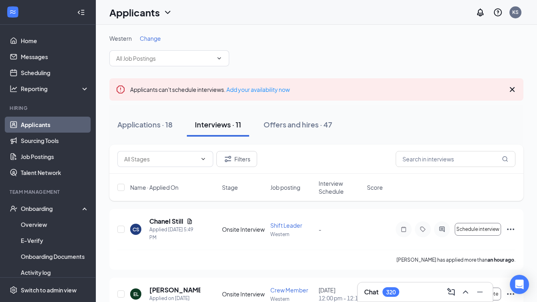
click at [512, 91] on icon "Cross" at bounding box center [512, 90] width 10 height 10
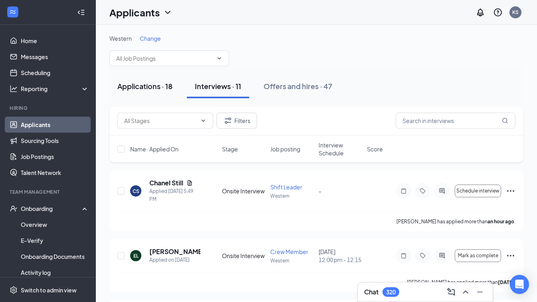
click at [138, 83] on div "Applications · 18" at bounding box center [144, 86] width 55 height 10
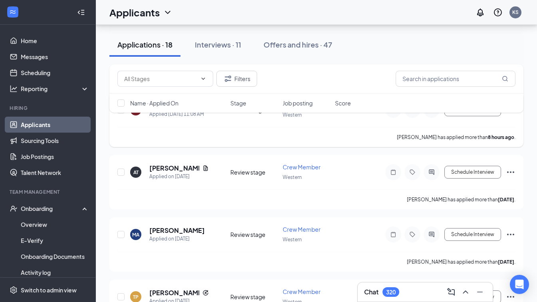
scroll to position [69, 0]
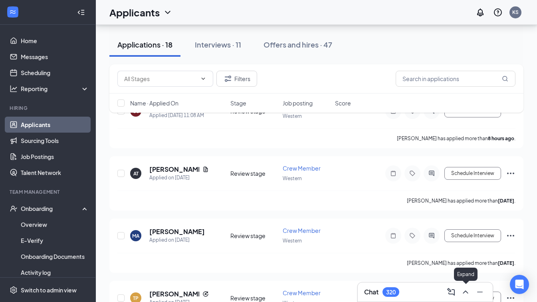
click at [465, 292] on icon "ChevronUp" at bounding box center [466, 292] width 10 height 10
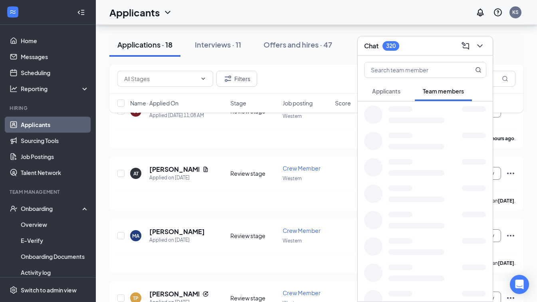
click at [380, 94] on div "Applicants" at bounding box center [386, 91] width 28 height 8
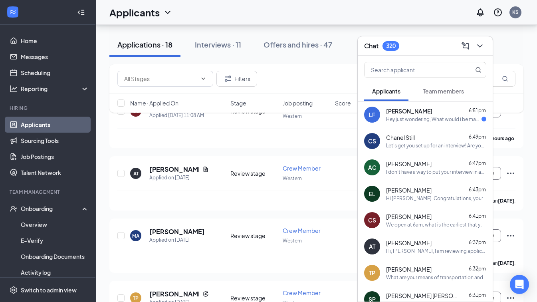
click at [406, 113] on span "Lily Flattery" at bounding box center [409, 111] width 46 height 8
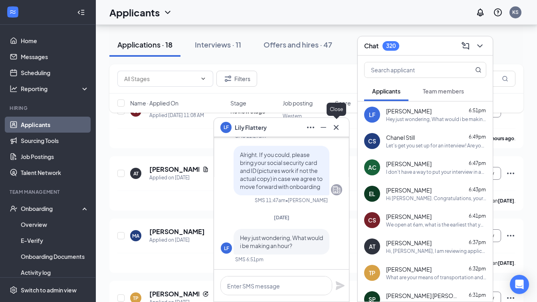
click at [336, 129] on icon "Cross" at bounding box center [336, 128] width 10 height 10
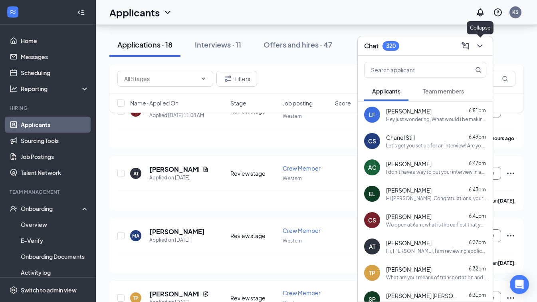
click at [478, 49] on icon "ChevronDown" at bounding box center [480, 46] width 10 height 10
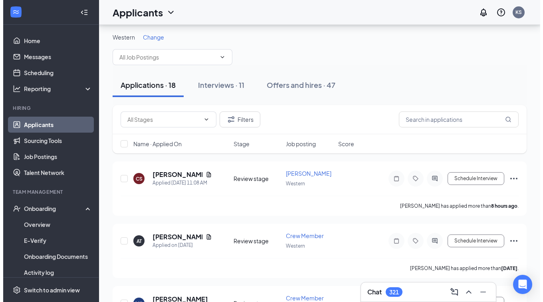
scroll to position [0, 0]
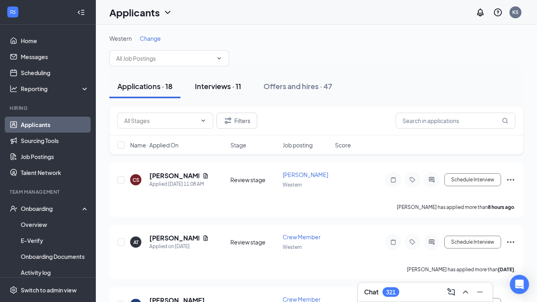
click at [225, 88] on div "Interviews · 11" at bounding box center [218, 86] width 46 height 10
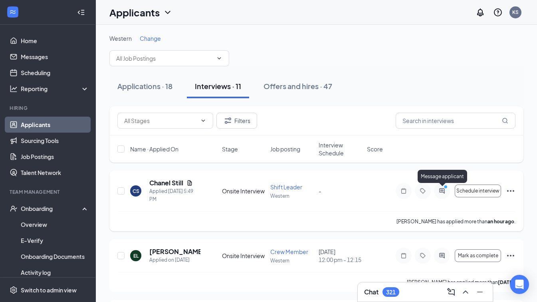
click at [442, 187] on icon "PrimaryDot" at bounding box center [447, 187] width 10 height 6
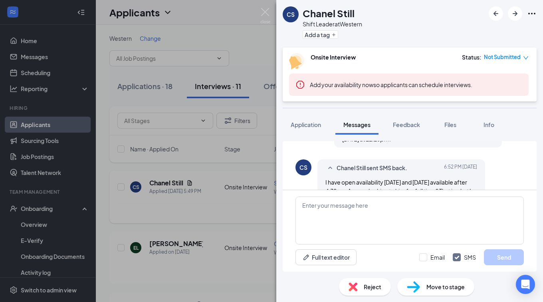
scroll to position [518, 0]
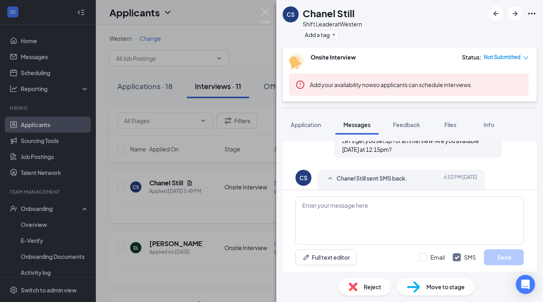
scroll to position [518, 0]
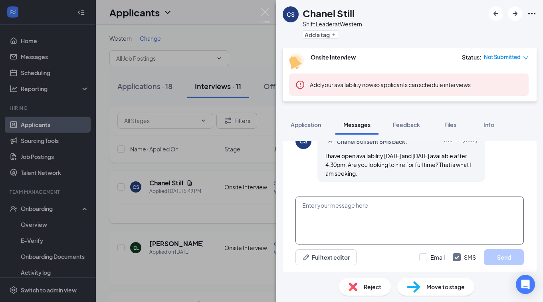
click at [356, 204] on textarea at bounding box center [409, 220] width 228 height 48
type textarea "W"
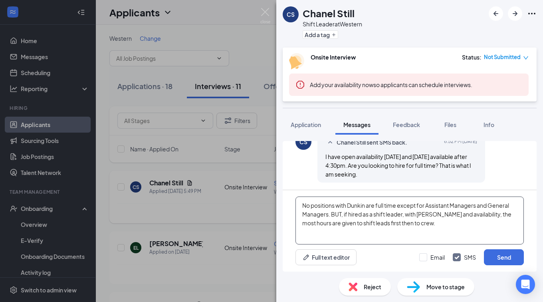
scroll to position [518, 0]
click at [352, 230] on textarea "No positions with Dunkin are full time except for Assistant Managers and Genera…" at bounding box center [409, 220] width 228 height 48
click at [306, 234] on textarea "No positions with Dunkin are full time except for Assistant Managers and Genera…" at bounding box center [409, 220] width 228 height 48
click at [430, 222] on textarea "No positions with Dunkin are full time except for Assistant Managers and Genera…" at bounding box center [409, 220] width 228 height 48
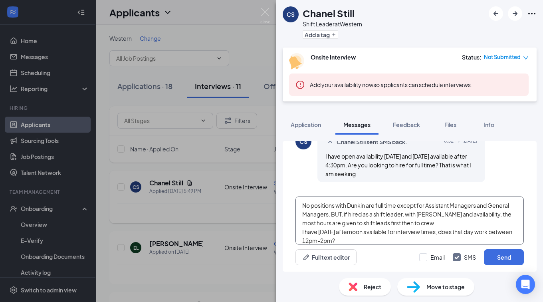
scroll to position [8, 0]
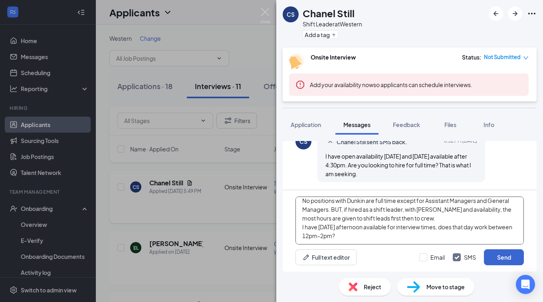
type textarea "No positions with Dunkin are full time except for Assistant Managers and Genera…"
click at [499, 257] on button "Send" at bounding box center [504, 257] width 40 height 16
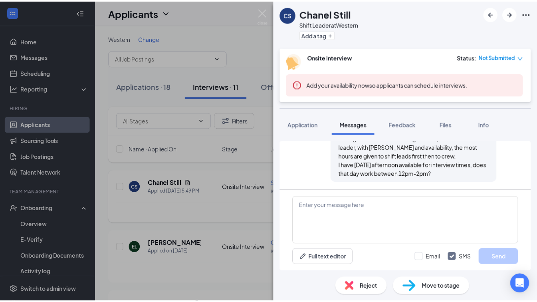
scroll to position [613, 0]
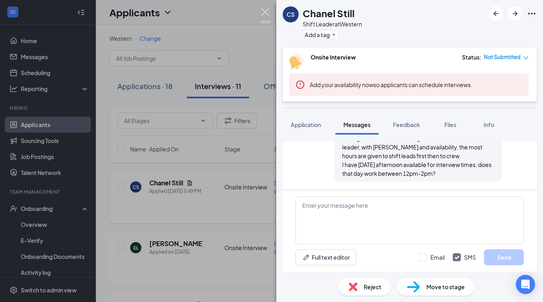
click at [266, 12] on img at bounding box center [265, 16] width 10 height 16
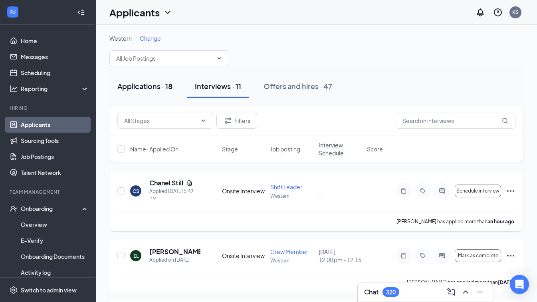
click at [150, 87] on div "Applications · 18" at bounding box center [144, 86] width 55 height 10
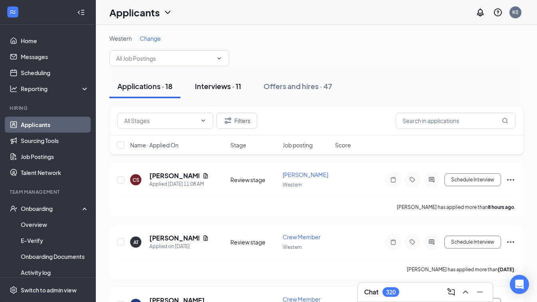
click at [212, 86] on div "Interviews · 11" at bounding box center [218, 86] width 46 height 10
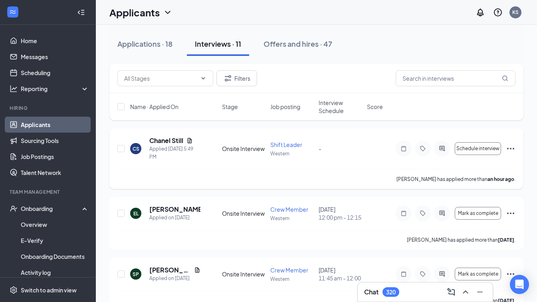
scroll to position [43, 0]
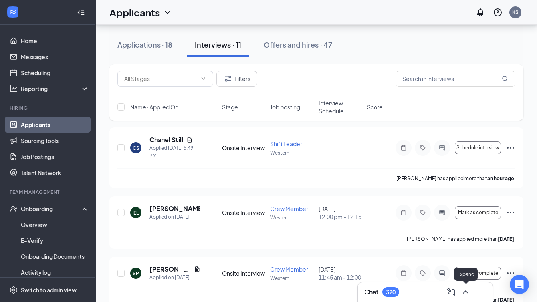
click at [463, 296] on icon "ChevronUp" at bounding box center [466, 292] width 10 height 10
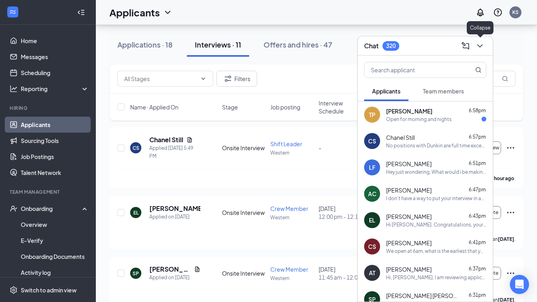
click at [479, 45] on icon "ChevronDown" at bounding box center [480, 46] width 10 height 10
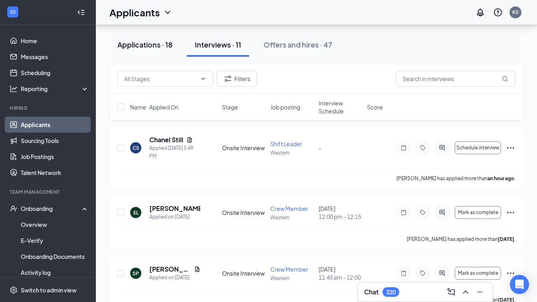
click at [144, 46] on div "Applications · 18" at bounding box center [144, 45] width 55 height 10
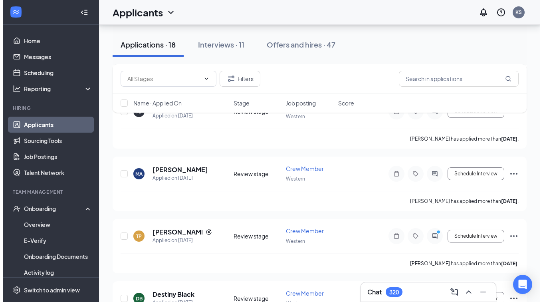
scroll to position [158, 0]
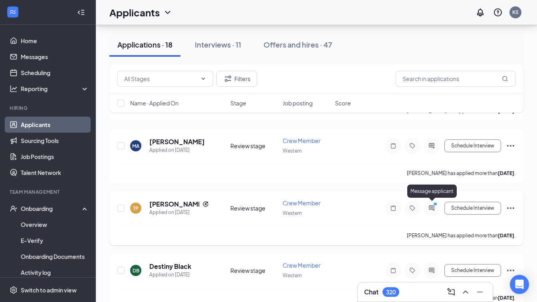
click at [429, 205] on icon "ActiveChat" at bounding box center [431, 207] width 5 height 5
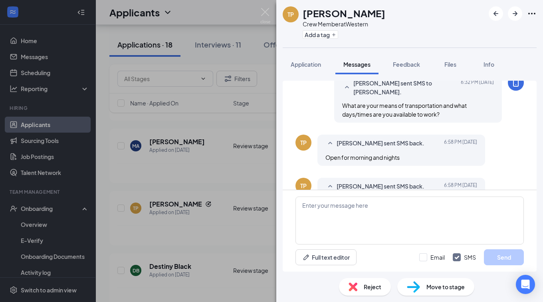
scroll to position [181, 0]
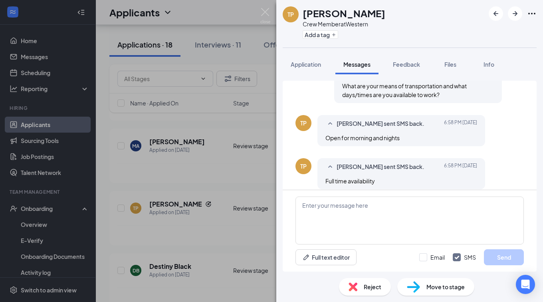
scroll to position [181, 0]
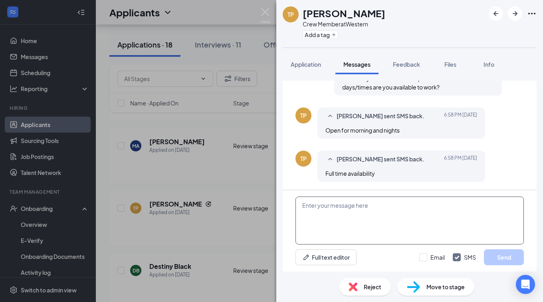
click at [321, 207] on textarea at bounding box center [409, 220] width 228 height 48
type textarea "Transportation?"
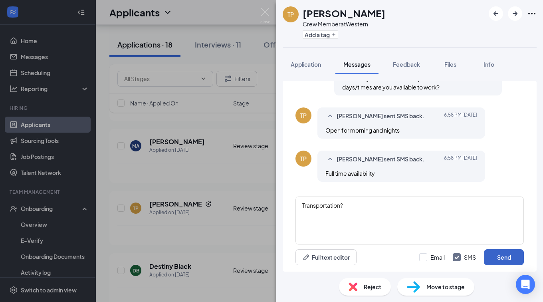
click at [499, 258] on button "Send" at bounding box center [504, 257] width 40 height 16
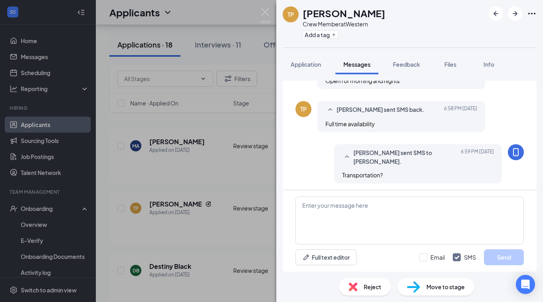
scroll to position [232, 0]
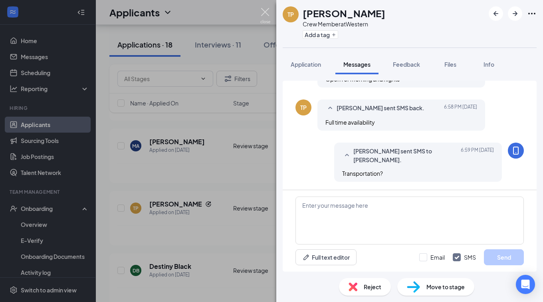
click at [264, 9] on img at bounding box center [265, 16] width 10 height 16
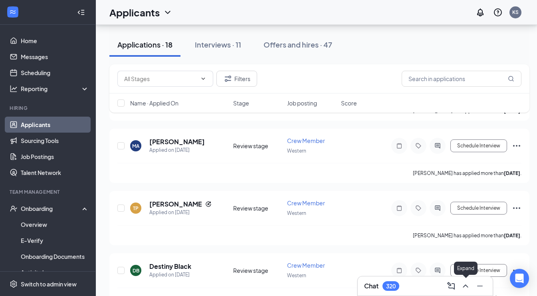
click at [462, 288] on icon "ChevronUp" at bounding box center [466, 286] width 10 height 10
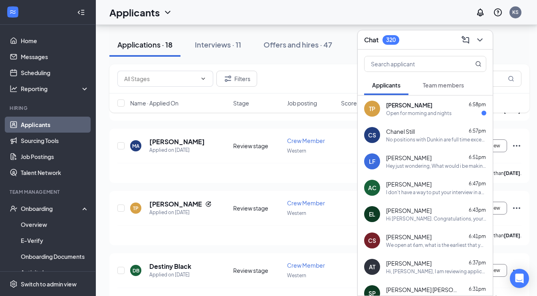
click at [448, 87] on span "Team members" at bounding box center [443, 84] width 41 height 7
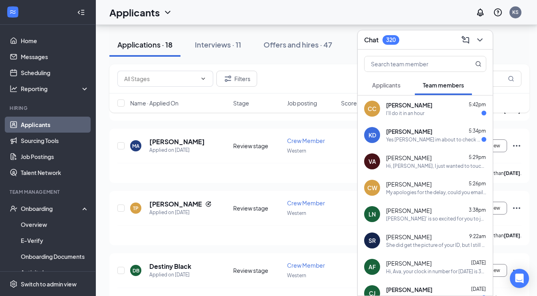
click at [394, 87] on span "Applicants" at bounding box center [386, 84] width 28 height 7
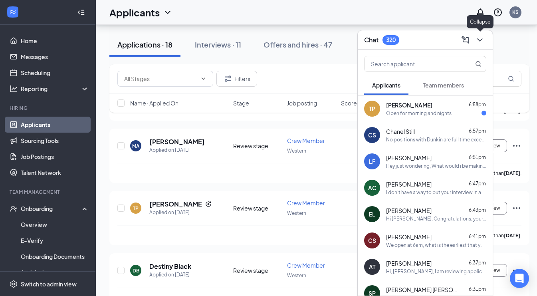
click at [482, 37] on icon "ChevronDown" at bounding box center [480, 40] width 10 height 10
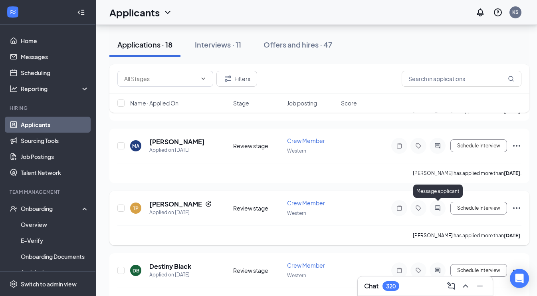
click at [437, 205] on icon "ActiveChat" at bounding box center [438, 208] width 10 height 6
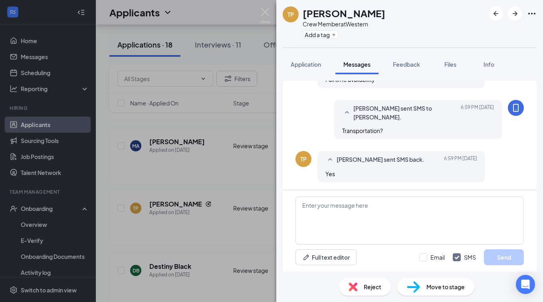
scroll to position [275, 0]
click at [346, 204] on textarea at bounding box center [409, 220] width 228 height 48
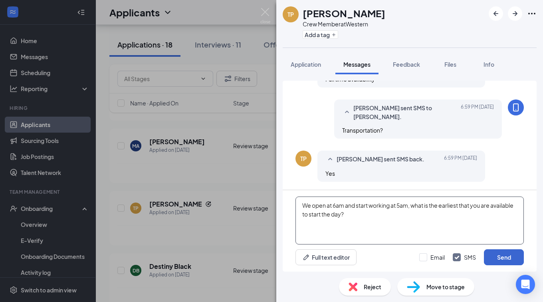
type textarea "We open at 6am and start working at 5am, what is the earliest that you are avai…"
click at [508, 254] on button "Send" at bounding box center [504, 257] width 40 height 16
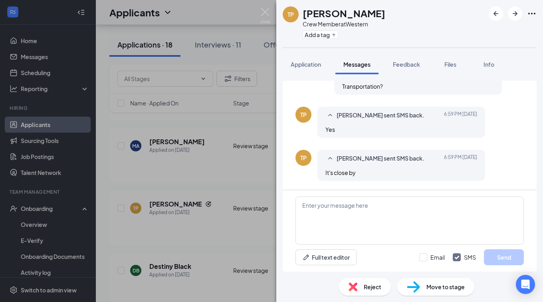
scroll to position [378, 0]
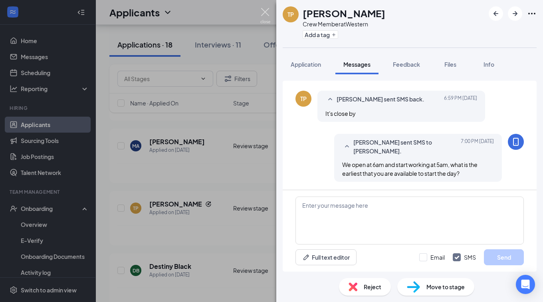
click at [269, 16] on img at bounding box center [265, 16] width 10 height 16
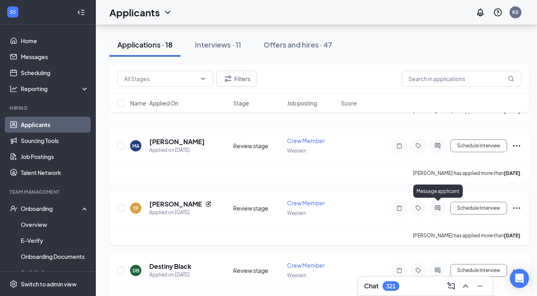
click at [436, 205] on icon "ActiveChat" at bounding box center [437, 207] width 5 height 5
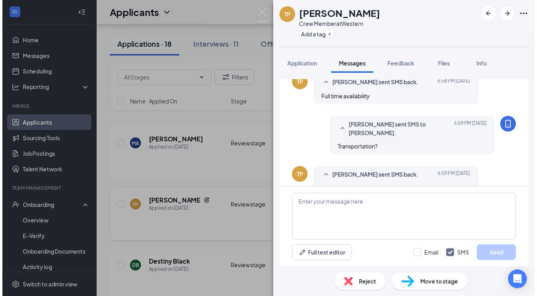
scroll to position [403, 0]
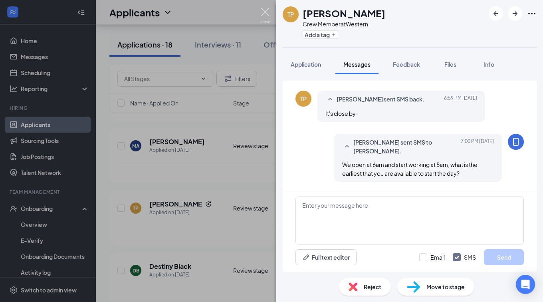
click at [263, 10] on img at bounding box center [265, 16] width 10 height 16
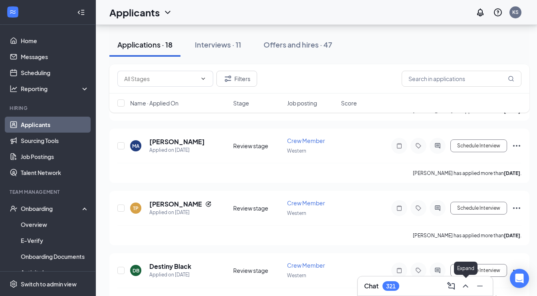
click at [465, 287] on icon "ChevronUp" at bounding box center [466, 286] width 10 height 10
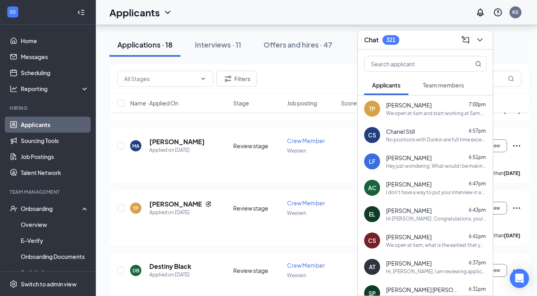
click at [436, 88] on span "Team members" at bounding box center [443, 84] width 41 height 7
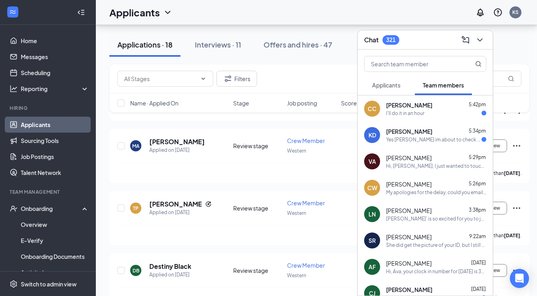
click at [393, 89] on button "Applicants" at bounding box center [386, 85] width 44 height 20
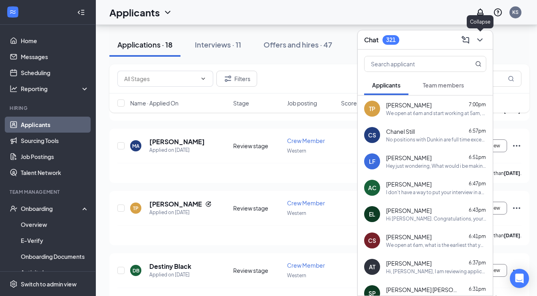
click at [481, 40] on icon "ChevronDown" at bounding box center [479, 39] width 5 height 3
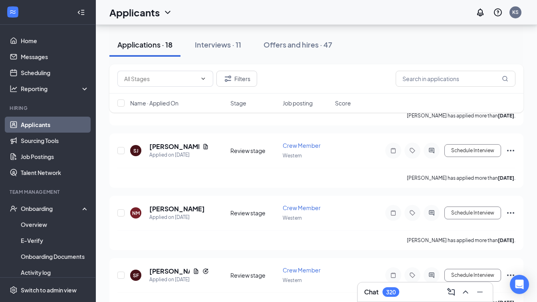
scroll to position [972, 0]
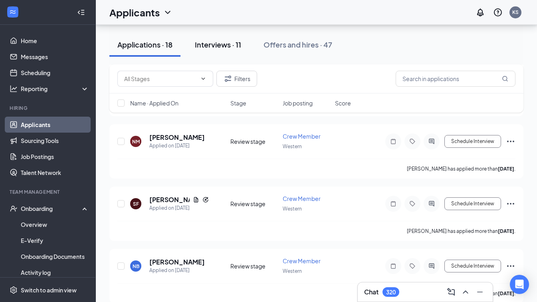
click at [209, 46] on div "Interviews · 11" at bounding box center [218, 45] width 46 height 10
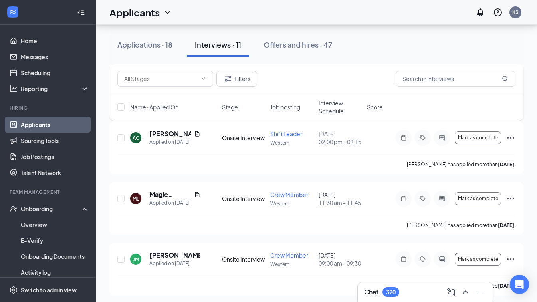
scroll to position [361, 0]
click at [463, 291] on icon "ChevronUp" at bounding box center [466, 292] width 10 height 10
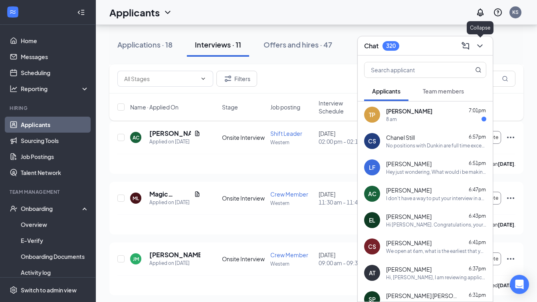
click at [477, 44] on icon "ChevronDown" at bounding box center [480, 46] width 10 height 10
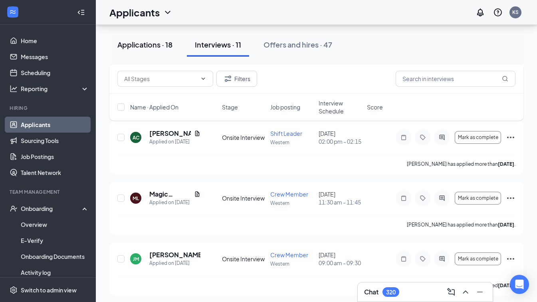
click at [148, 49] on div "Applications · 18" at bounding box center [144, 45] width 55 height 10
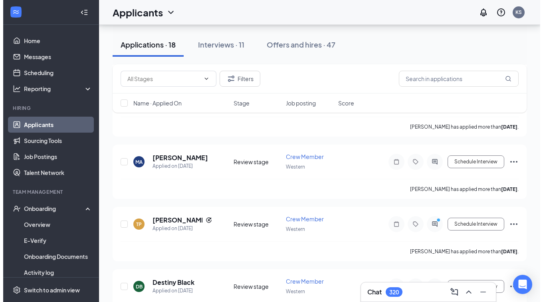
scroll to position [150, 0]
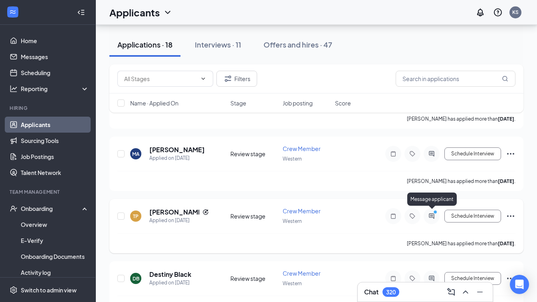
click at [429, 216] on icon "ActiveChat" at bounding box center [432, 216] width 10 height 6
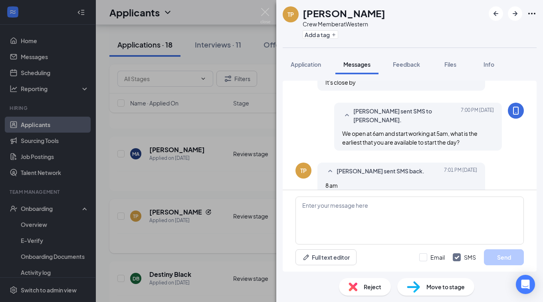
scroll to position [423, 0]
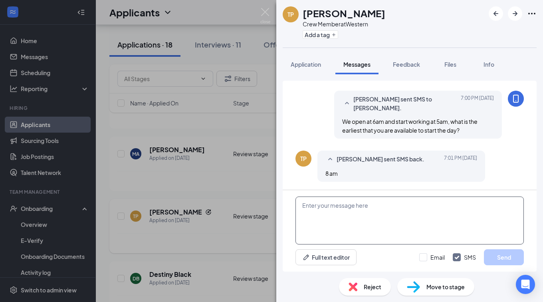
click at [404, 204] on textarea at bounding box center [409, 220] width 228 height 48
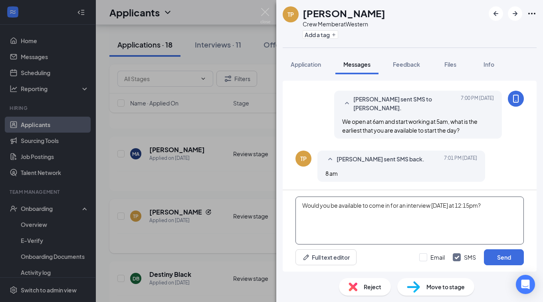
click at [455, 206] on textarea "Would you be available to come in for an interview on Friday at 12:15pm?" at bounding box center [409, 220] width 228 height 48
type textarea "Would you be available to come in for an interview on Wednesday at 12:15pm?"
click at [498, 259] on button "Send" at bounding box center [504, 257] width 40 height 16
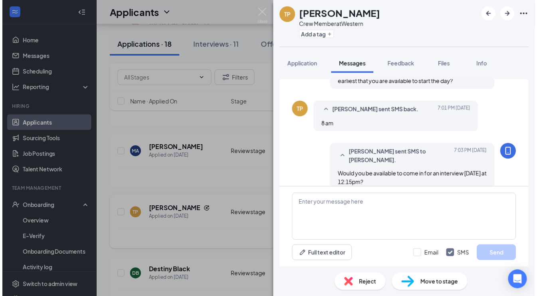
scroll to position [483, 0]
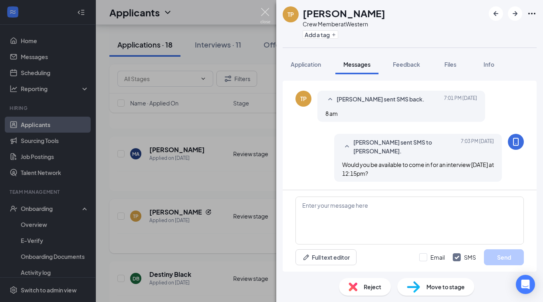
click at [265, 15] on img at bounding box center [265, 16] width 10 height 16
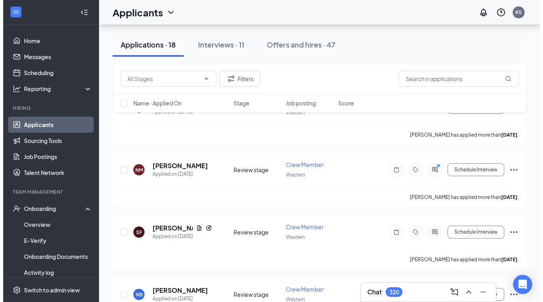
scroll to position [955, 0]
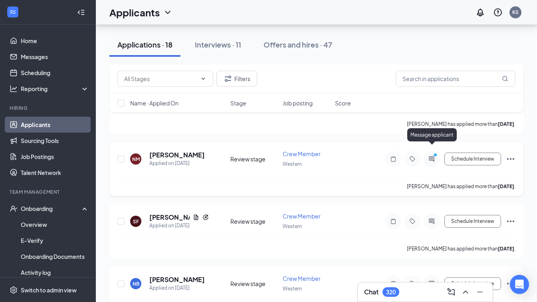
click at [435, 153] on circle "PrimaryDot" at bounding box center [435, 155] width 4 height 4
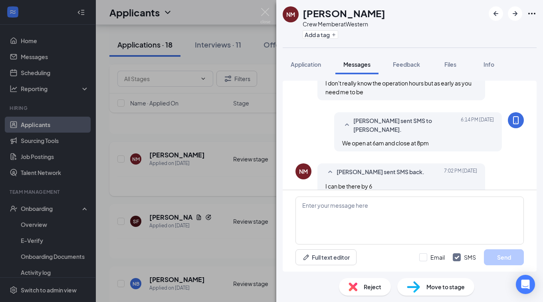
scroll to position [449, 0]
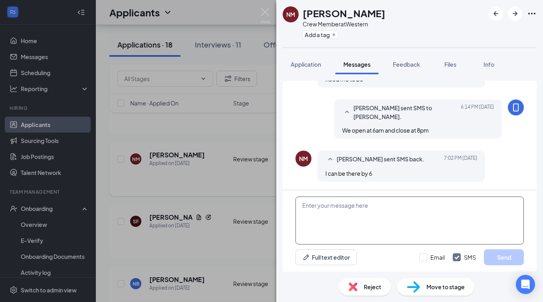
click at [344, 206] on textarea at bounding box center [409, 220] width 228 height 48
type textarea "Would you be available for an interview on Wednesday at 12:30pm?"
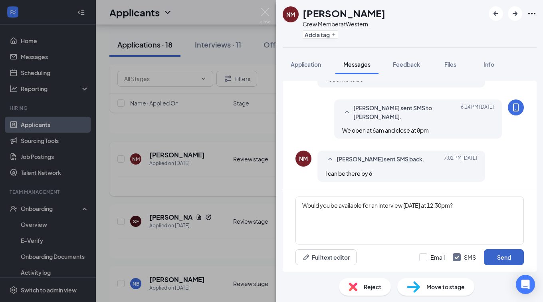
click at [506, 258] on button "Send" at bounding box center [504, 257] width 40 height 16
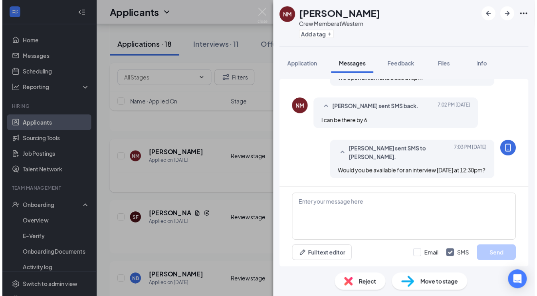
scroll to position [509, 0]
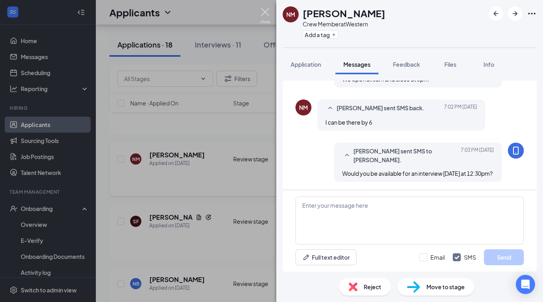
click at [264, 18] on img at bounding box center [265, 16] width 10 height 16
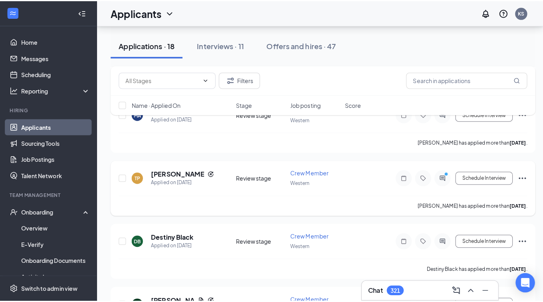
scroll to position [191, 0]
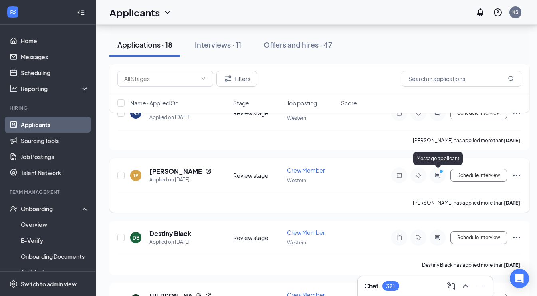
click at [436, 172] on icon "ActiveChat" at bounding box center [438, 175] width 10 height 6
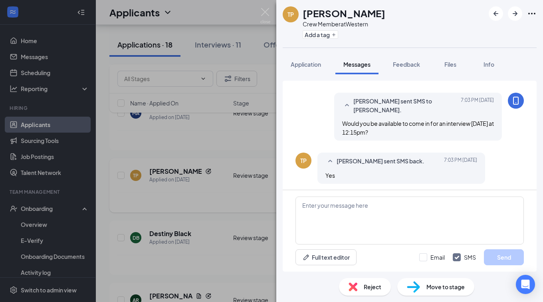
scroll to position [406, 0]
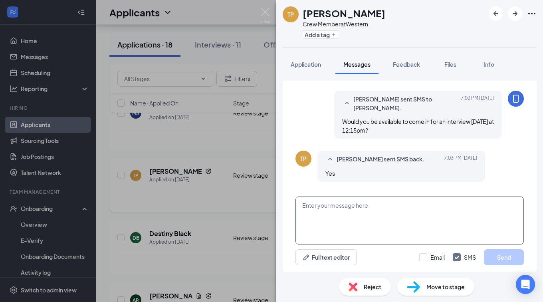
click at [394, 202] on textarea at bounding box center [409, 220] width 228 height 48
type textarea "I'll add you to the calendar."
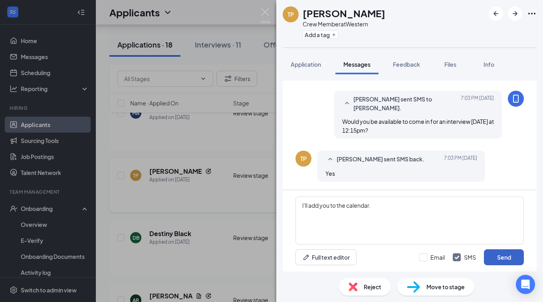
click at [490, 252] on button "Send" at bounding box center [504, 257] width 40 height 16
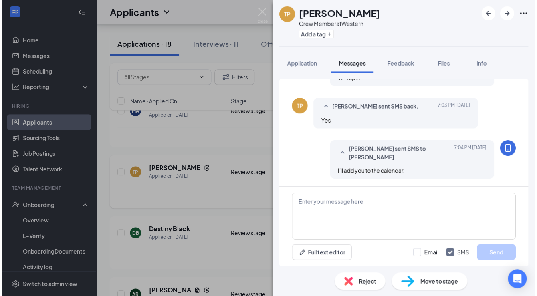
scroll to position [457, 0]
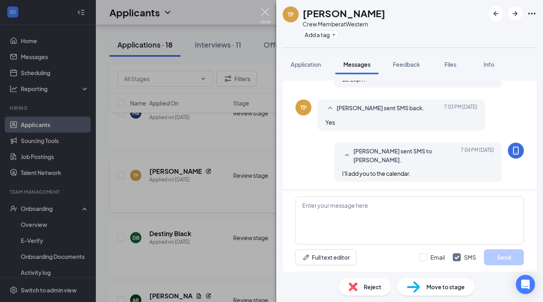
click at [260, 13] on img at bounding box center [265, 16] width 10 height 16
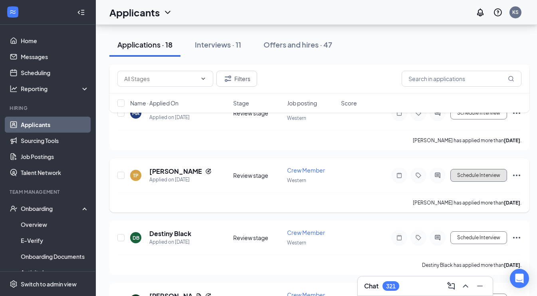
click at [469, 171] on button "Schedule Interview" at bounding box center [478, 175] width 57 height 13
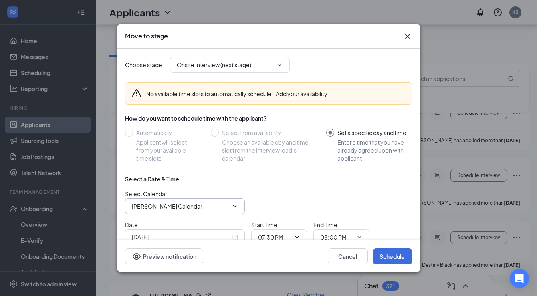
click at [169, 202] on input "[PERSON_NAME] Calendar" at bounding box center [180, 206] width 97 height 9
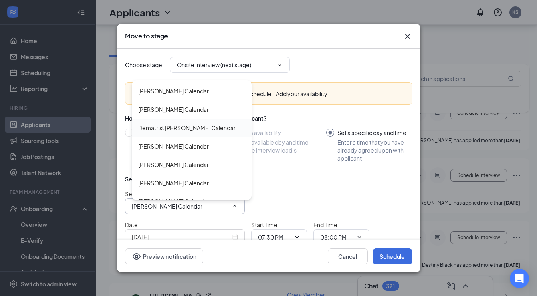
scroll to position [904, 0]
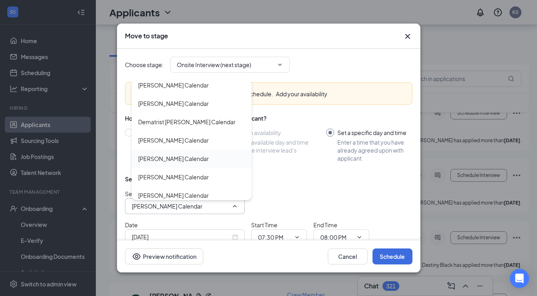
click at [161, 160] on div "[PERSON_NAME] Calendar" at bounding box center [173, 158] width 71 height 9
type input "[PERSON_NAME] Calendar"
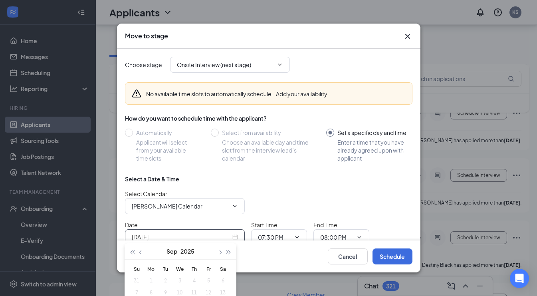
click at [164, 238] on input "[DATE]" at bounding box center [181, 236] width 99 height 9
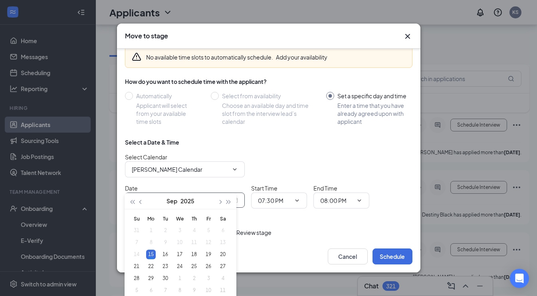
scroll to position [242, 0]
type input "[DATE]"
click at [179, 255] on div "17" at bounding box center [180, 254] width 10 height 10
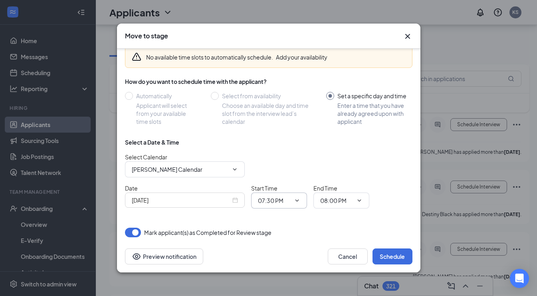
click at [268, 196] on input "07:30 PM" at bounding box center [274, 200] width 33 height 9
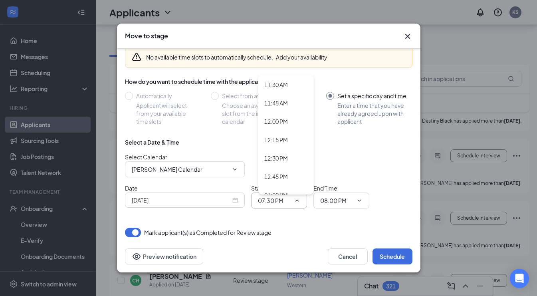
scroll to position [846, 0]
click at [275, 128] on div "12:15 PM" at bounding box center [286, 137] width 56 height 18
type input "12:15 PM"
click at [335, 196] on input "08:00 PM" at bounding box center [336, 200] width 33 height 9
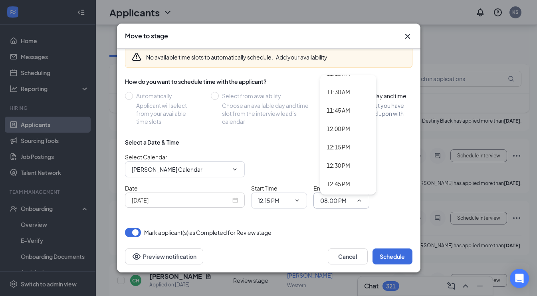
scroll to position [837, 0]
click at [338, 156] on div "12:30 PM" at bounding box center [348, 164] width 56 height 18
type input "12:30 PM"
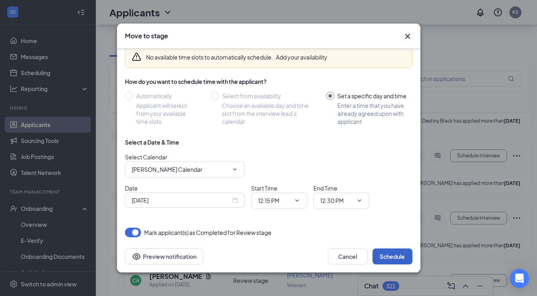
click at [387, 258] on button "Schedule" at bounding box center [392, 256] width 40 height 16
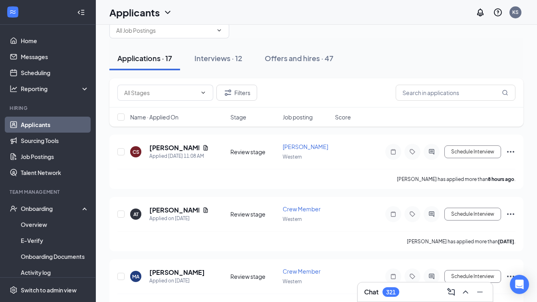
scroll to position [0, 0]
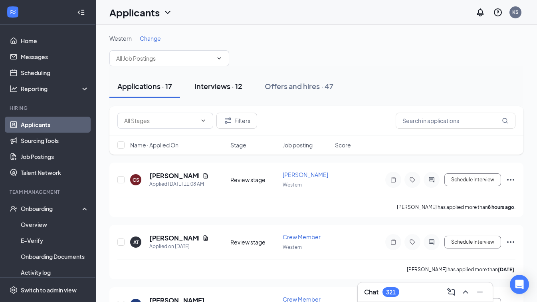
click at [220, 85] on div "Interviews · 12" at bounding box center [218, 86] width 48 height 10
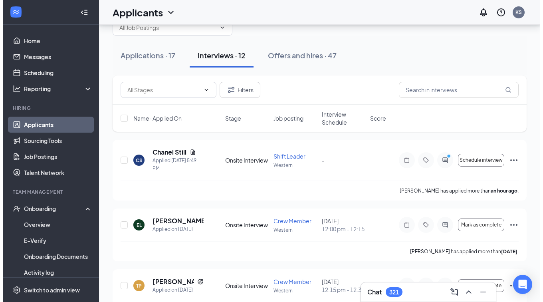
scroll to position [31, 0]
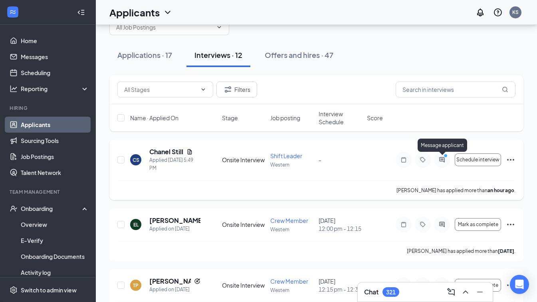
click at [441, 160] on icon "ActiveChat" at bounding box center [442, 159] width 10 height 6
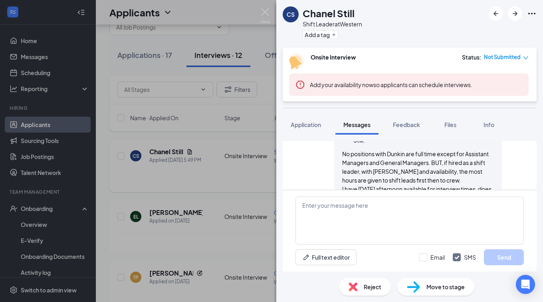
scroll to position [477, 0]
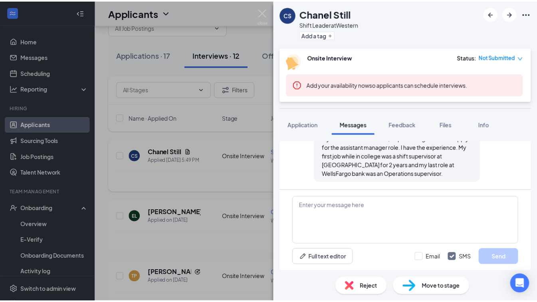
scroll to position [579, 0]
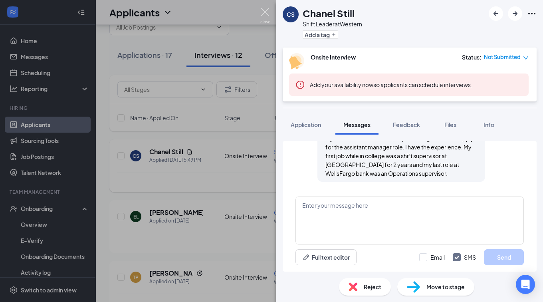
click at [263, 14] on img at bounding box center [265, 16] width 10 height 16
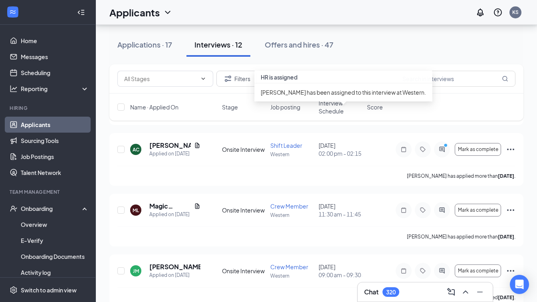
scroll to position [410, 0]
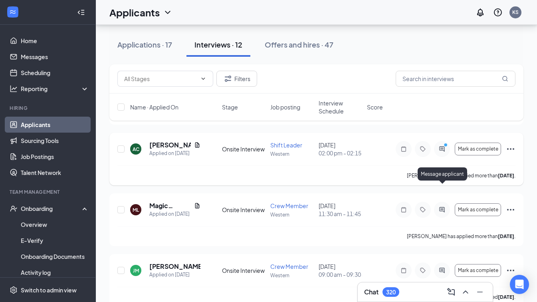
click at [444, 151] on icon "ActiveChat" at bounding box center [441, 148] width 5 height 5
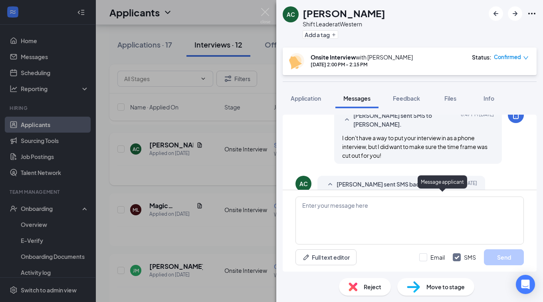
scroll to position [453, 0]
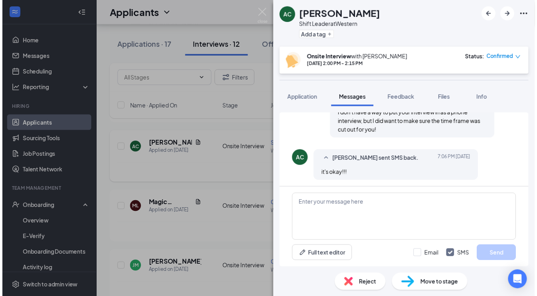
scroll to position [453, 0]
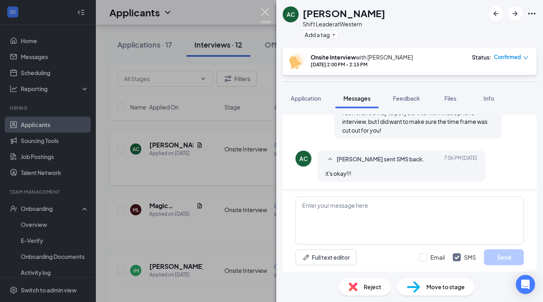
click at [264, 11] on img at bounding box center [265, 16] width 10 height 16
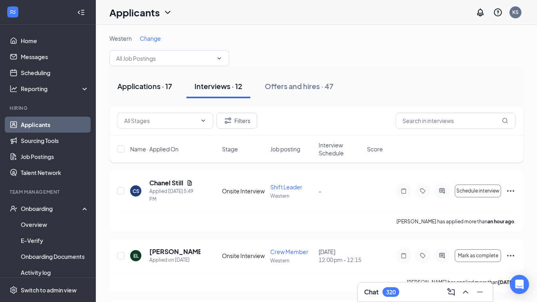
click at [139, 85] on div "Applications · 17" at bounding box center [144, 86] width 55 height 10
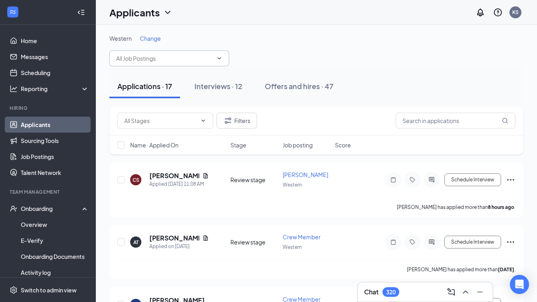
click at [199, 57] on input "text" at bounding box center [164, 58] width 97 height 9
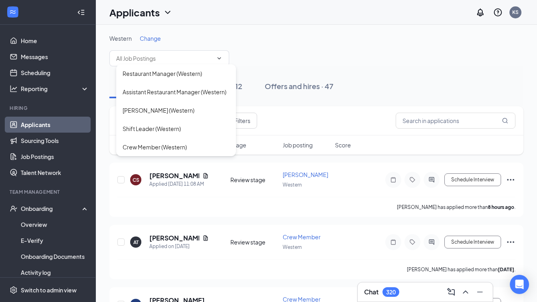
click at [270, 48] on div "Western Change Restaurant Manager (Western) Assistant Restaurant Manager (Weste…" at bounding box center [316, 50] width 414 height 32
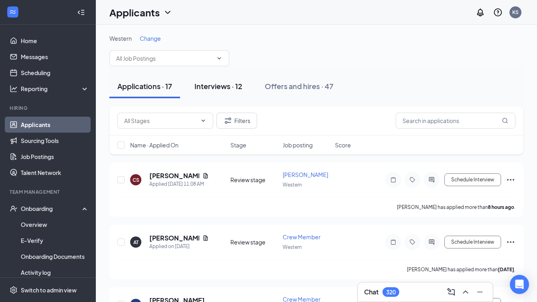
click at [215, 88] on div "Interviews · 12" at bounding box center [218, 86] width 48 height 10
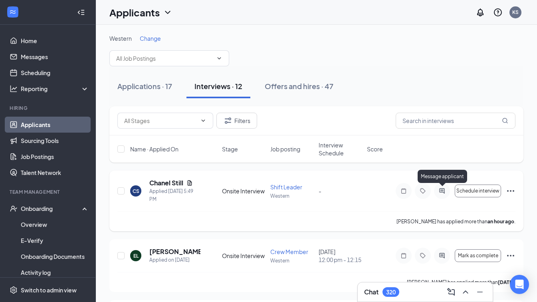
click at [443, 190] on icon "ActiveChat" at bounding box center [442, 191] width 10 height 6
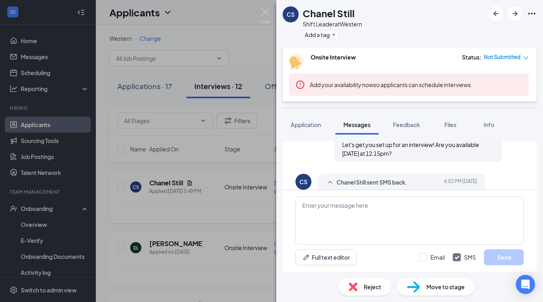
scroll to position [553, 0]
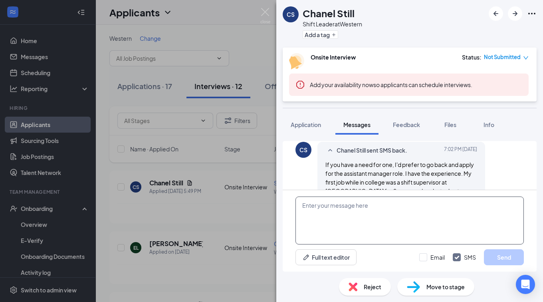
click at [409, 198] on textarea at bounding box center [409, 220] width 228 height 48
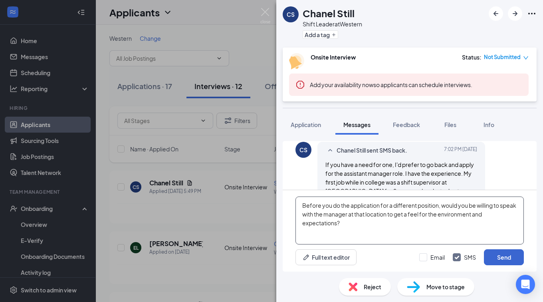
type textarea "Before you do the application for a different position, would you be willing to…"
click at [496, 249] on button "Send" at bounding box center [504, 257] width 40 height 16
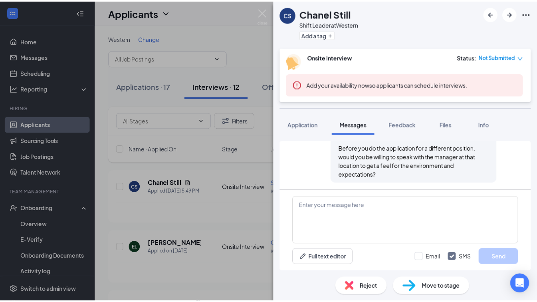
scroll to position [657, 0]
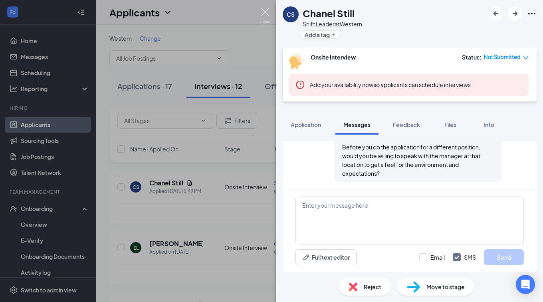
click at [265, 13] on img at bounding box center [265, 16] width 10 height 16
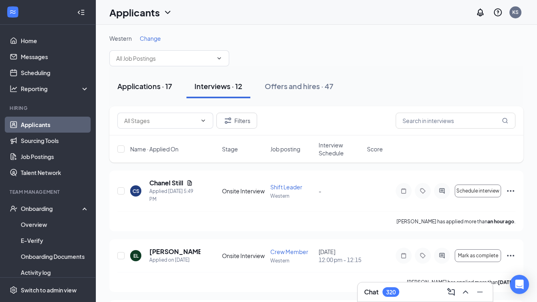
click at [151, 89] on div "Applications · 17" at bounding box center [144, 86] width 55 height 10
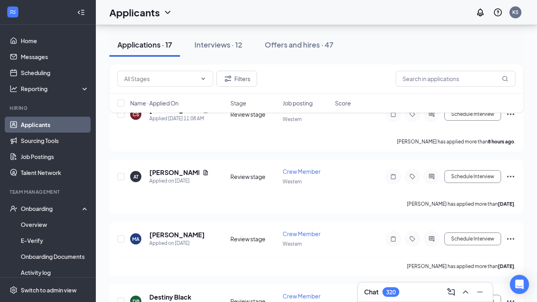
scroll to position [57, 0]
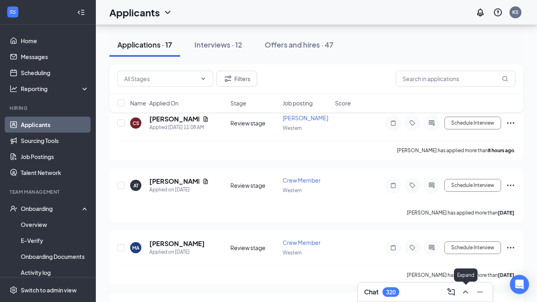
click at [467, 294] on icon "ChevronUp" at bounding box center [466, 292] width 10 height 10
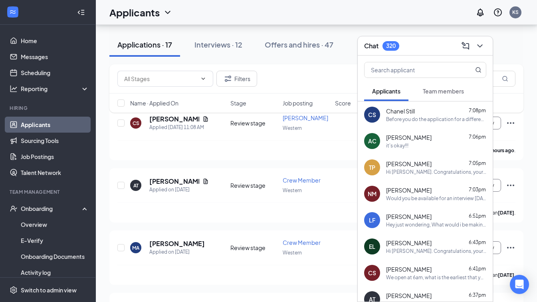
click at [444, 92] on span "Team members" at bounding box center [443, 90] width 41 height 7
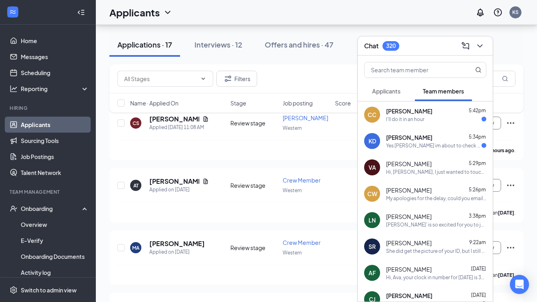
click at [393, 95] on button "Applicants" at bounding box center [386, 91] width 44 height 20
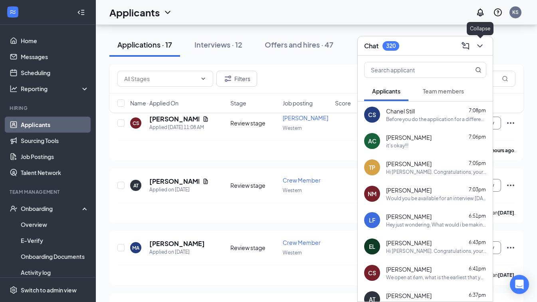
click at [479, 46] on icon "ChevronDown" at bounding box center [479, 45] width 5 height 3
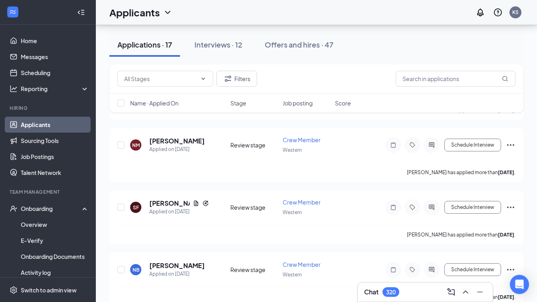
scroll to position [910, 0]
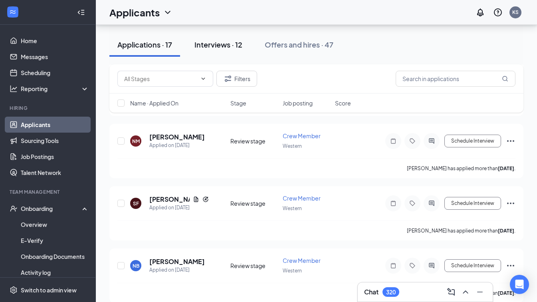
click at [218, 45] on div "Interviews · 12" at bounding box center [218, 45] width 48 height 10
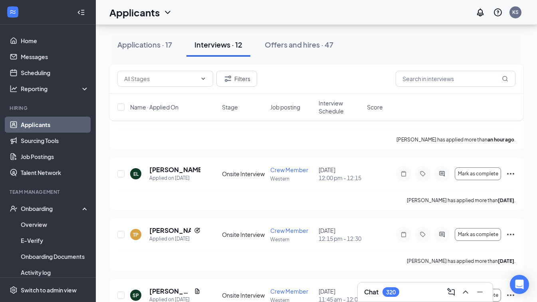
scroll to position [77, 0]
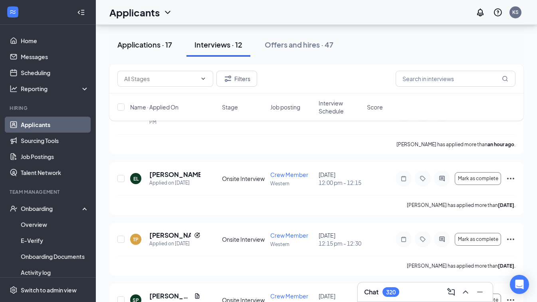
click at [143, 43] on div "Applications · 17" at bounding box center [144, 45] width 55 height 10
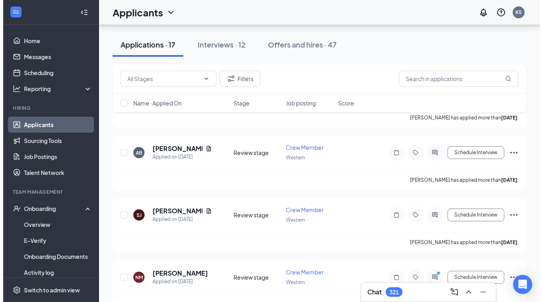
scroll to position [890, 0]
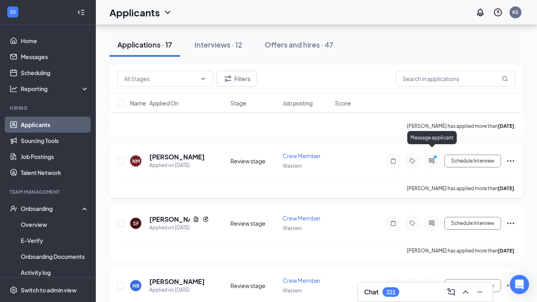
click at [431, 158] on icon "ActiveChat" at bounding box center [432, 161] width 10 height 6
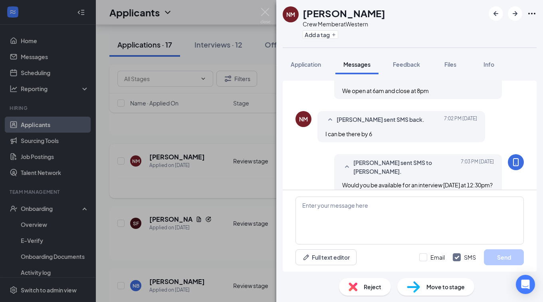
scroll to position [449, 0]
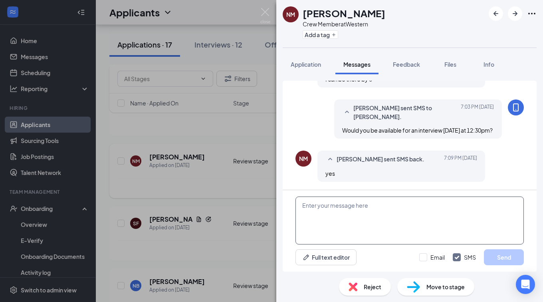
click at [362, 203] on textarea at bounding box center [409, 220] width 228 height 48
type textarea "I'll add you to the calendar!"
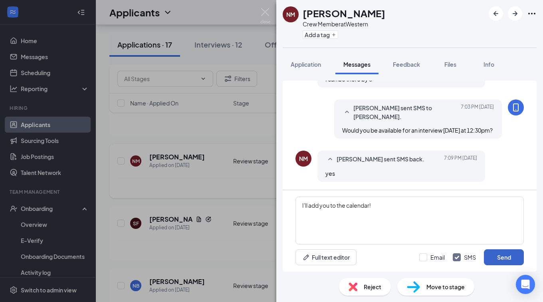
click at [498, 261] on button "Send" at bounding box center [504, 257] width 40 height 16
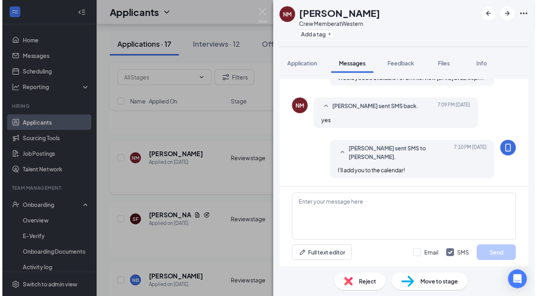
scroll to position [500, 0]
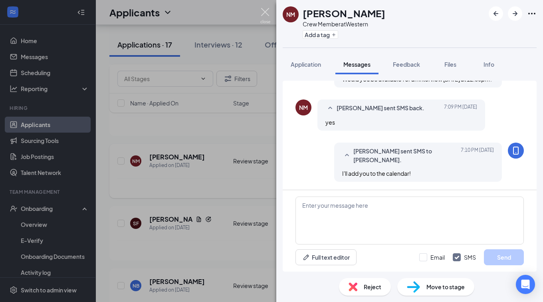
click at [263, 16] on img at bounding box center [265, 16] width 10 height 16
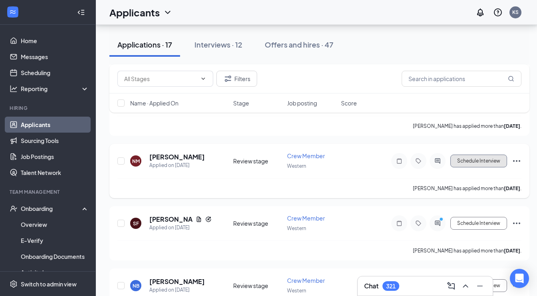
click at [480, 154] on button "Schedule Interview" at bounding box center [478, 160] width 57 height 13
type input "Onsite Interview (next stage)"
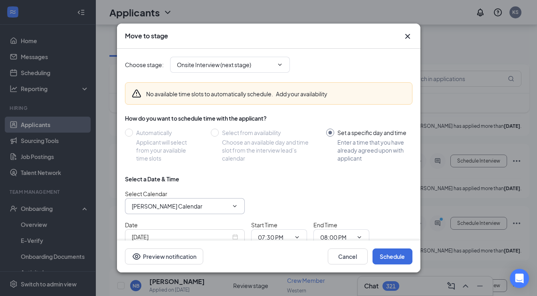
click at [182, 198] on span "[PERSON_NAME] Calendar" at bounding box center [185, 206] width 120 height 16
click at [182, 202] on input "[PERSON_NAME] Calendar" at bounding box center [180, 206] width 97 height 9
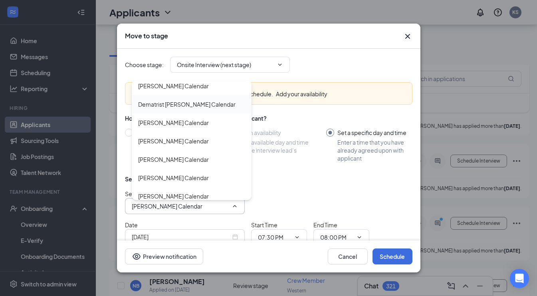
scroll to position [925, 0]
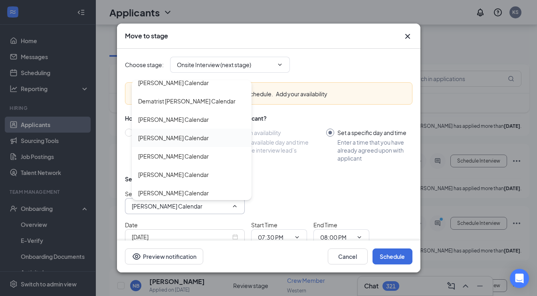
click at [160, 136] on div "[PERSON_NAME] Calendar" at bounding box center [173, 137] width 71 height 9
type input "[PERSON_NAME] Calendar"
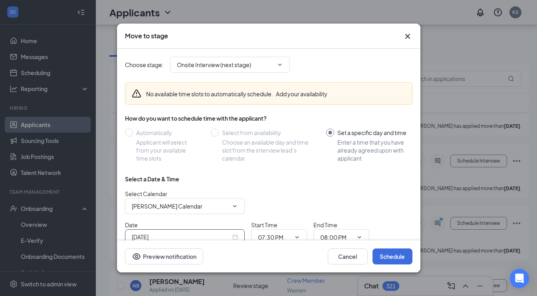
click at [166, 233] on input "[DATE]" at bounding box center [181, 236] width 99 height 9
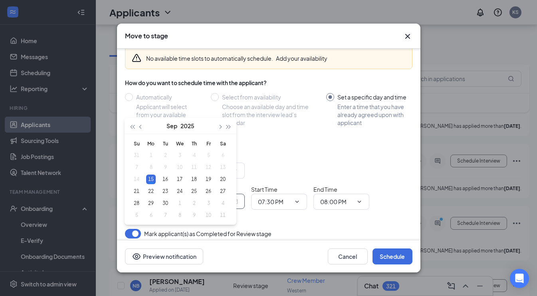
scroll to position [36, 0]
type input "[DATE]"
click at [179, 179] on div "17" at bounding box center [180, 179] width 10 height 10
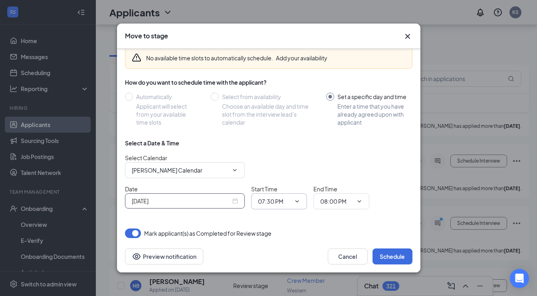
click at [278, 200] on input "07:30 PM" at bounding box center [274, 201] width 33 height 9
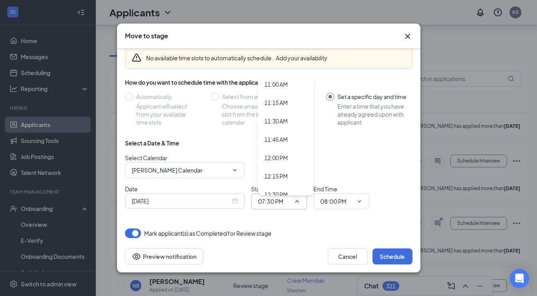
scroll to position [810, 0]
click at [276, 189] on div "12:30 PM" at bounding box center [276, 192] width 24 height 9
type input "12:30 PM"
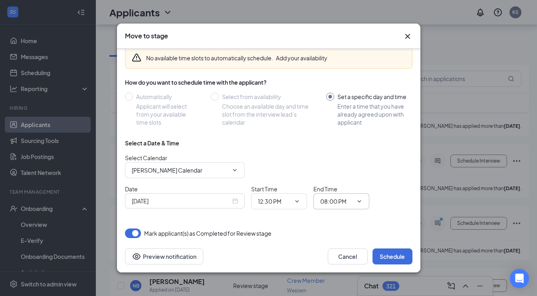
click at [336, 203] on input "08:00 PM" at bounding box center [336, 201] width 33 height 9
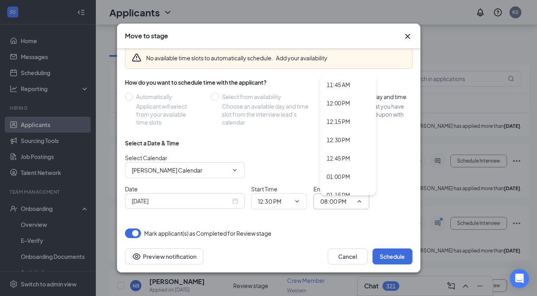
scroll to position [864, 0]
click at [338, 154] on div "12:45 PM" at bounding box center [338, 157] width 24 height 9
type input "12:45 PM"
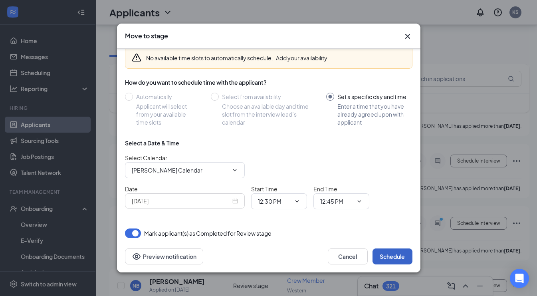
click at [389, 260] on button "Schedule" at bounding box center [392, 256] width 40 height 16
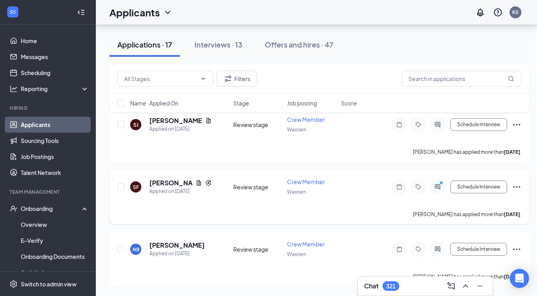
scroll to position [855, 0]
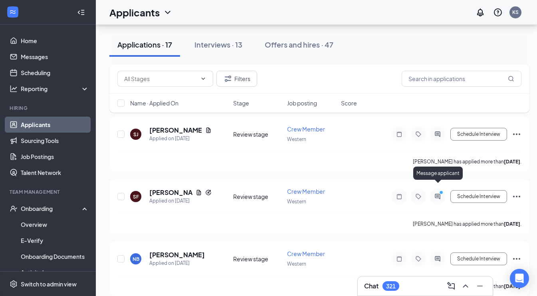
click at [437, 190] on icon "PrimaryDot" at bounding box center [442, 193] width 10 height 6
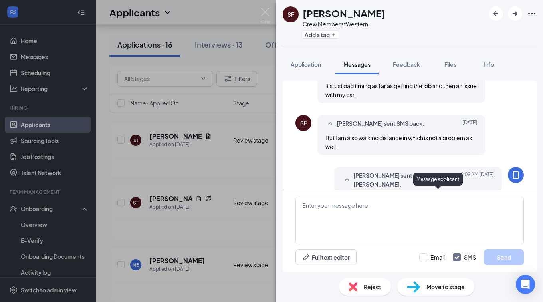
scroll to position [450, 0]
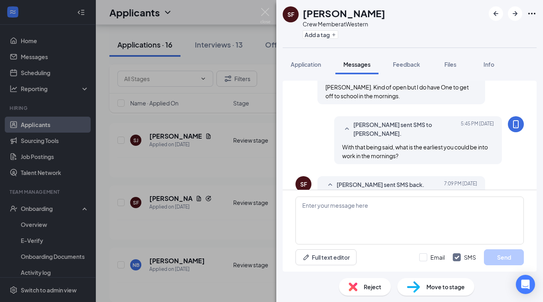
scroll to position [450, 0]
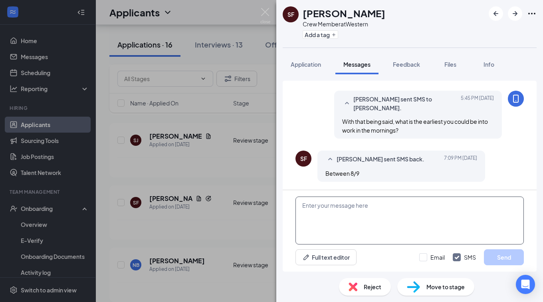
click at [326, 207] on textarea at bounding box center [409, 220] width 228 height 48
type textarea "L"
type textarea "How late in the day are you able to worK?"
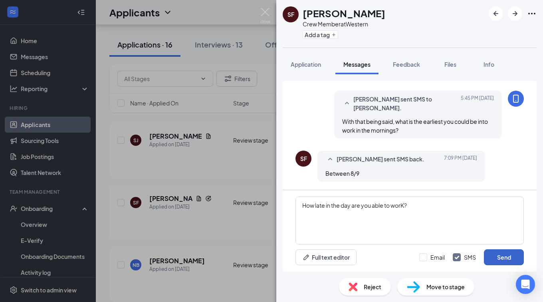
click at [505, 256] on button "Send" at bounding box center [504, 257] width 40 height 16
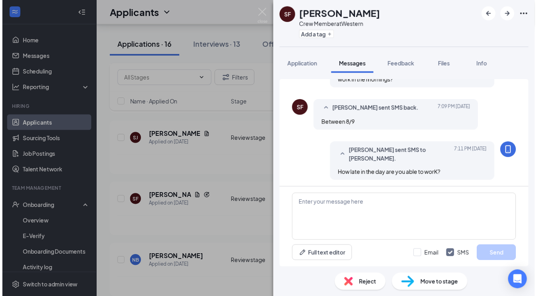
scroll to position [501, 0]
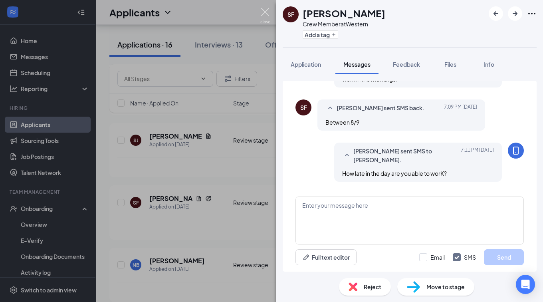
click at [267, 11] on img at bounding box center [265, 16] width 10 height 16
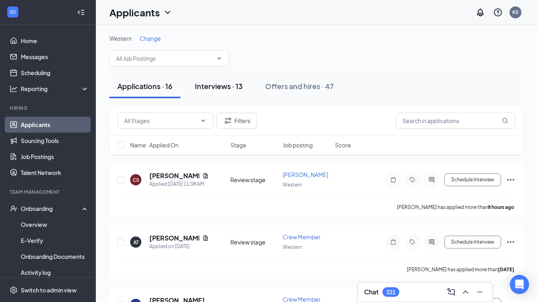
click at [226, 86] on div "Interviews · 13" at bounding box center [219, 86] width 48 height 10
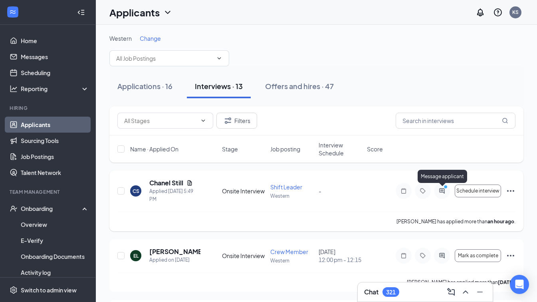
click at [441, 191] on icon "ActiveChat" at bounding box center [442, 191] width 10 height 6
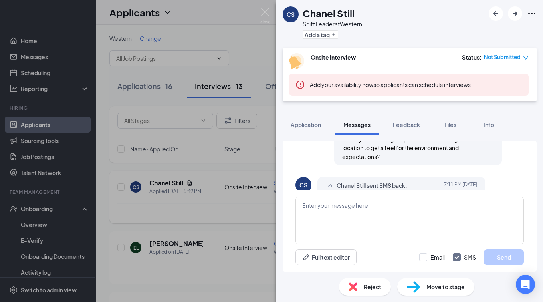
scroll to position [597, 0]
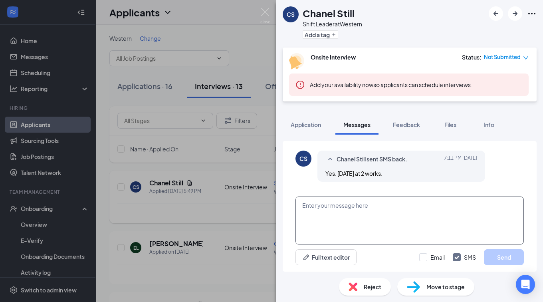
click at [372, 199] on textarea at bounding box center [409, 220] width 228 height 48
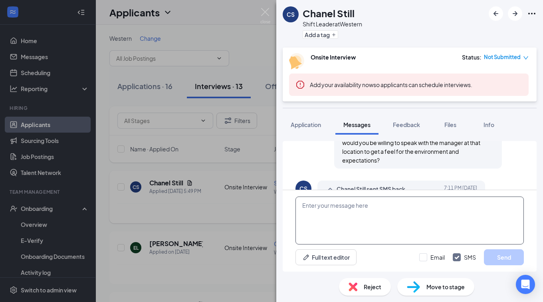
scroll to position [597, 0]
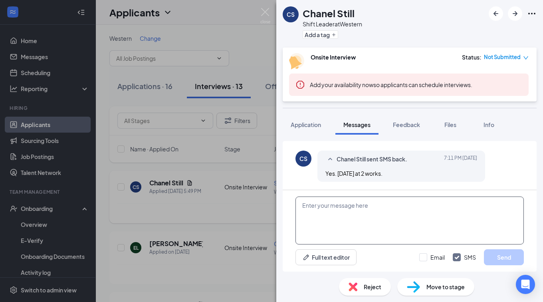
click at [329, 202] on textarea at bounding box center [409, 220] width 228 height 48
type textarea "May I schedule you for 2:15pm for Friday?"
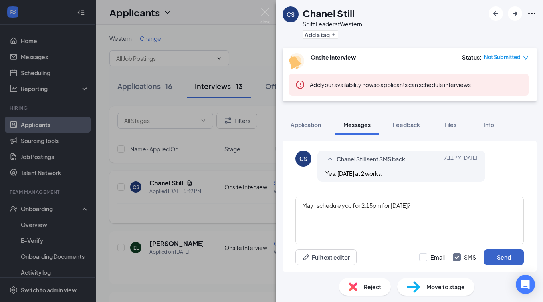
click at [500, 260] on button "Send" at bounding box center [504, 257] width 40 height 16
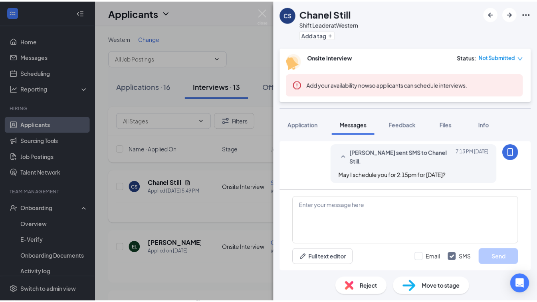
scroll to position [648, 0]
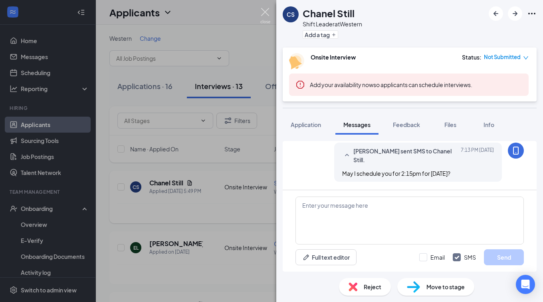
click at [265, 14] on img at bounding box center [265, 16] width 10 height 16
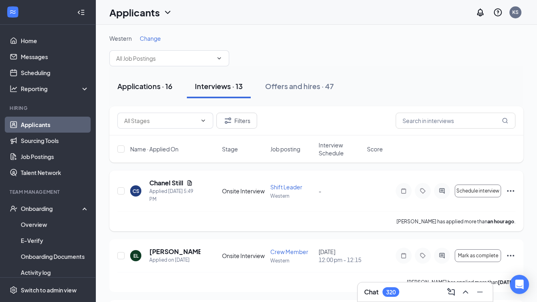
click at [151, 83] on div "Applications · 16" at bounding box center [144, 86] width 55 height 10
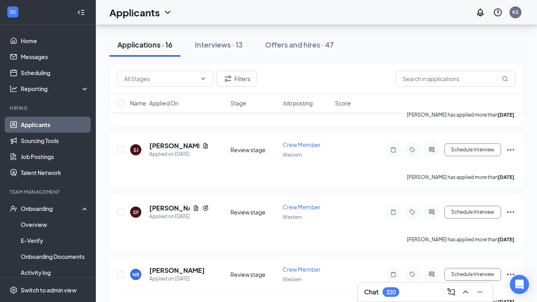
scroll to position [849, 0]
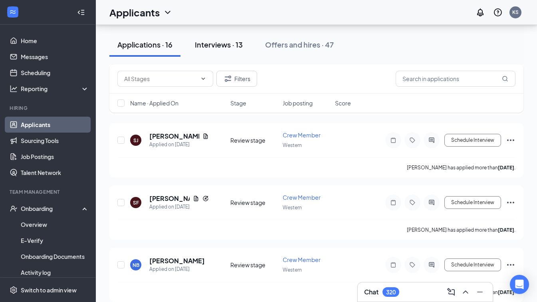
click at [209, 47] on div "Interviews · 13" at bounding box center [219, 45] width 48 height 10
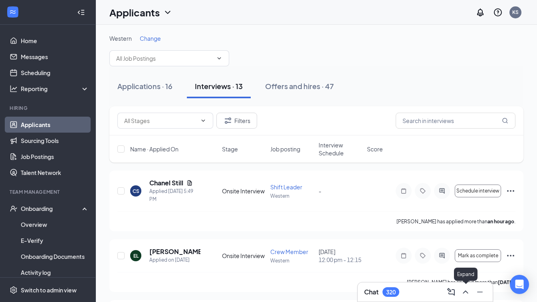
click at [464, 294] on icon "ChevronUp" at bounding box center [466, 292] width 10 height 10
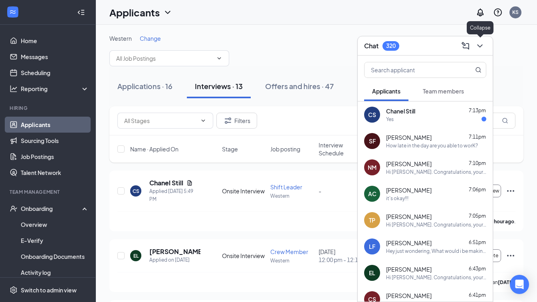
click at [476, 42] on icon "ChevronDown" at bounding box center [480, 46] width 10 height 10
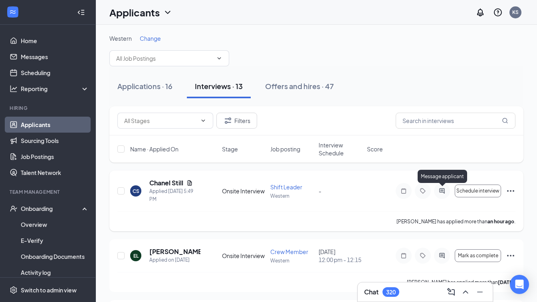
click at [442, 185] on div "Message applicant" at bounding box center [441, 178] width 49 height 16
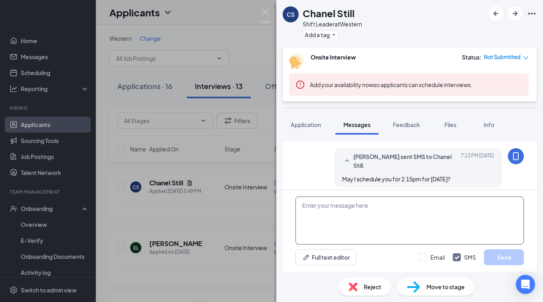
scroll to position [553, 0]
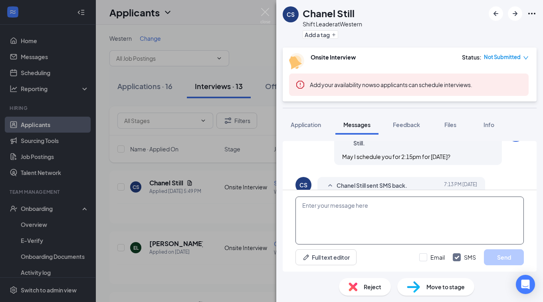
click at [357, 208] on textarea at bounding box center [409, 220] width 228 height 48
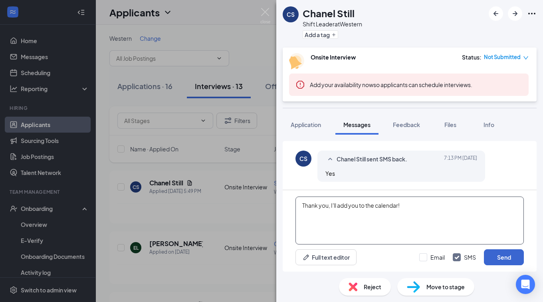
type textarea "Thank you, I'll add you to the calendar!"
click at [500, 254] on button "Send" at bounding box center [504, 257] width 40 height 16
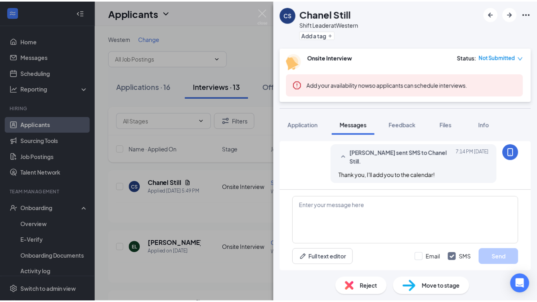
scroll to position [631, 0]
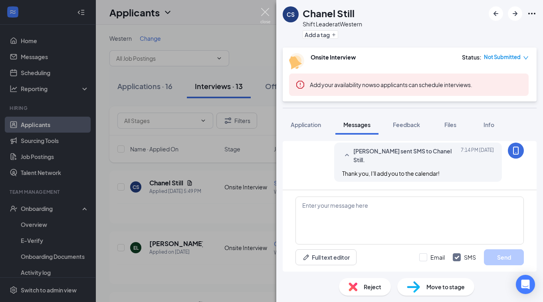
click at [265, 13] on img at bounding box center [265, 16] width 10 height 16
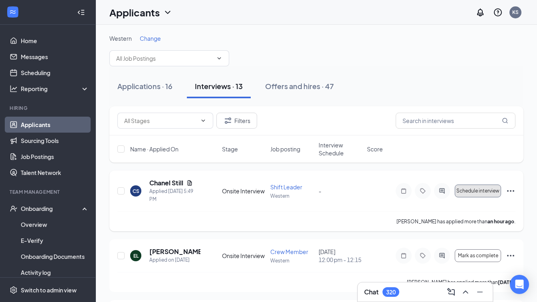
click at [474, 190] on span "Schedule interview" at bounding box center [477, 191] width 43 height 6
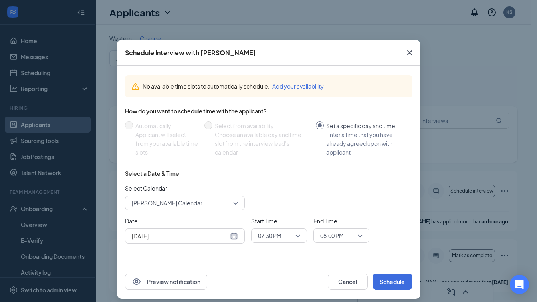
click at [174, 202] on span "[PERSON_NAME] Calendar" at bounding box center [167, 203] width 71 height 12
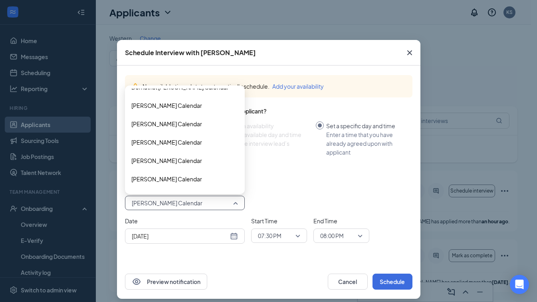
scroll to position [941, 0]
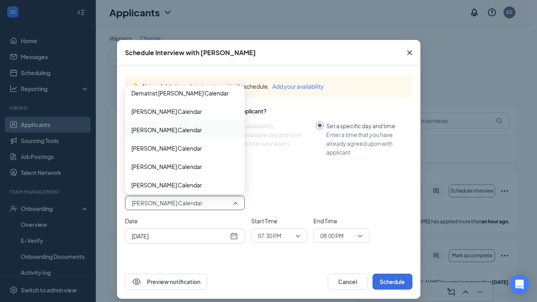
click at [159, 128] on span "[PERSON_NAME] Calendar" at bounding box center [166, 129] width 71 height 9
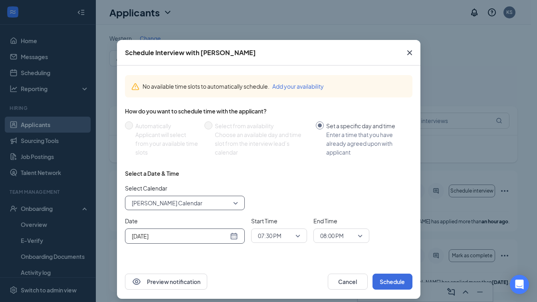
click at [158, 231] on div "[DATE]" at bounding box center [185, 235] width 120 height 15
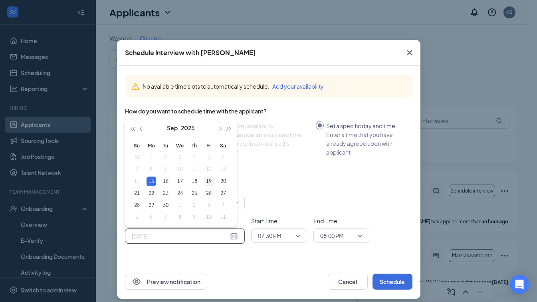
type input "[DATE]"
click at [207, 180] on div "19" at bounding box center [209, 181] width 10 height 10
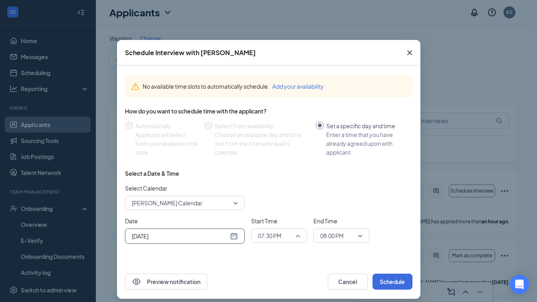
click at [261, 241] on span "07:30 PM" at bounding box center [270, 235] width 24 height 12
click at [265, 125] on span "02:15 PM" at bounding box center [269, 126] width 24 height 9
click at [325, 234] on span "08:00 PM" at bounding box center [332, 235] width 24 height 12
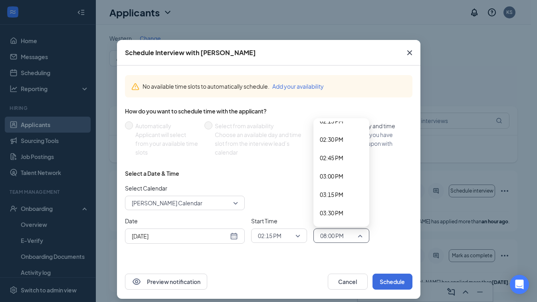
scroll to position [1037, 0]
click at [325, 159] on span "02:30 PM" at bounding box center [332, 158] width 24 height 9
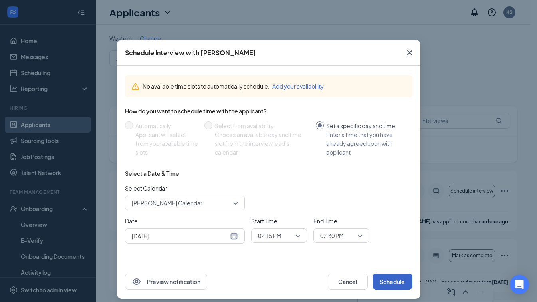
click at [381, 280] on button "Schedule" at bounding box center [392, 281] width 40 height 16
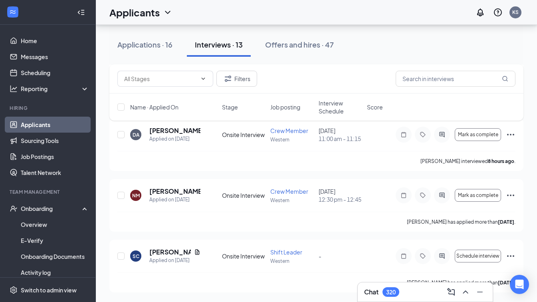
scroll to position [746, 0]
click at [142, 44] on div "Applications · 16" at bounding box center [144, 45] width 55 height 10
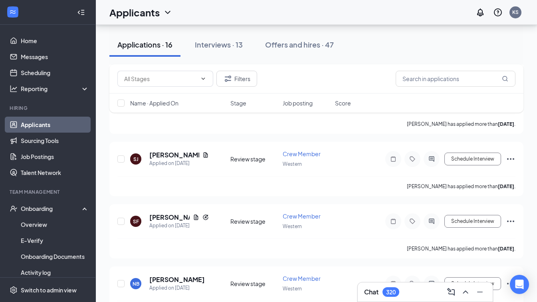
scroll to position [849, 0]
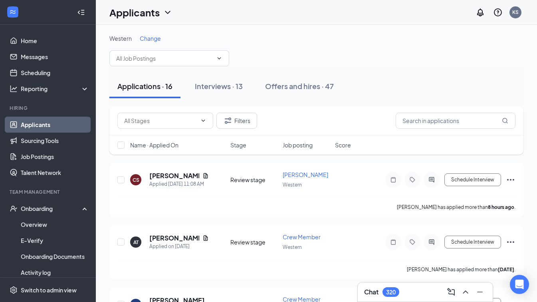
click at [146, 40] on span "Change" at bounding box center [150, 38] width 21 height 7
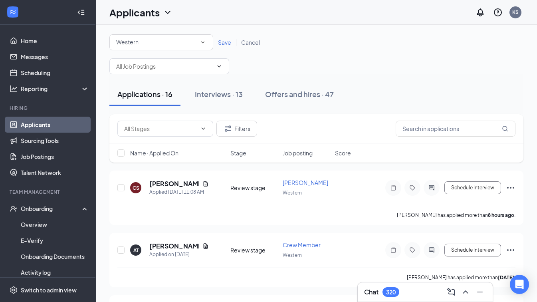
click at [149, 41] on div "Western" at bounding box center [161, 43] width 90 height 10
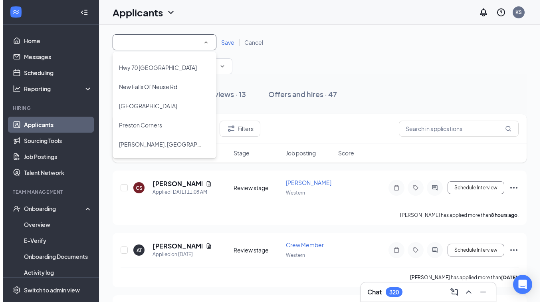
scroll to position [572, 0]
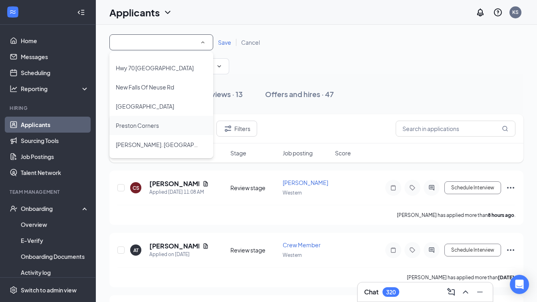
click at [138, 124] on span "Preston Corners" at bounding box center [137, 125] width 43 height 7
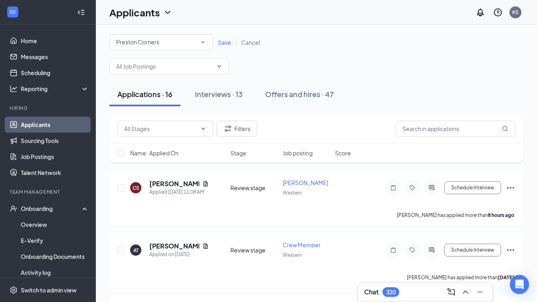
click at [228, 42] on span "Save" at bounding box center [224, 42] width 13 height 7
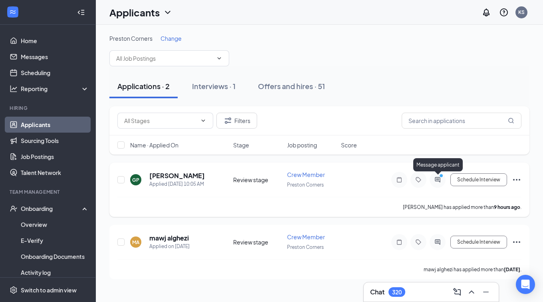
click at [440, 178] on icon "PrimaryDot" at bounding box center [442, 176] width 10 height 6
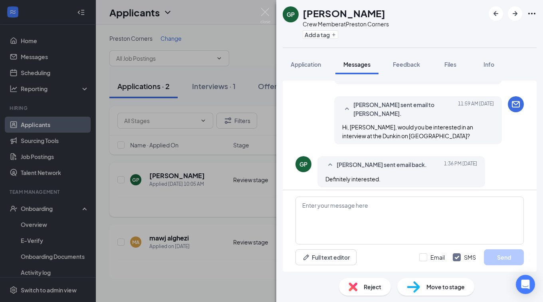
scroll to position [77, 0]
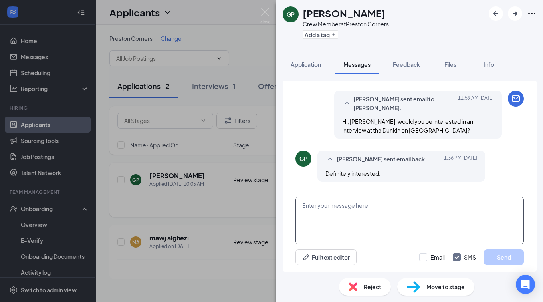
click at [375, 208] on textarea at bounding box center [409, 220] width 228 height 48
type textarea "Great, are you available tomorrow at 12pm?"
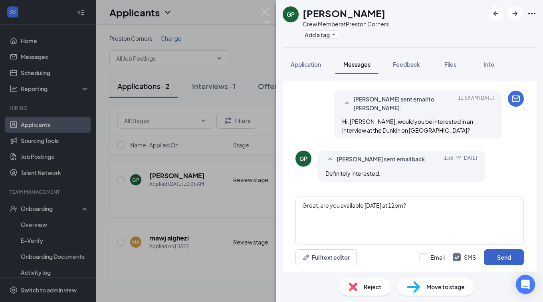
click at [502, 256] on button "Send" at bounding box center [504, 257] width 40 height 16
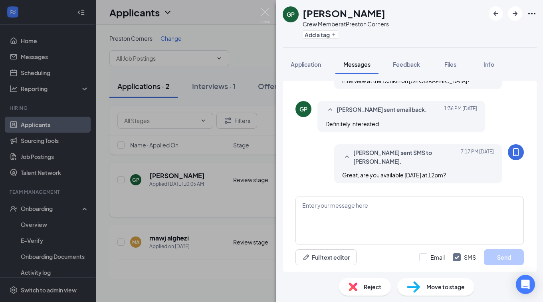
scroll to position [128, 0]
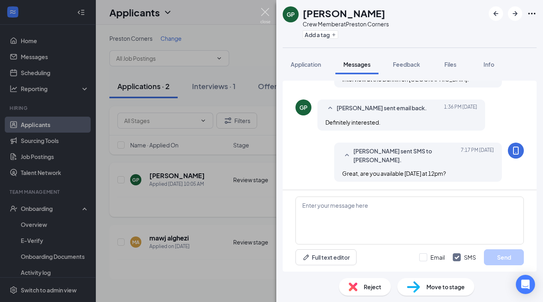
click at [263, 14] on img at bounding box center [265, 16] width 10 height 16
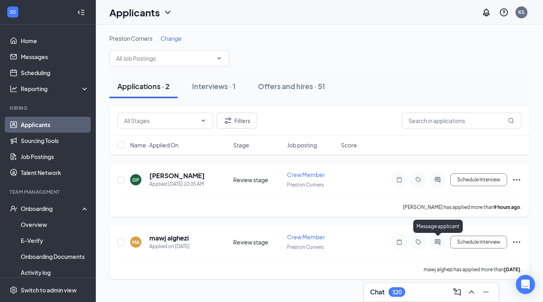
click at [437, 239] on icon "ActiveChat" at bounding box center [438, 242] width 10 height 6
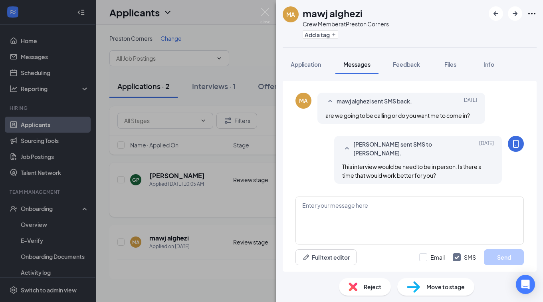
scroll to position [171, 0]
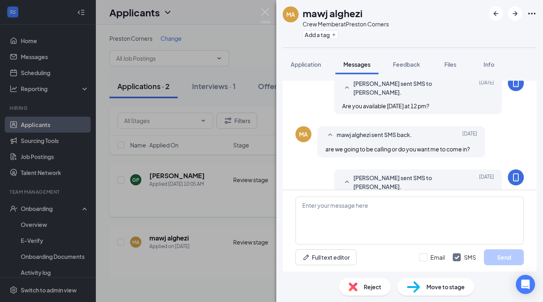
scroll to position [171, 0]
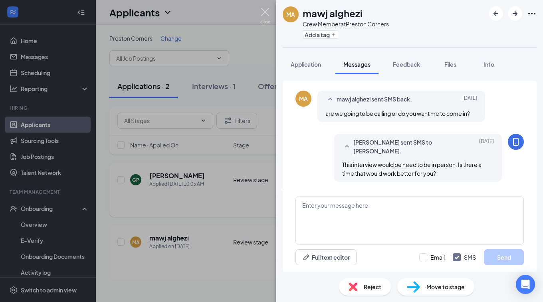
click at [264, 9] on img at bounding box center [265, 16] width 10 height 16
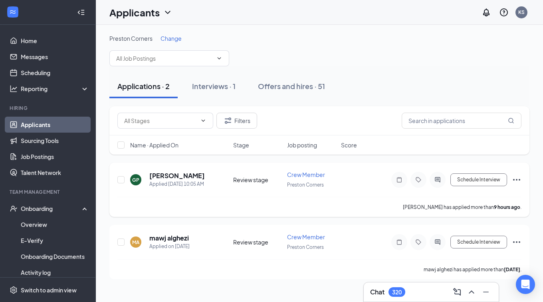
click at [264, 9] on div "Applicants KS" at bounding box center [319, 12] width 447 height 25
click at [517, 238] on icon "Ellipses" at bounding box center [517, 242] width 10 height 10
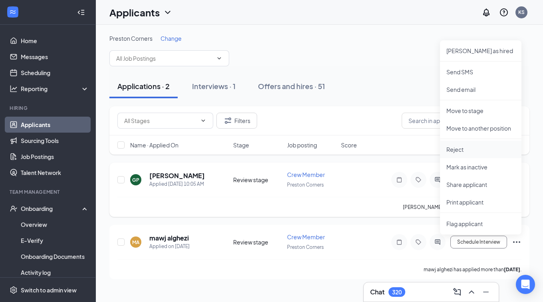
click at [455, 149] on p "Reject" at bounding box center [480, 149] width 69 height 8
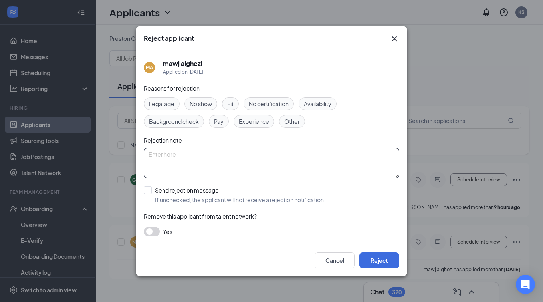
click at [188, 151] on textarea at bounding box center [271, 163] width 255 height 30
type textarea "No set up for interview"
click at [377, 261] on button "Reject" at bounding box center [379, 260] width 40 height 16
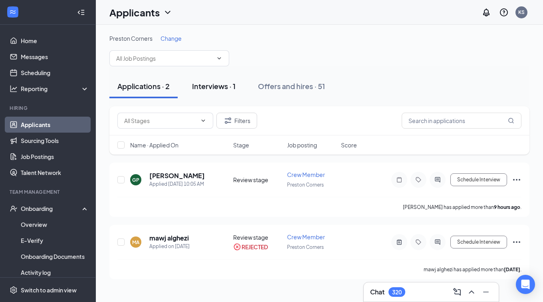
click at [202, 82] on div "Interviews · 1" at bounding box center [214, 86] width 44 height 10
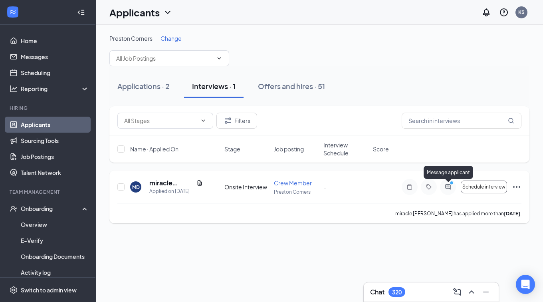
click at [447, 185] on icon "ActiveChat" at bounding box center [448, 187] width 10 height 6
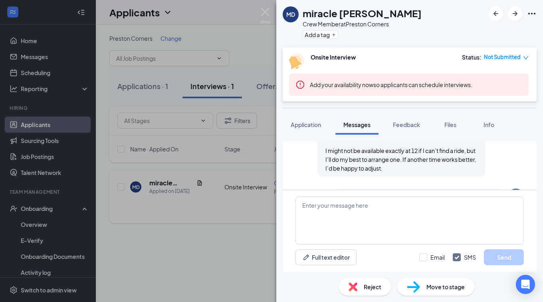
scroll to position [520, 0]
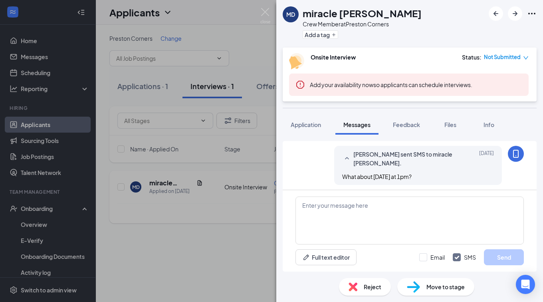
scroll to position [520, 0]
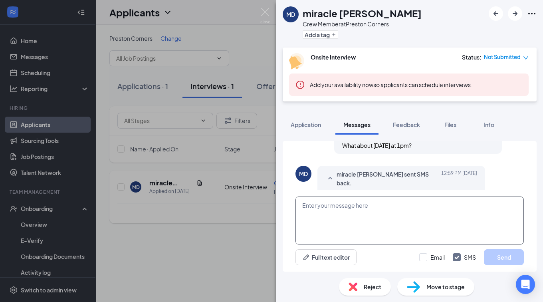
click at [324, 205] on textarea at bounding box center [409, 220] width 228 height 48
type textarea "e"
click at [396, 206] on textarea "Could you do Thursday because" at bounding box center [409, 220] width 228 height 48
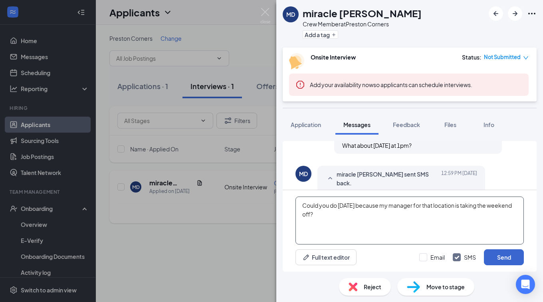
type textarea "Could you do Thursday because my manager for that location is taking the weeken…"
click at [499, 259] on button "Send" at bounding box center [504, 257] width 40 height 16
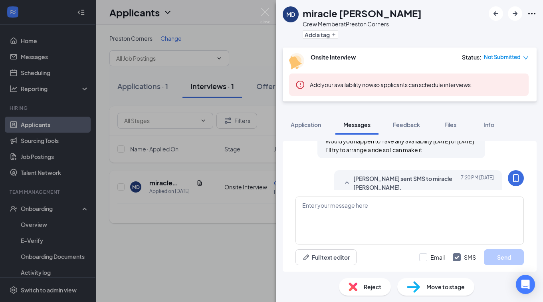
scroll to position [580, 0]
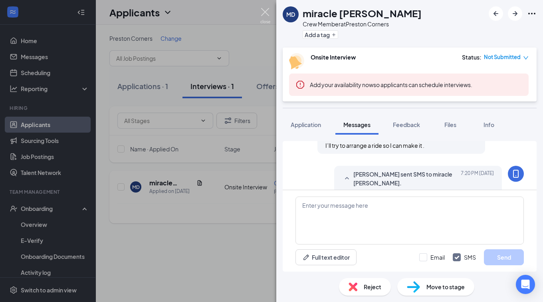
click at [265, 14] on img at bounding box center [265, 16] width 10 height 16
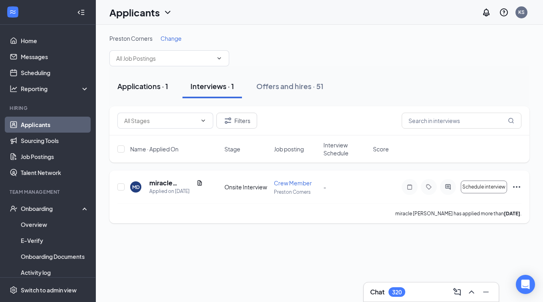
click at [159, 85] on div "Applications · 1" at bounding box center [142, 86] width 51 height 10
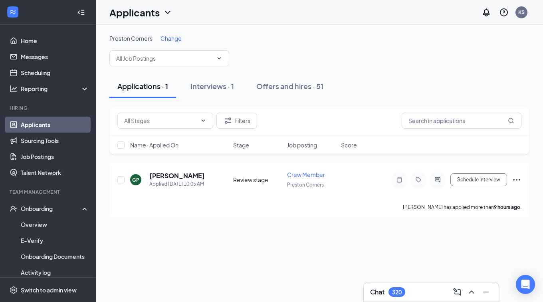
click at [173, 38] on span "Change" at bounding box center [170, 38] width 21 height 7
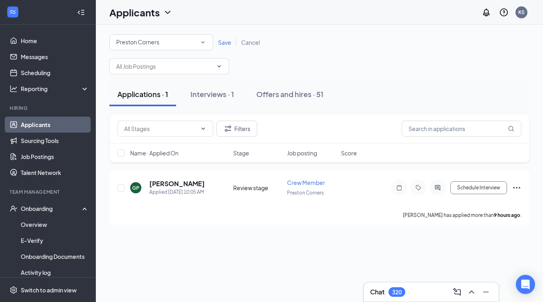
click at [170, 39] on div "Preston Corners" at bounding box center [161, 43] width 90 height 10
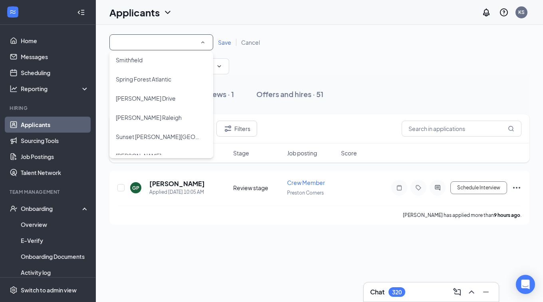
scroll to position [743, 0]
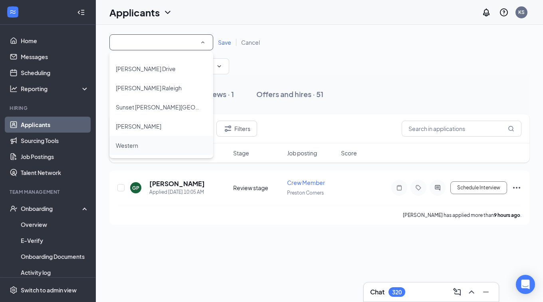
click at [133, 145] on span "Western" at bounding box center [127, 145] width 22 height 7
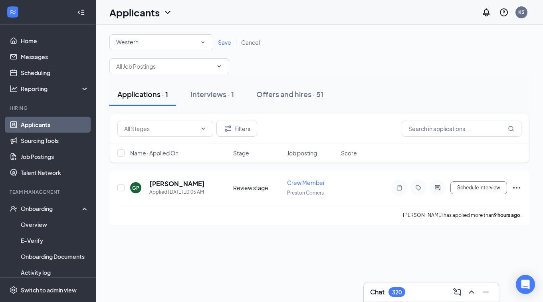
click at [224, 41] on span "Save" at bounding box center [224, 42] width 13 height 7
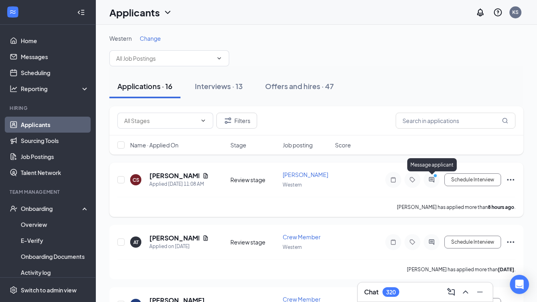
click at [428, 180] on icon "ActiveChat" at bounding box center [432, 179] width 10 height 6
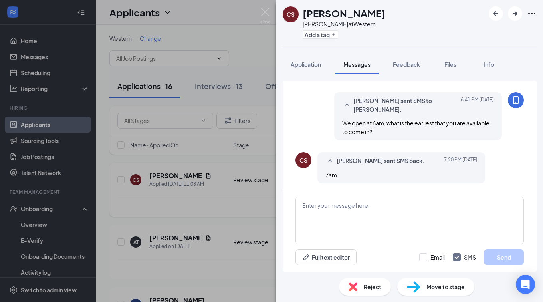
scroll to position [275, 0]
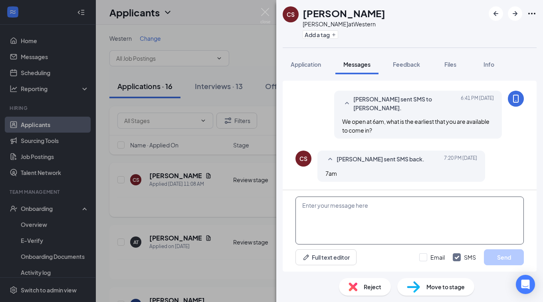
click at [368, 207] on textarea at bounding box center [409, 220] width 228 height 48
type textarea "And the latest that you can work?"
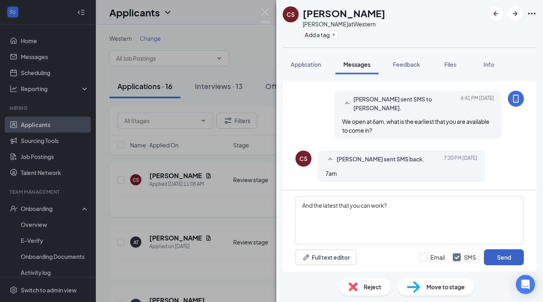
click at [510, 256] on button "Send" at bounding box center [504, 257] width 40 height 16
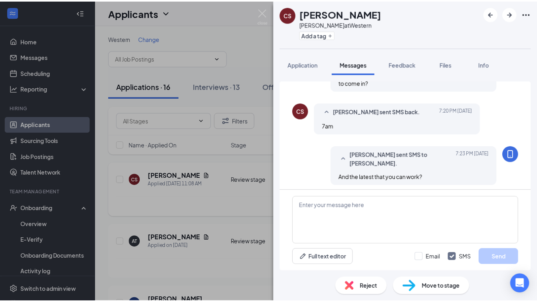
scroll to position [326, 0]
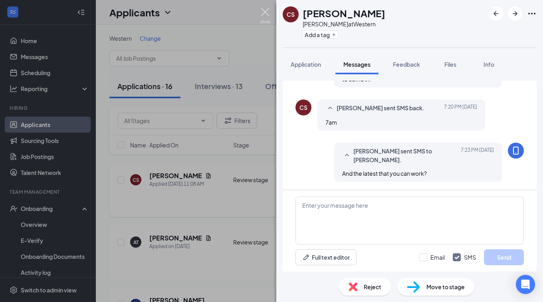
click at [266, 12] on img at bounding box center [265, 16] width 10 height 16
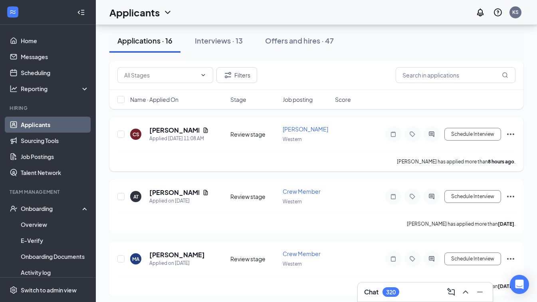
scroll to position [34, 0]
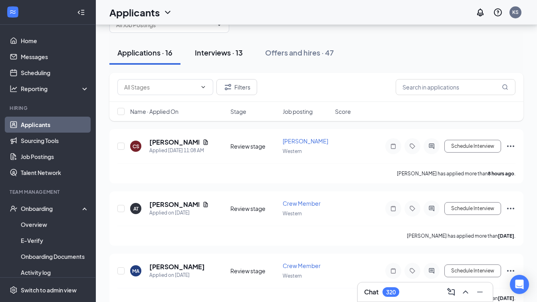
click at [216, 55] on div "Interviews · 13" at bounding box center [219, 52] width 48 height 10
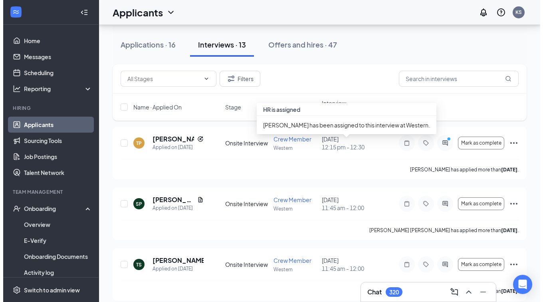
scroll to position [177, 0]
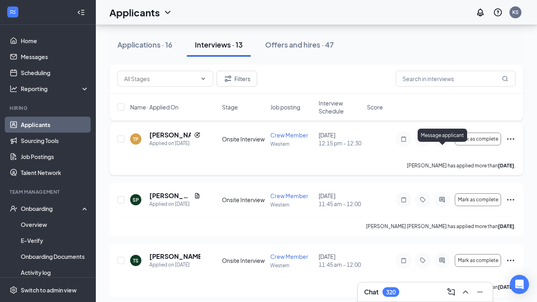
click at [442, 139] on icon "PrimaryDot" at bounding box center [447, 136] width 10 height 6
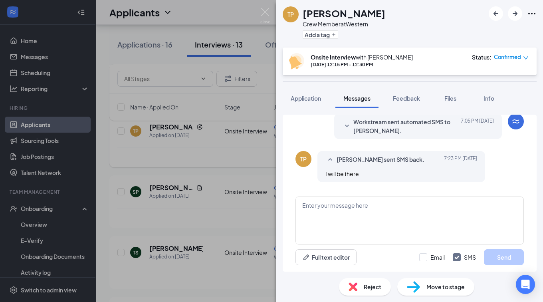
scroll to position [349, 0]
click at [348, 203] on textarea at bounding box center [409, 220] width 228 height 48
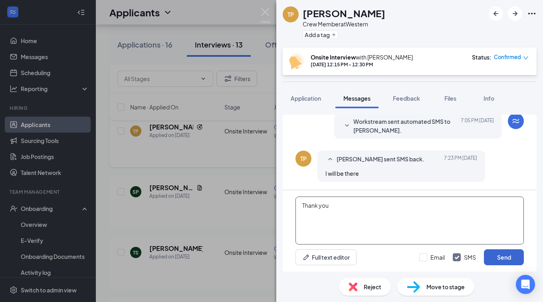
type textarea "Thank you"
click at [502, 257] on button "Send" at bounding box center [504, 257] width 40 height 16
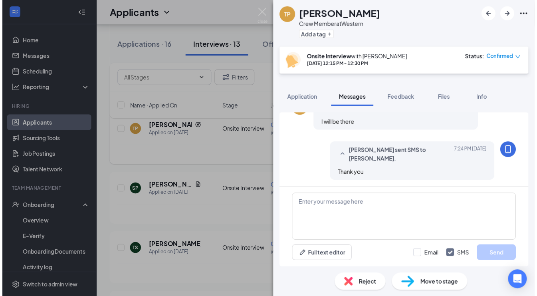
scroll to position [400, 0]
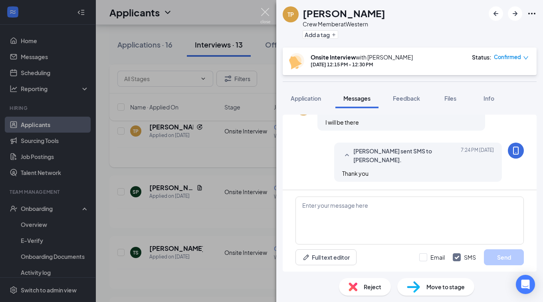
click at [265, 11] on img at bounding box center [265, 16] width 10 height 16
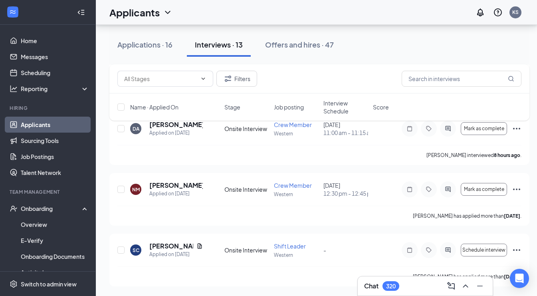
scroll to position [751, 0]
click at [149, 50] on button "Applications · 16" at bounding box center [144, 45] width 71 height 24
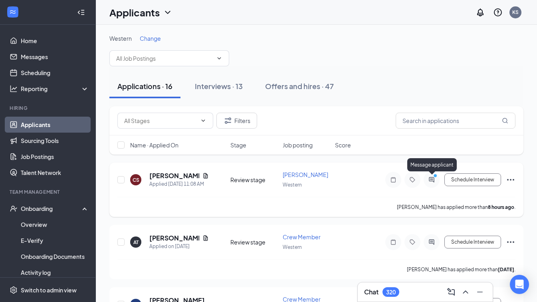
click at [433, 179] on icon "PrimaryDot" at bounding box center [436, 176] width 10 height 6
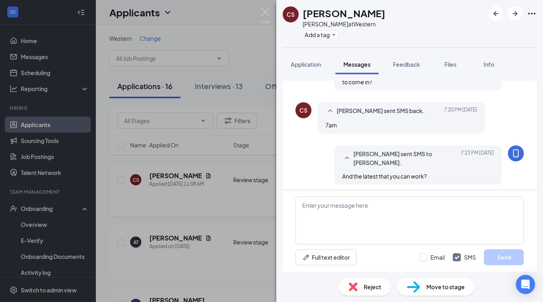
scroll to position [395, 0]
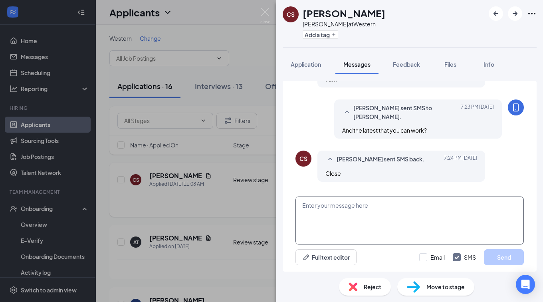
click at [349, 207] on textarea at bounding box center [409, 220] width 228 height 48
click at [349, 207] on textarea "Are you available for an interview" at bounding box center [409, 220] width 228 height 48
click at [346, 206] on textarea "Are you available for an interview" at bounding box center [409, 220] width 228 height 48
click at [396, 204] on textarea "Are you available for an interview" at bounding box center [409, 220] width 228 height 48
type textarea "Are you available for an interview on Wednesday at 12:45 pm?"
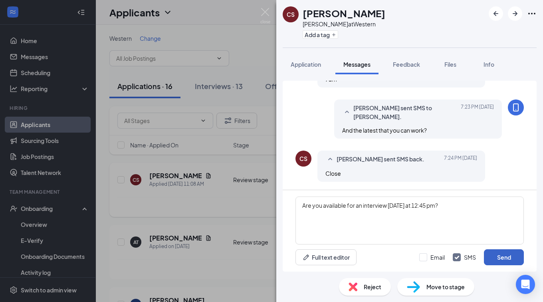
click at [494, 257] on button "Send" at bounding box center [504, 257] width 40 height 16
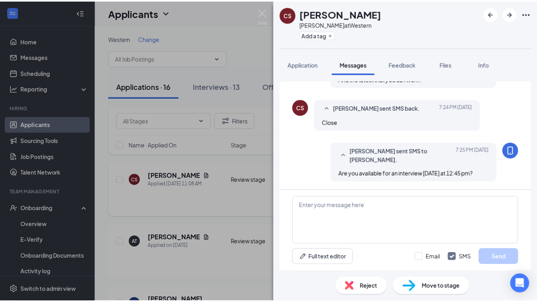
scroll to position [455, 0]
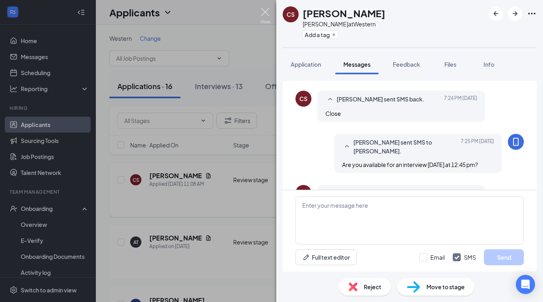
click at [269, 13] on img at bounding box center [265, 16] width 10 height 16
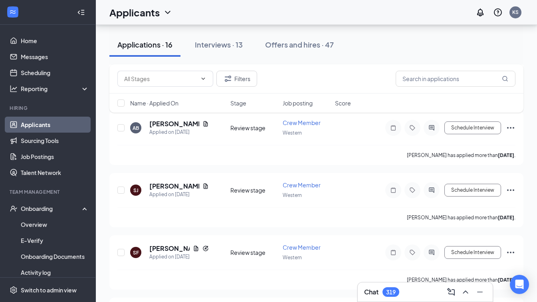
scroll to position [849, 0]
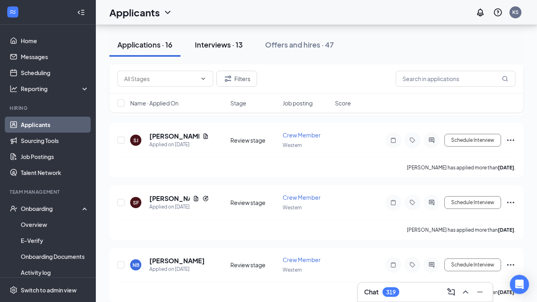
click at [219, 42] on div "Interviews · 13" at bounding box center [219, 45] width 48 height 10
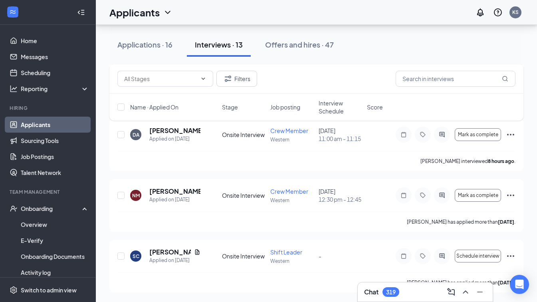
scroll to position [746, 0]
